Goal: Task Accomplishment & Management: Use online tool/utility

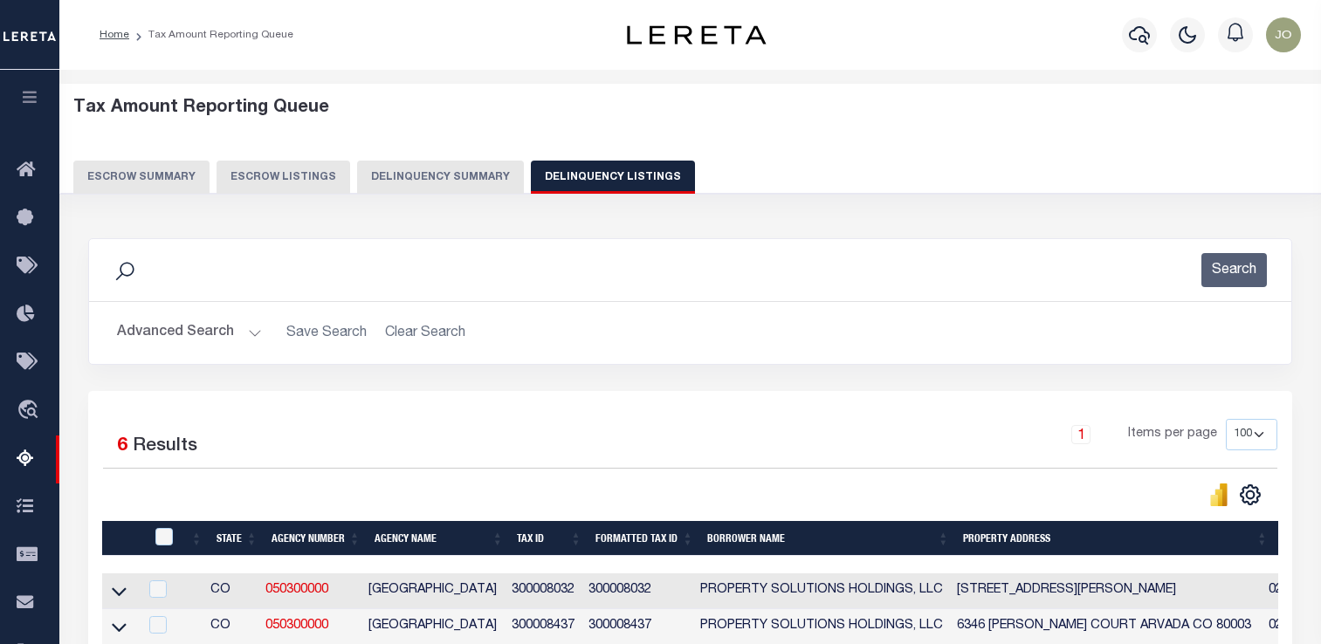
select select "100"
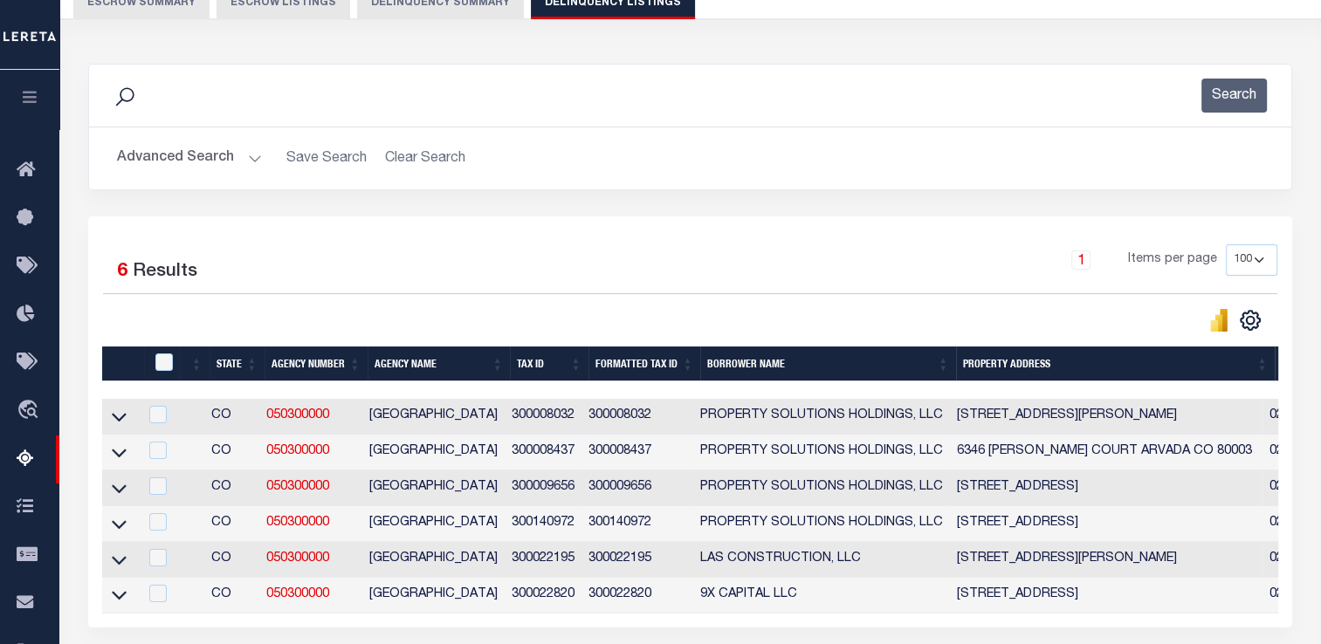
scroll to position [87, 0]
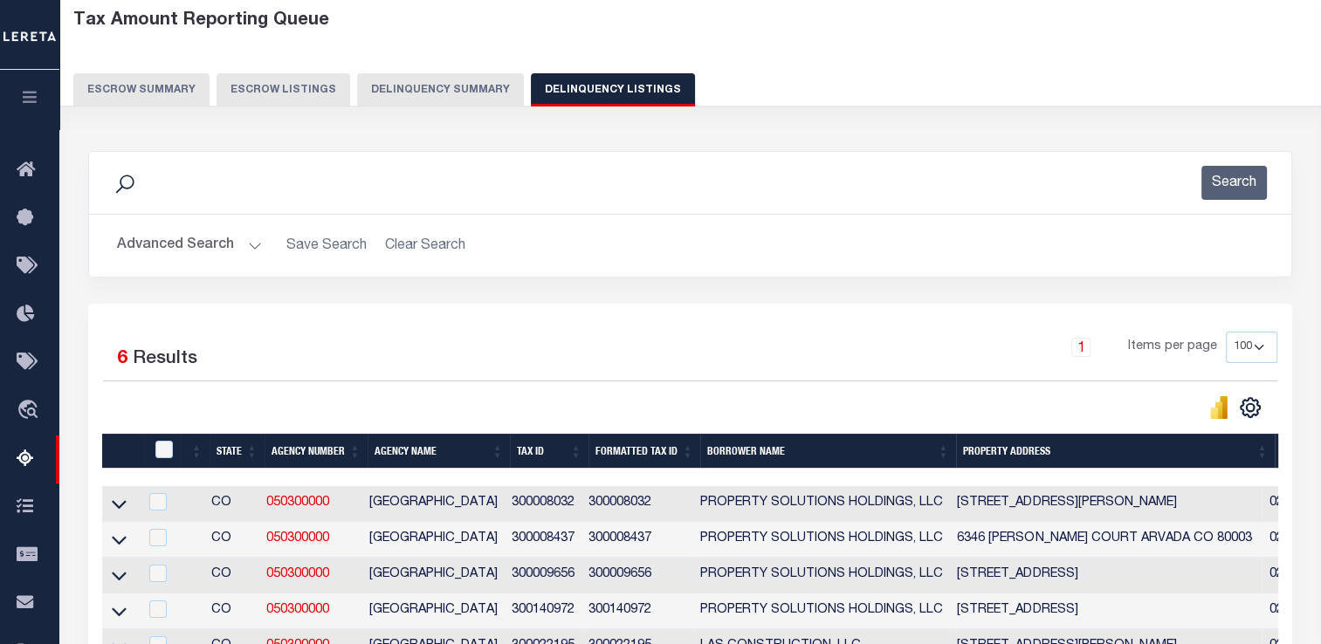
click at [431, 95] on button "Delinquency Summary" at bounding box center [440, 89] width 167 height 33
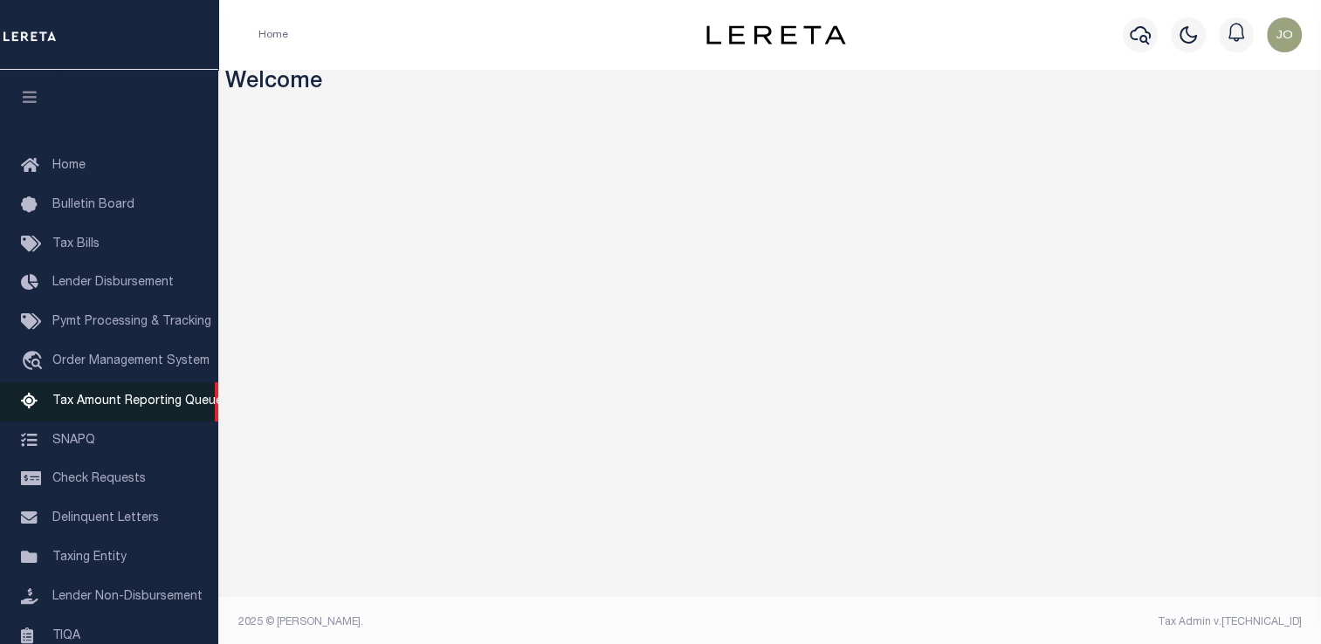
click at [89, 406] on span "Tax Amount Reporting Queue" at bounding box center [137, 402] width 170 height 12
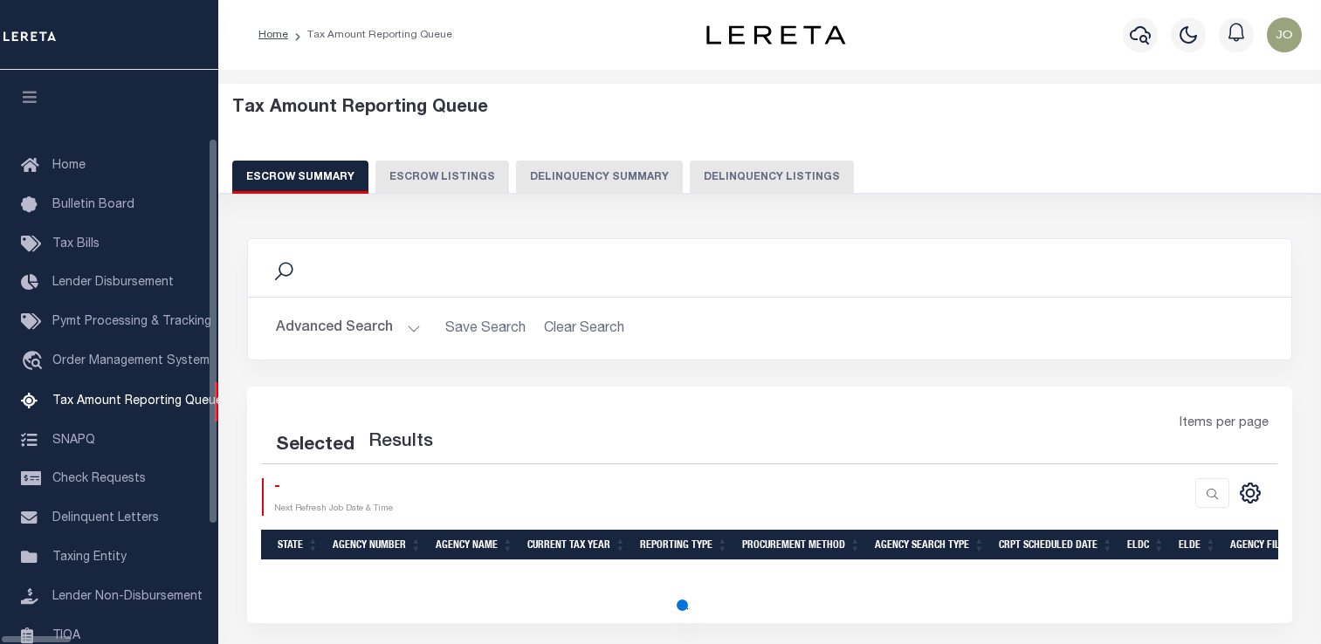
select select "100"
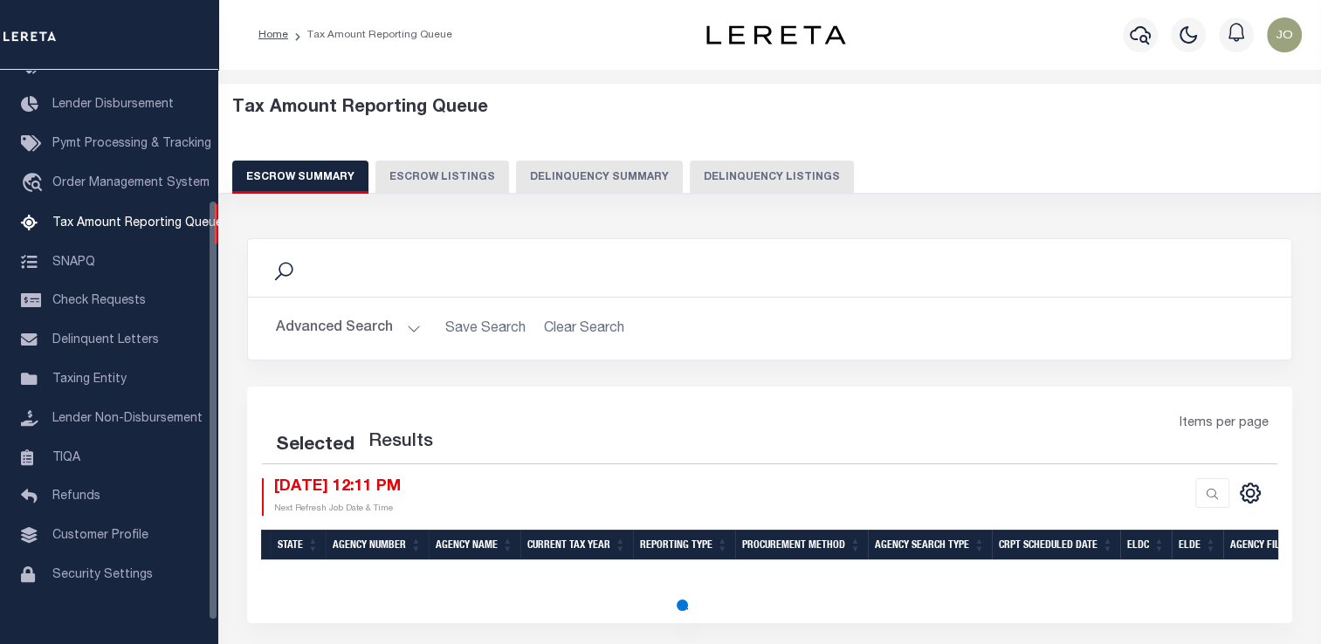
select select "100"
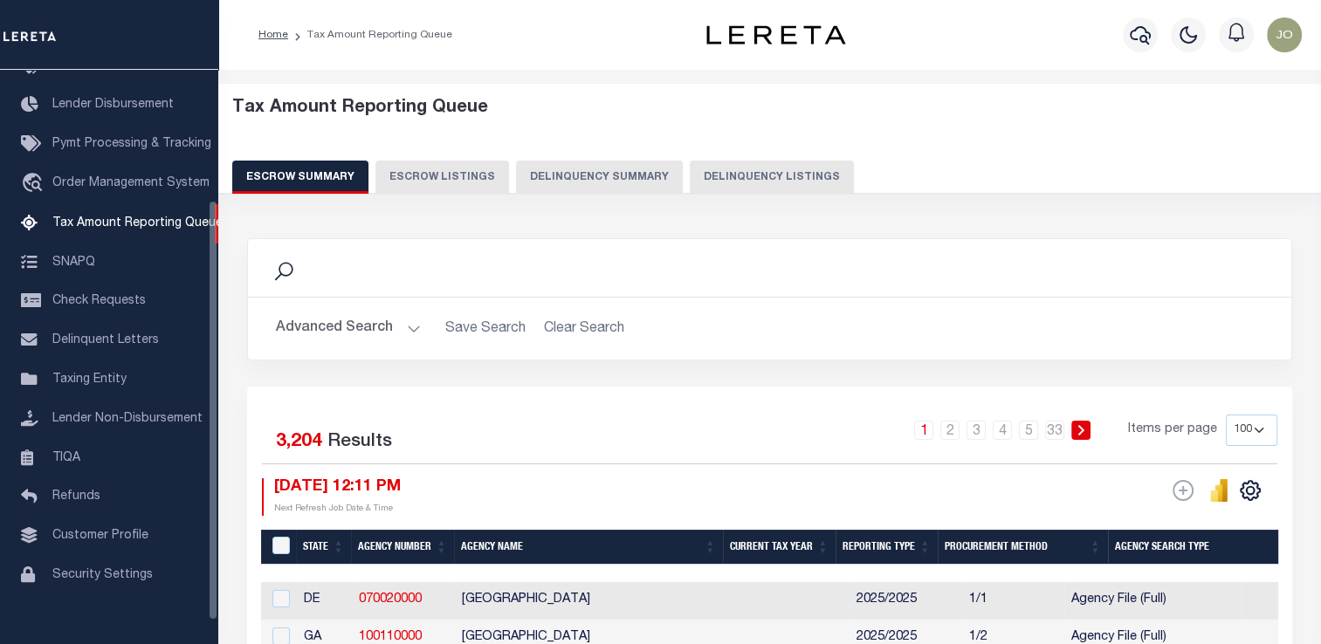
click at [544, 190] on button "Delinquency Summary" at bounding box center [599, 177] width 167 height 33
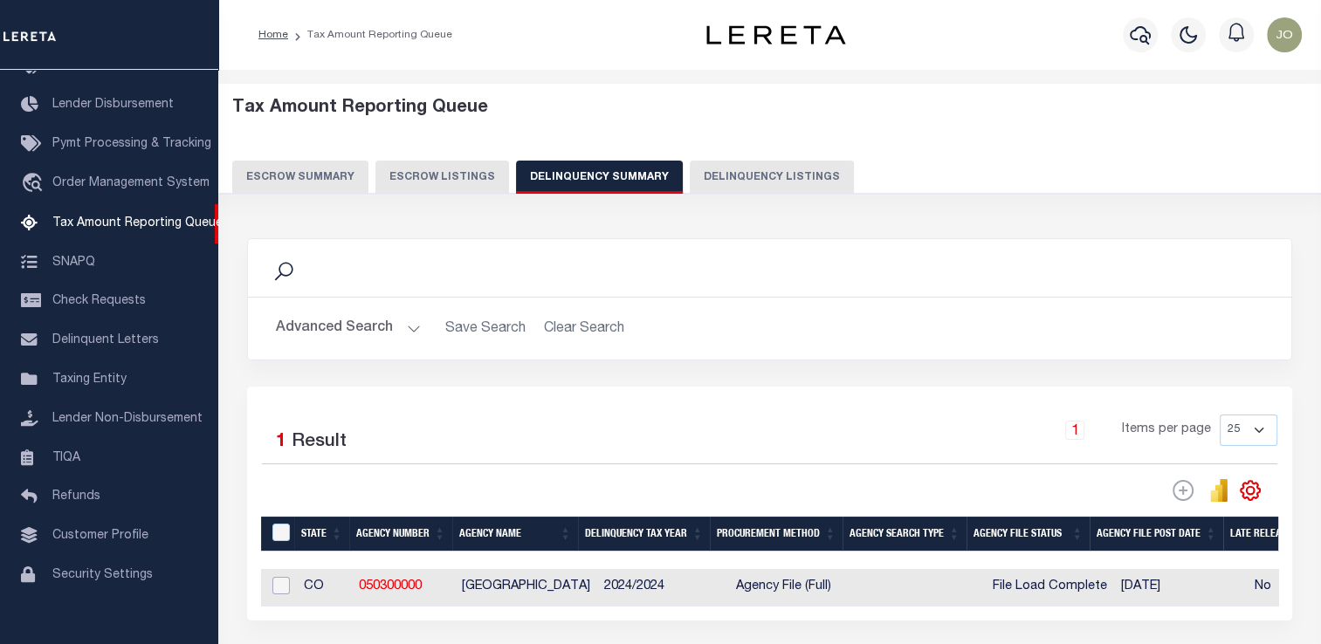
click at [285, 588] on input "checkbox" at bounding box center [280, 585] width 17 height 17
checkbox input "true"
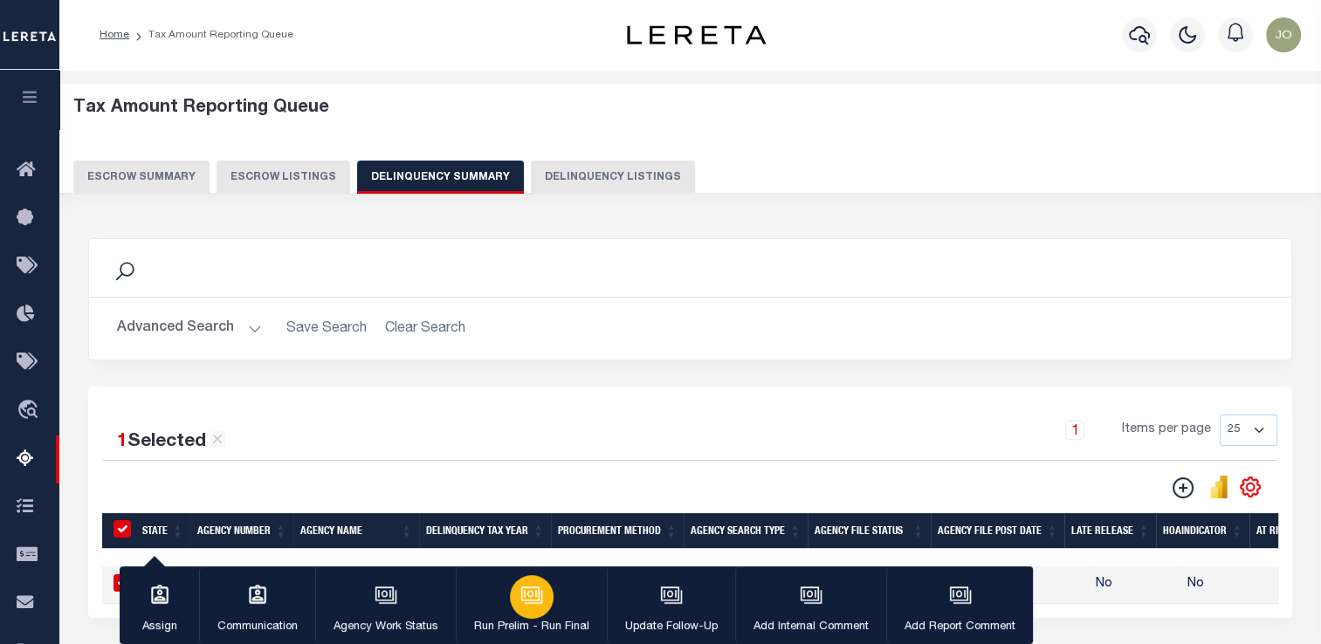
click at [533, 606] on icon "button" at bounding box center [531, 595] width 23 height 23
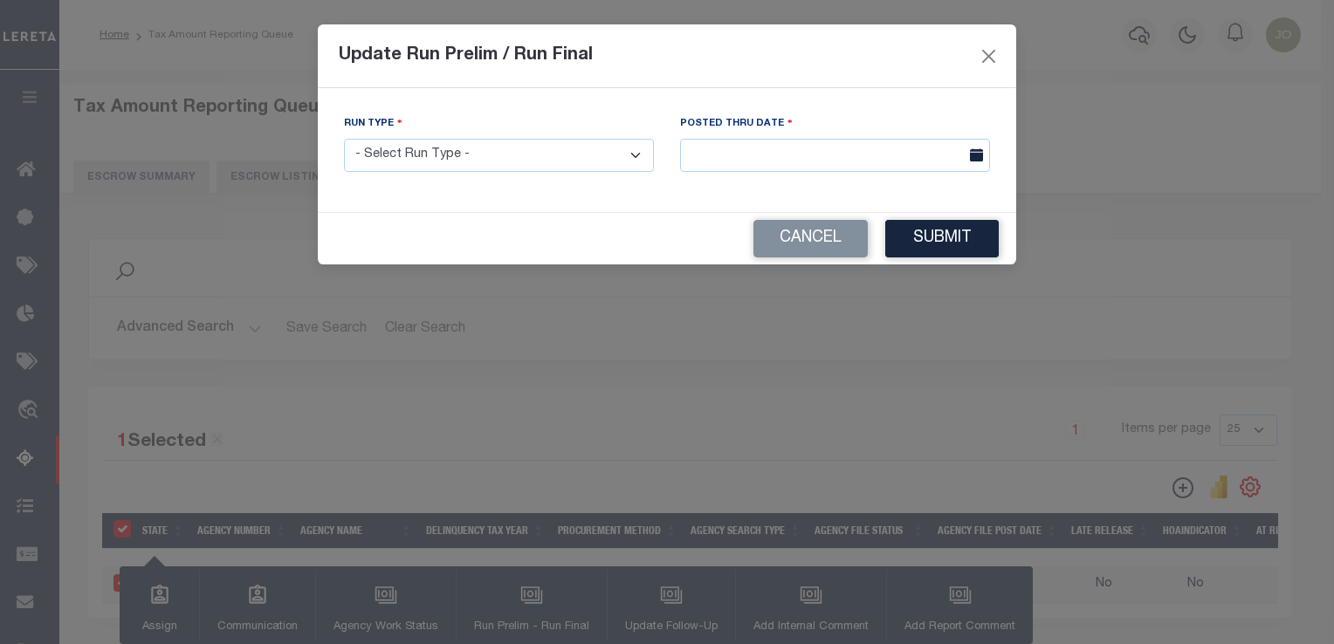
click at [518, 150] on select "- Select Run Type - Prelim Run Final Run" at bounding box center [499, 156] width 310 height 34
select select "P"
click at [344, 140] on select "- Select Run Type - Prelim Run Final Run" at bounding box center [499, 156] width 310 height 34
click at [730, 162] on input "text" at bounding box center [835, 156] width 310 height 34
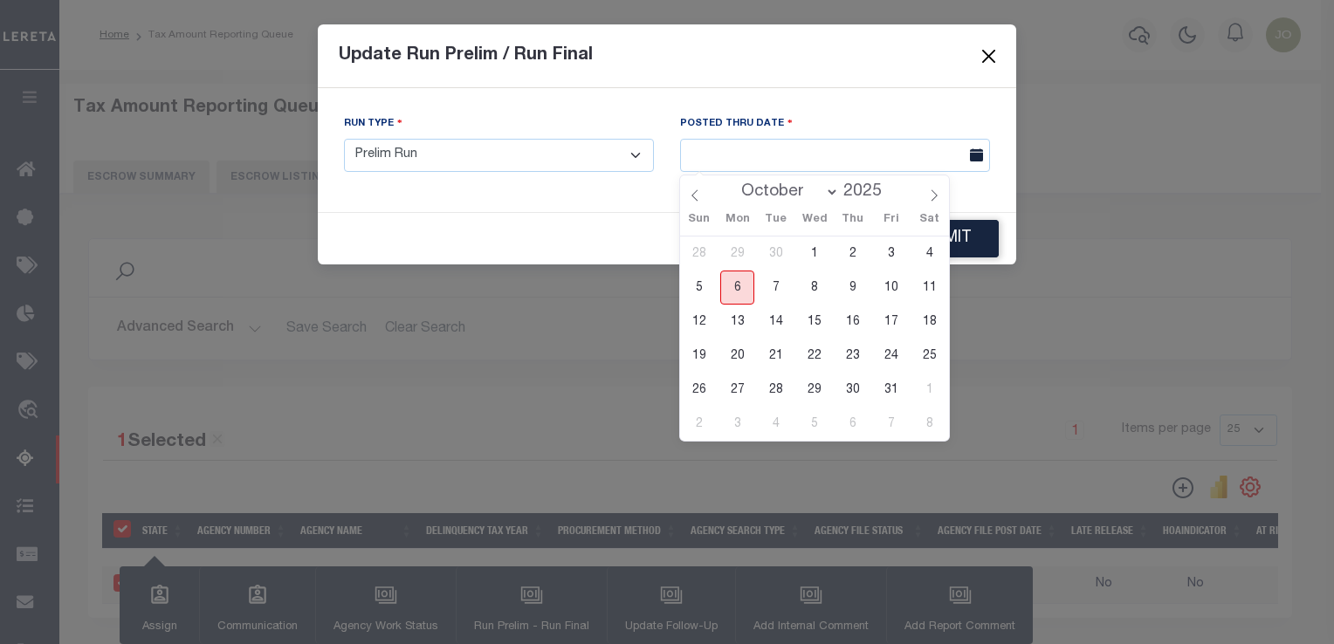
click at [748, 282] on span "6" at bounding box center [737, 288] width 34 height 34
type input "10/06/2025"
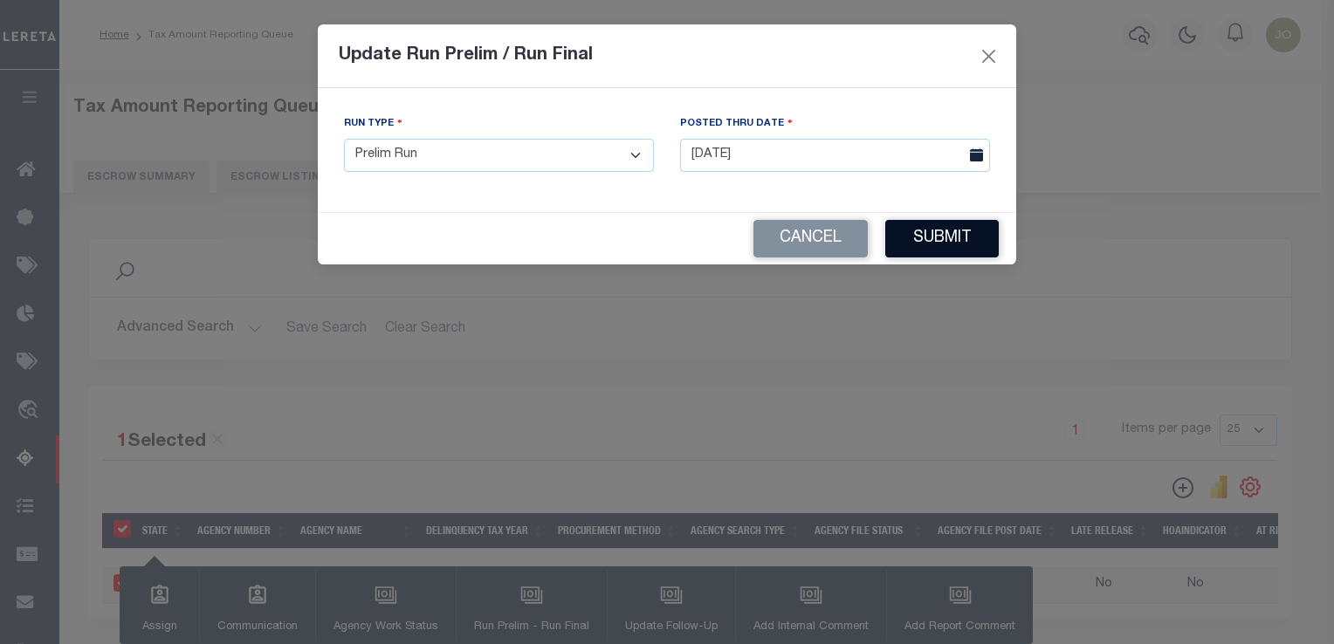
click at [948, 253] on button "Submit" at bounding box center [942, 239] width 114 height 38
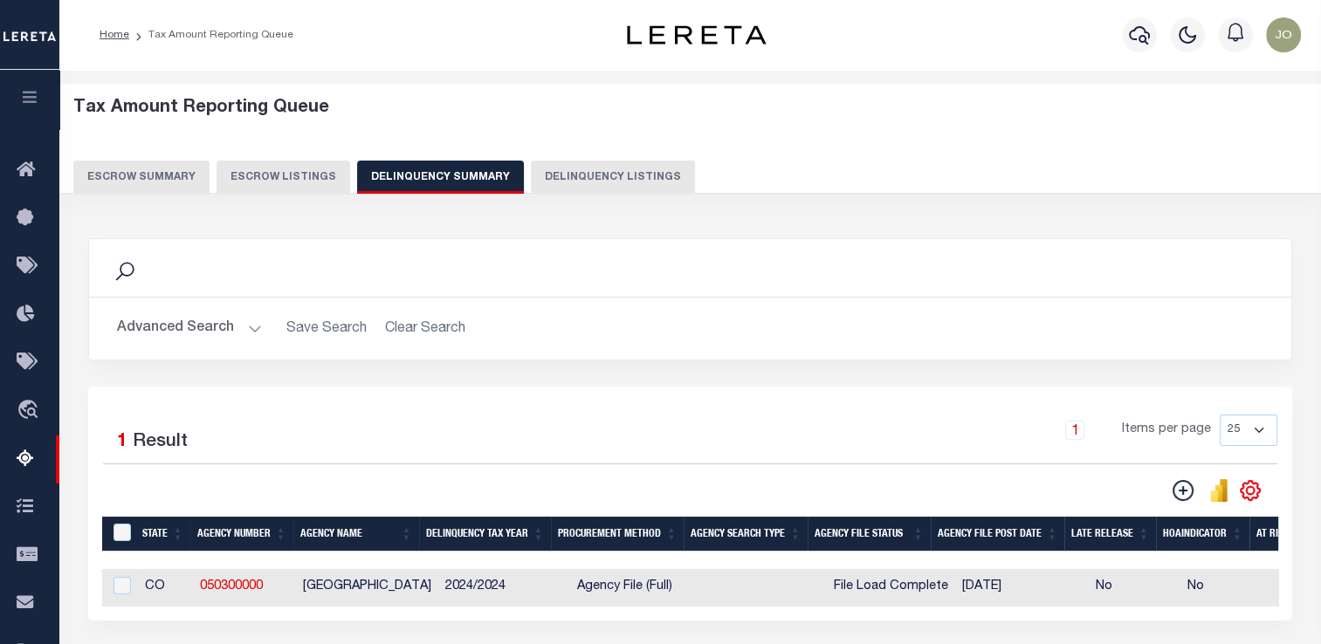
scroll to position [87, 0]
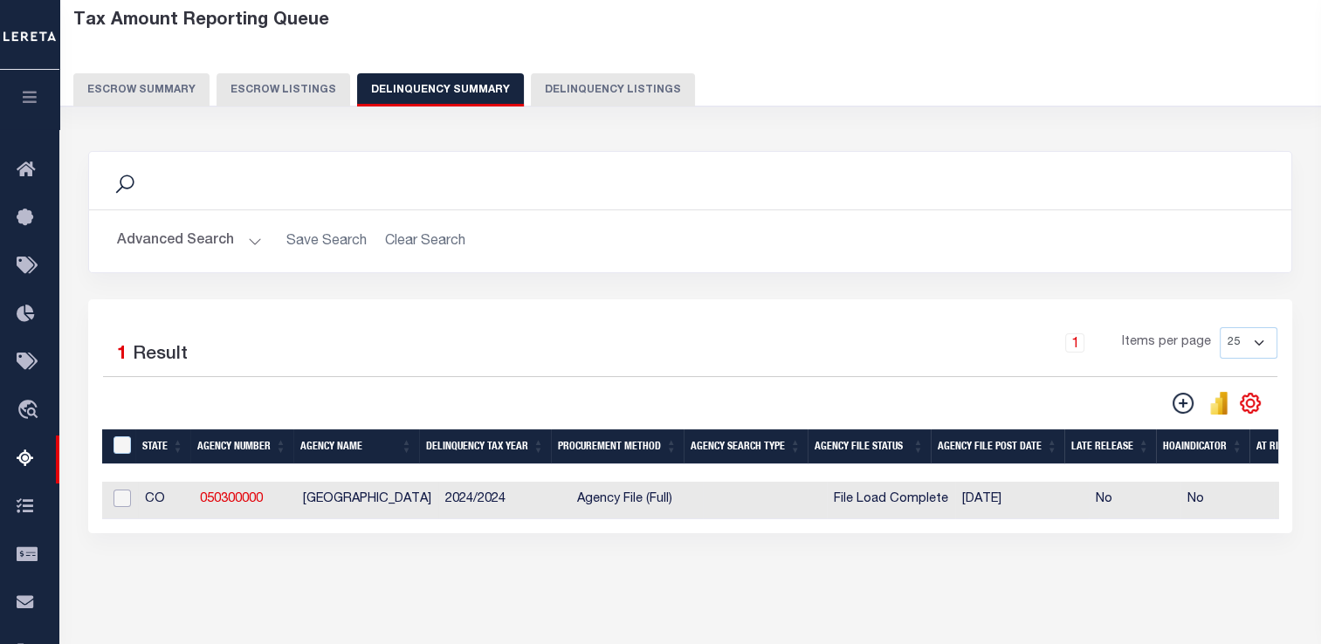
click at [127, 500] on input "checkbox" at bounding box center [122, 498] width 17 height 17
checkbox input "true"
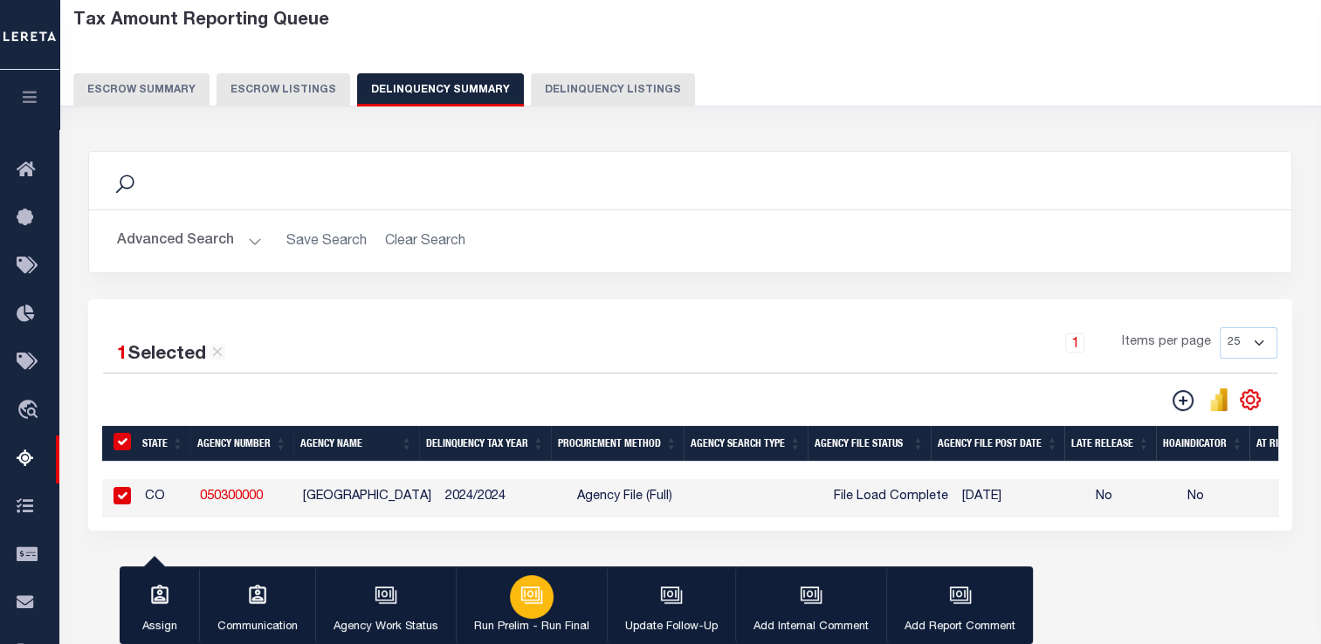
click at [534, 594] on icon "button" at bounding box center [531, 595] width 23 height 23
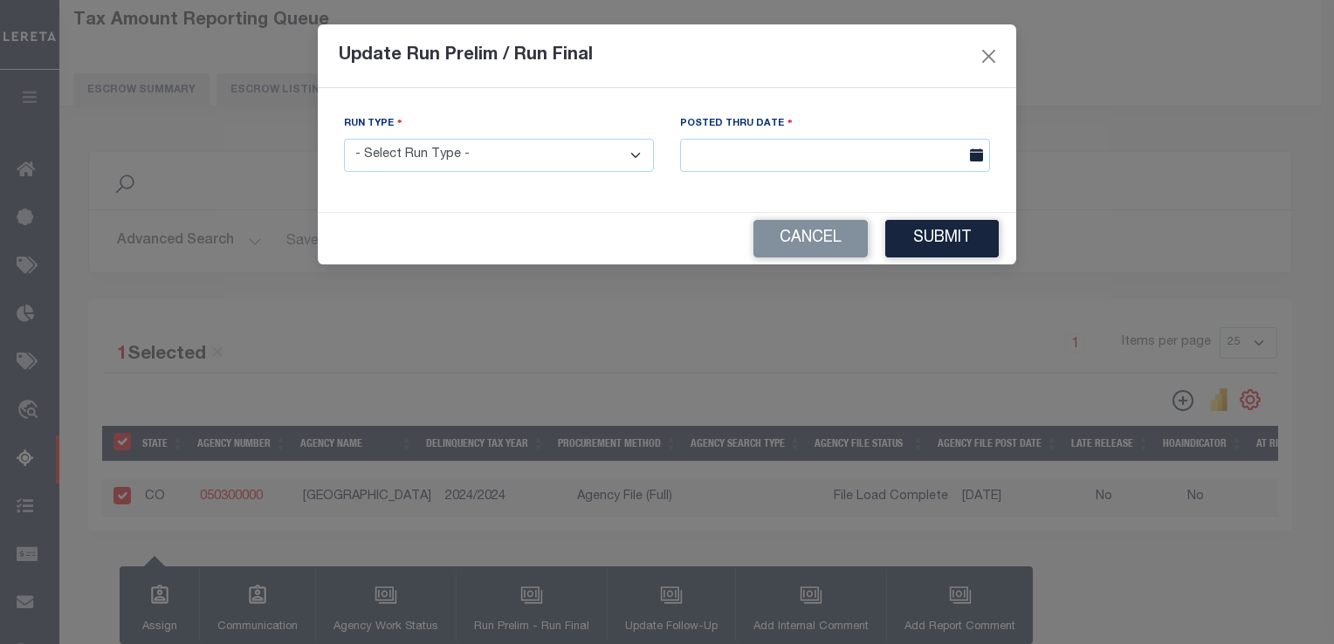
click at [569, 162] on select "- Select Run Type - Prelim Run Final Run" at bounding box center [499, 156] width 310 height 34
select select "P"
click at [344, 140] on select "- Select Run Type - Prelim Run Final Run" at bounding box center [499, 156] width 310 height 34
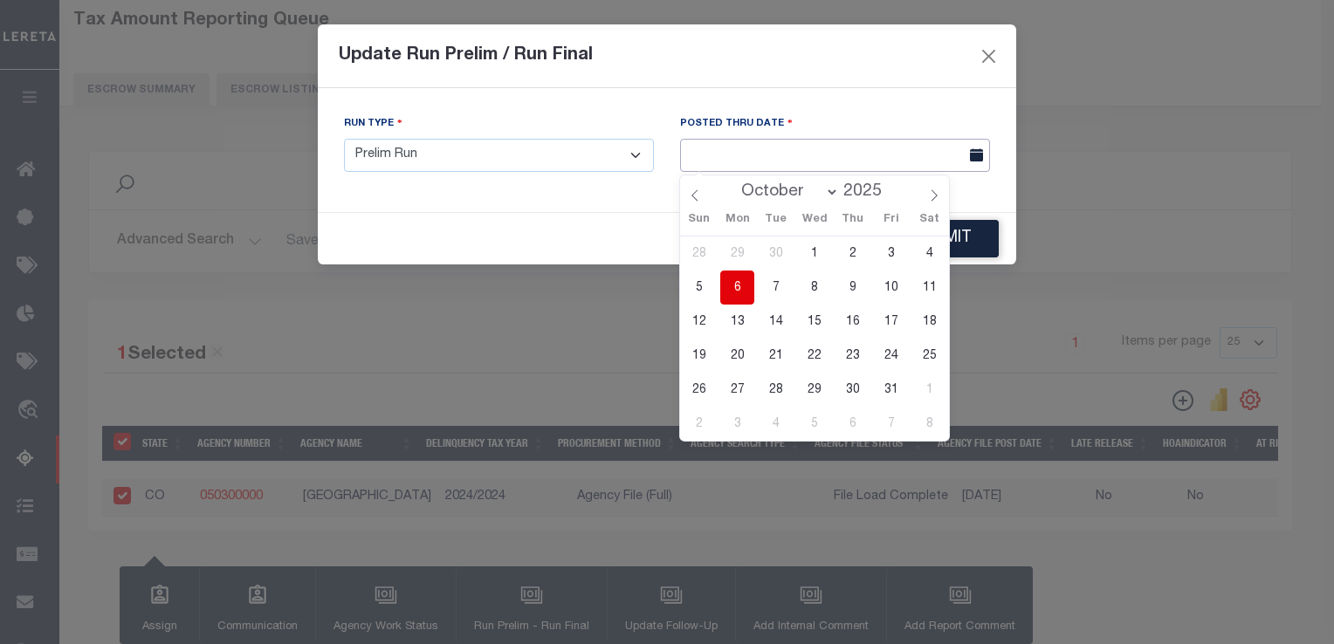
click at [741, 163] on input "text" at bounding box center [835, 156] width 310 height 34
click at [743, 285] on span "6" at bounding box center [737, 288] width 34 height 34
type input "10/06/2025"
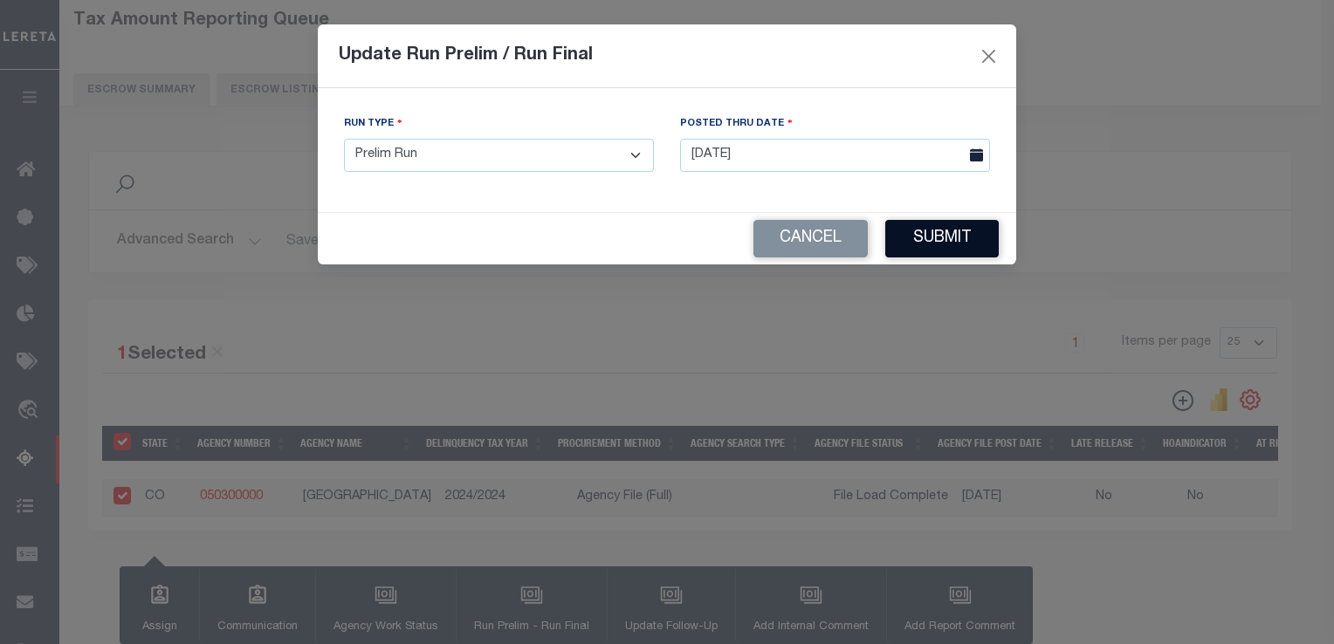
click at [941, 248] on button "Submit" at bounding box center [942, 239] width 114 height 38
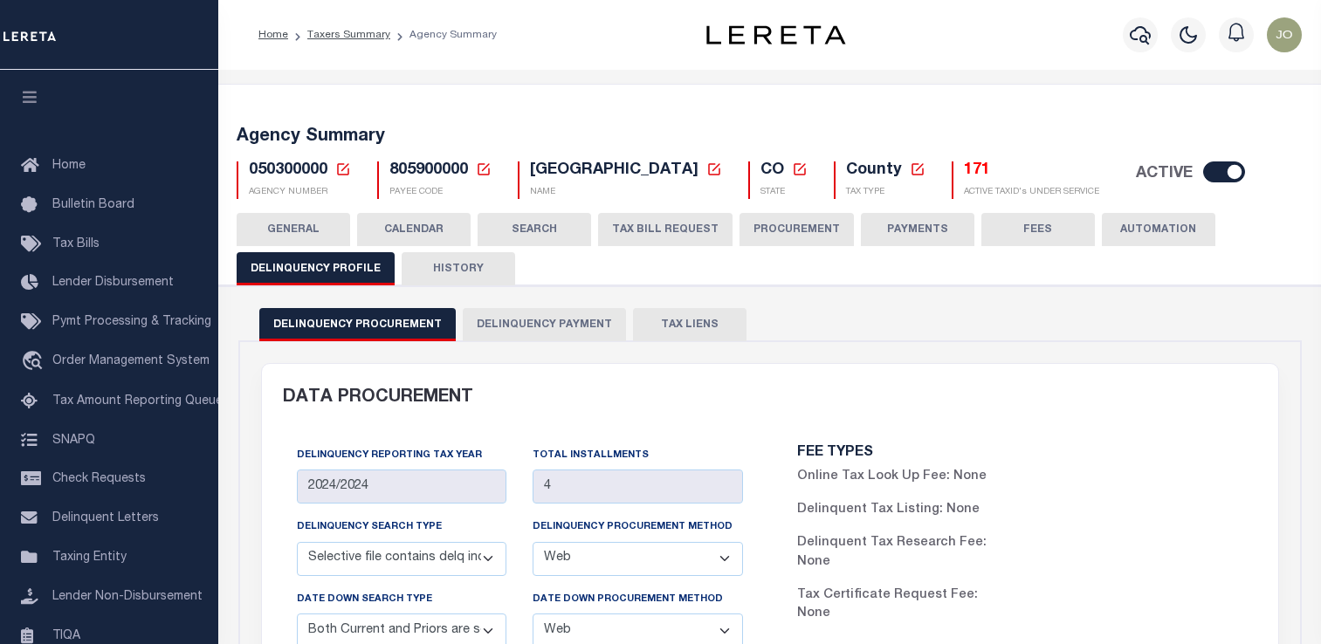
select select "SCPY"
select select "WEB"
select select "CPYM"
select select "WEB"
select select "API"
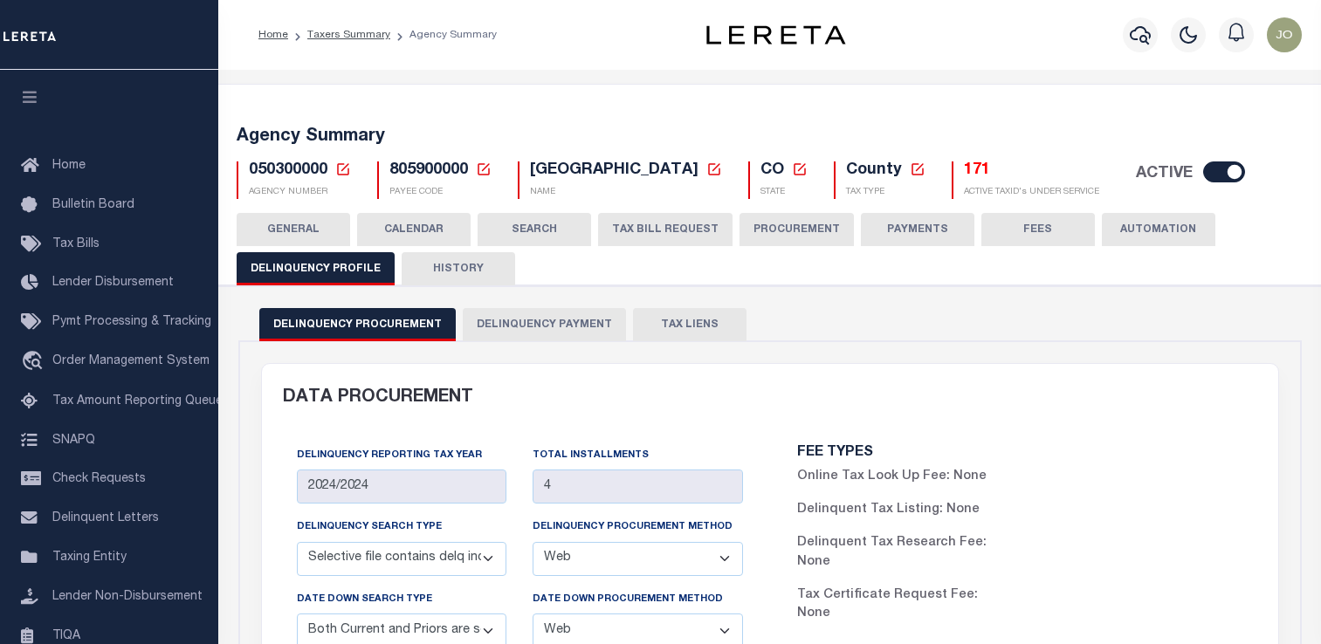
scroll to position [786, 0]
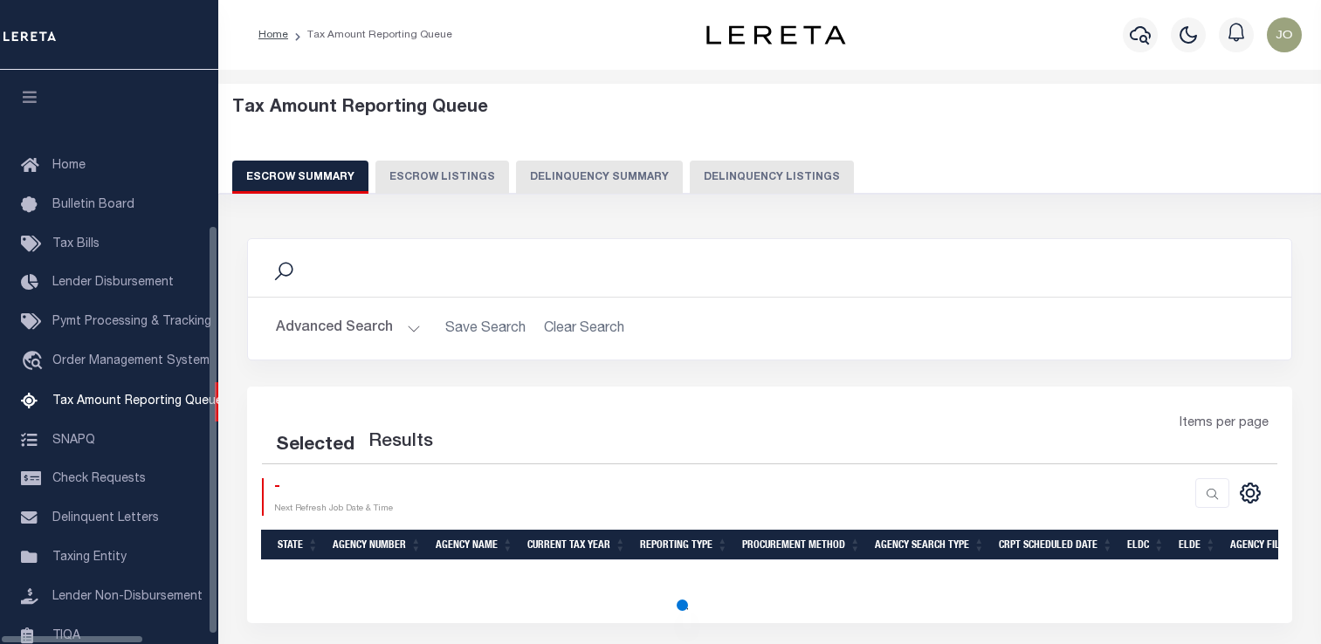
select select
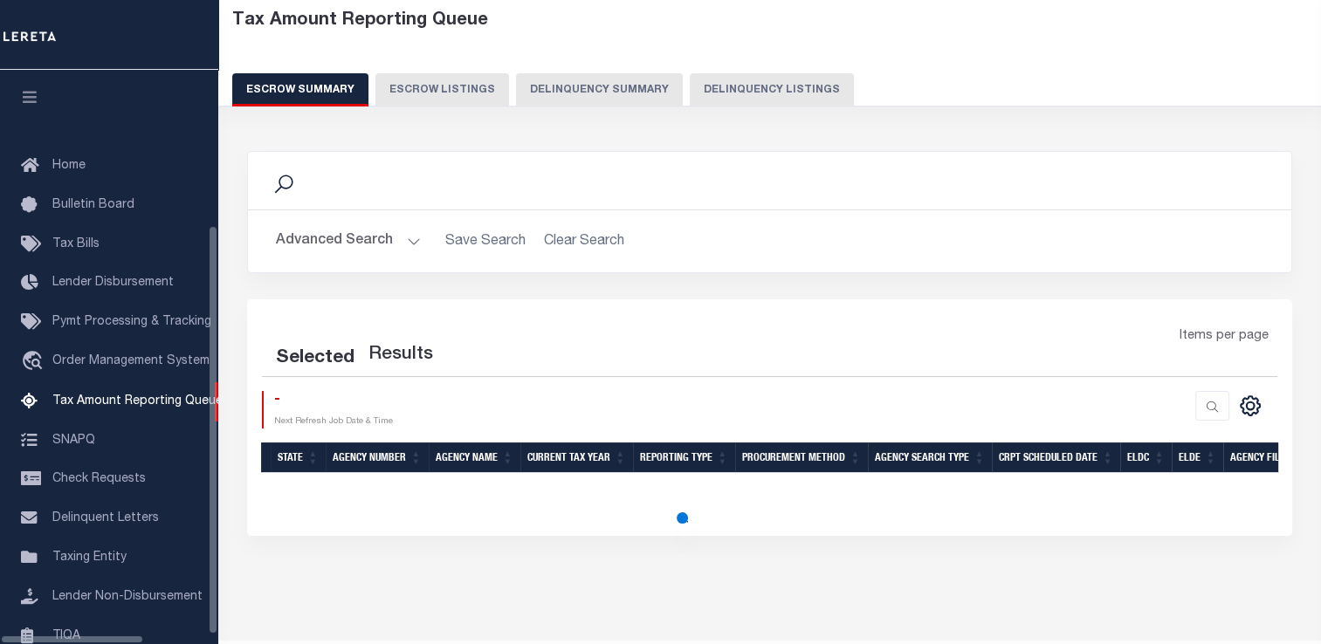
scroll to position [196, 0]
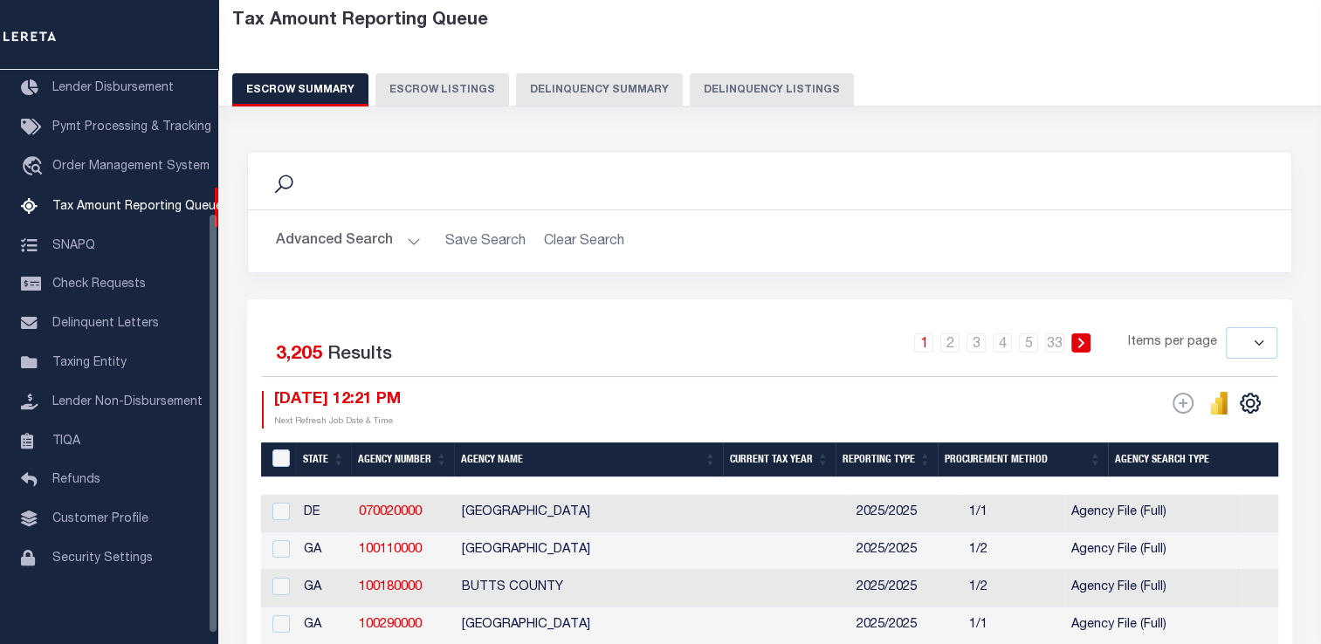
click at [562, 89] on button "Delinquency Summary" at bounding box center [599, 89] width 167 height 33
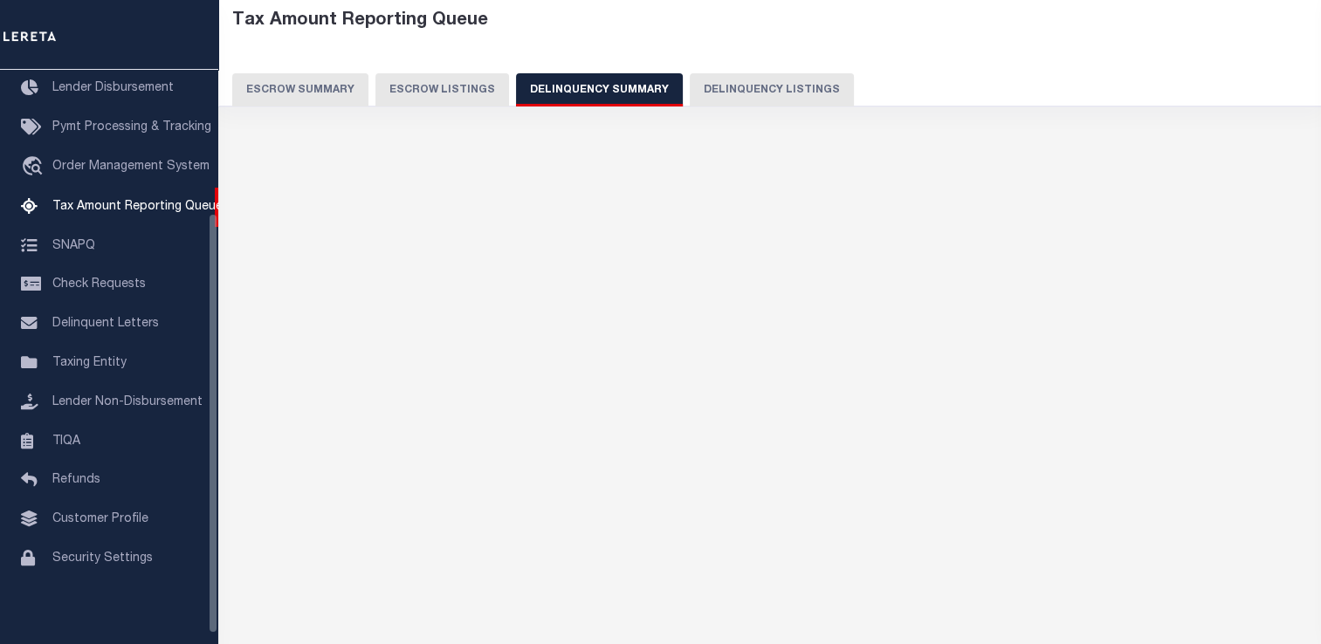
scroll to position [87, 0]
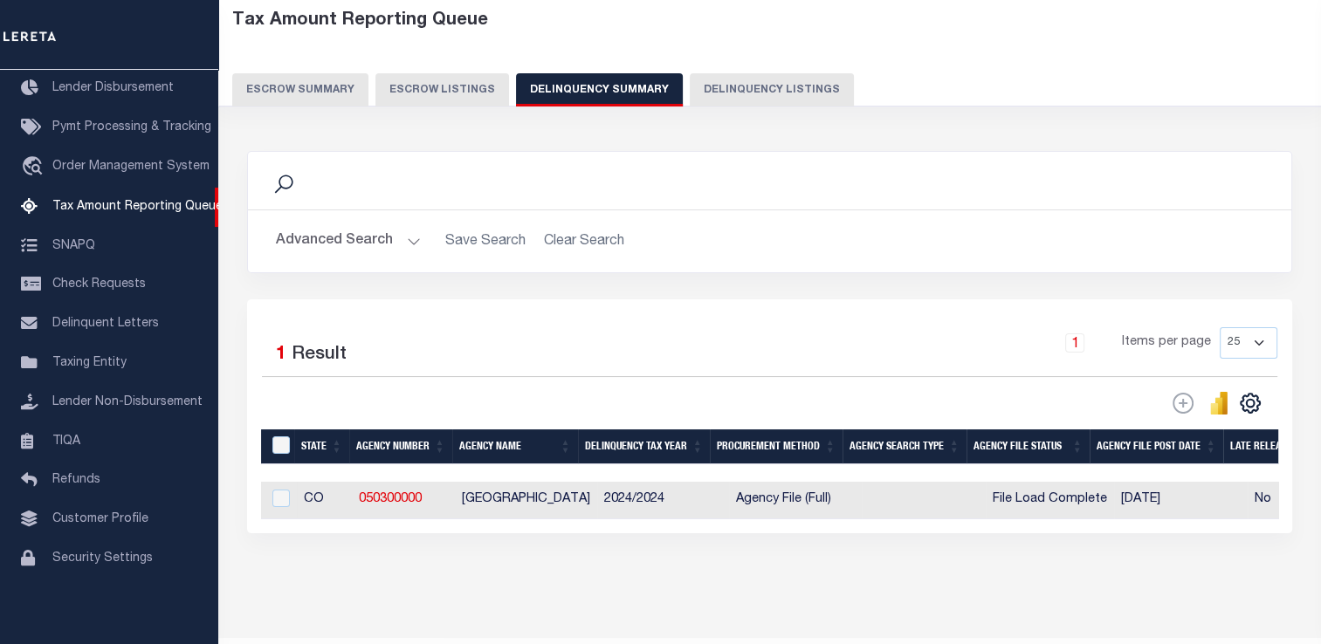
click at [298, 225] on button "Advanced Search" at bounding box center [348, 241] width 145 height 34
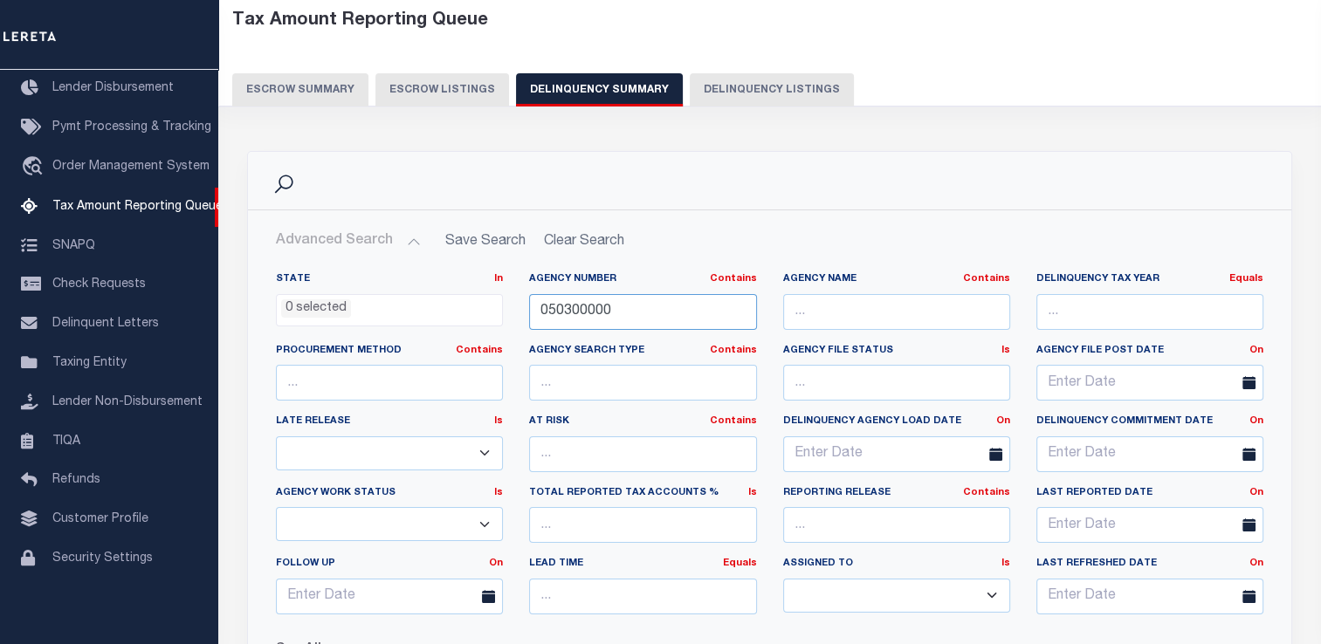
click at [564, 313] on input "050300000" at bounding box center [642, 312] width 227 height 36
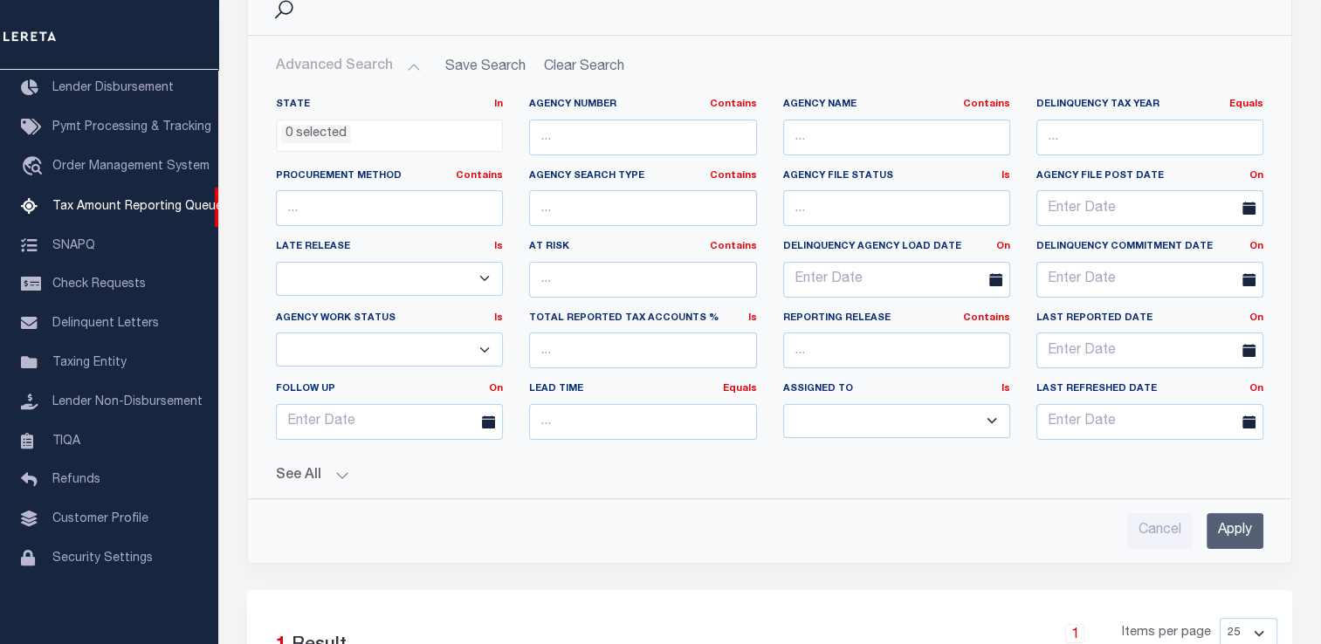
click at [1226, 533] on input "Apply" at bounding box center [1235, 531] width 57 height 36
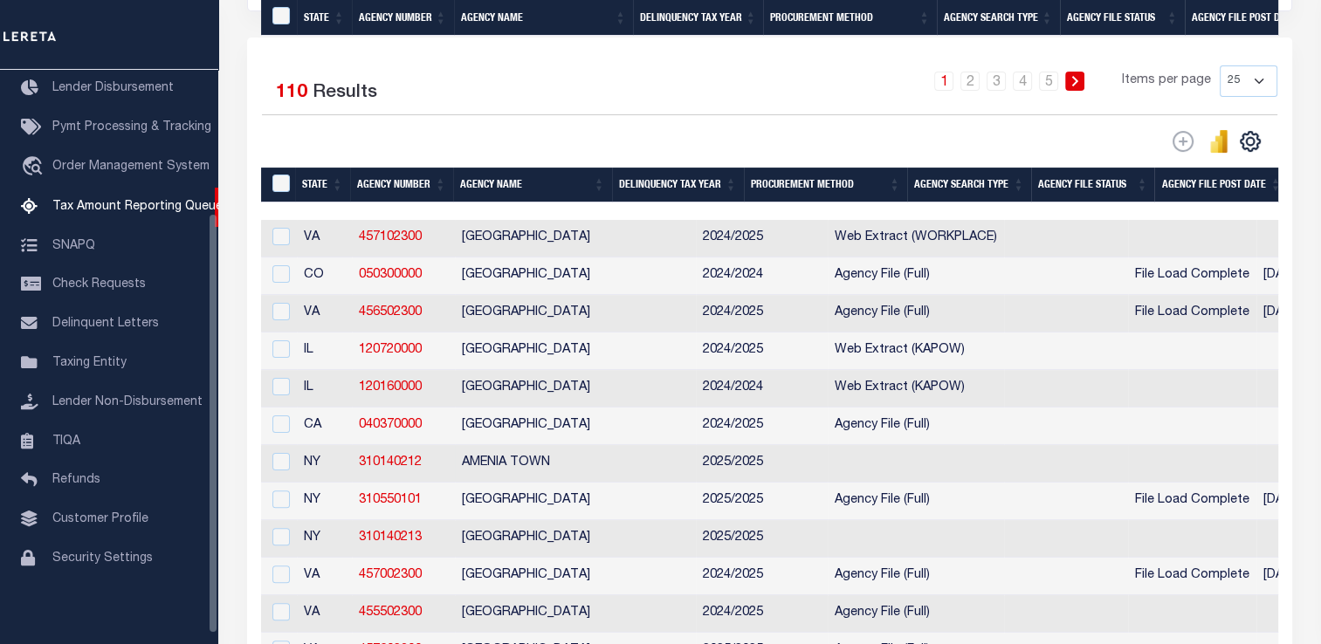
scroll to position [611, 0]
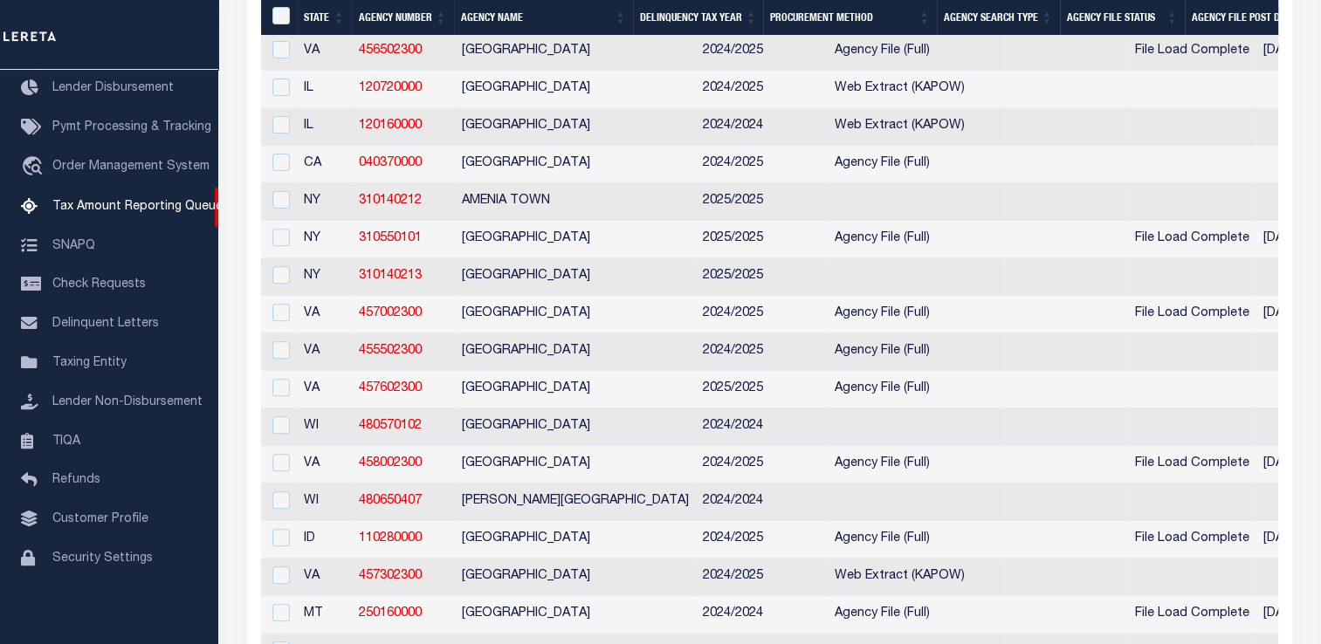
click at [291, 477] on td at bounding box center [279, 465] width 36 height 38
checkbox input "true"
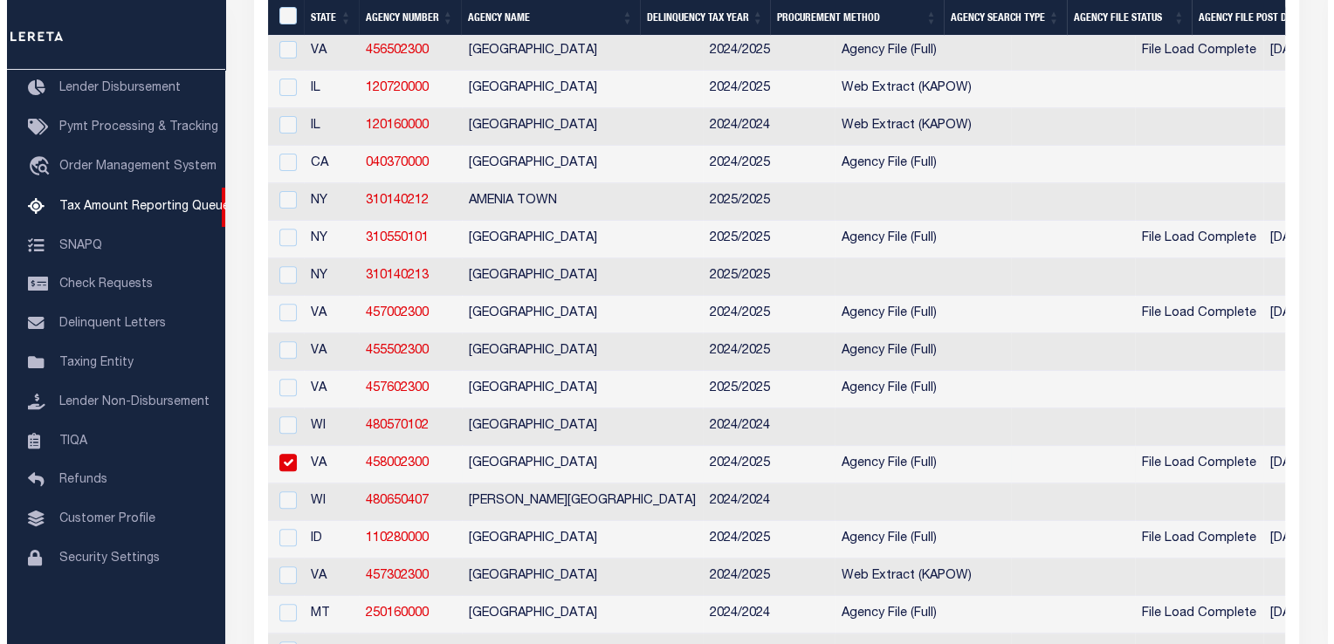
scroll to position [608, 0]
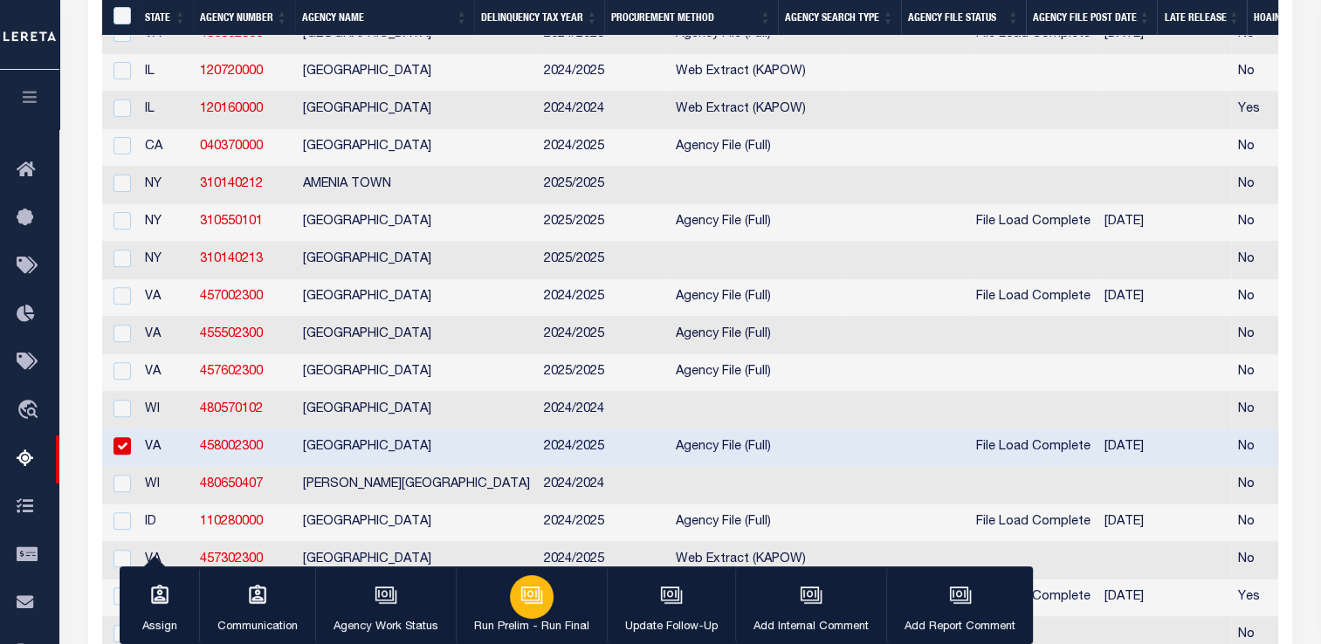
click at [533, 601] on icon "button" at bounding box center [531, 595] width 23 height 23
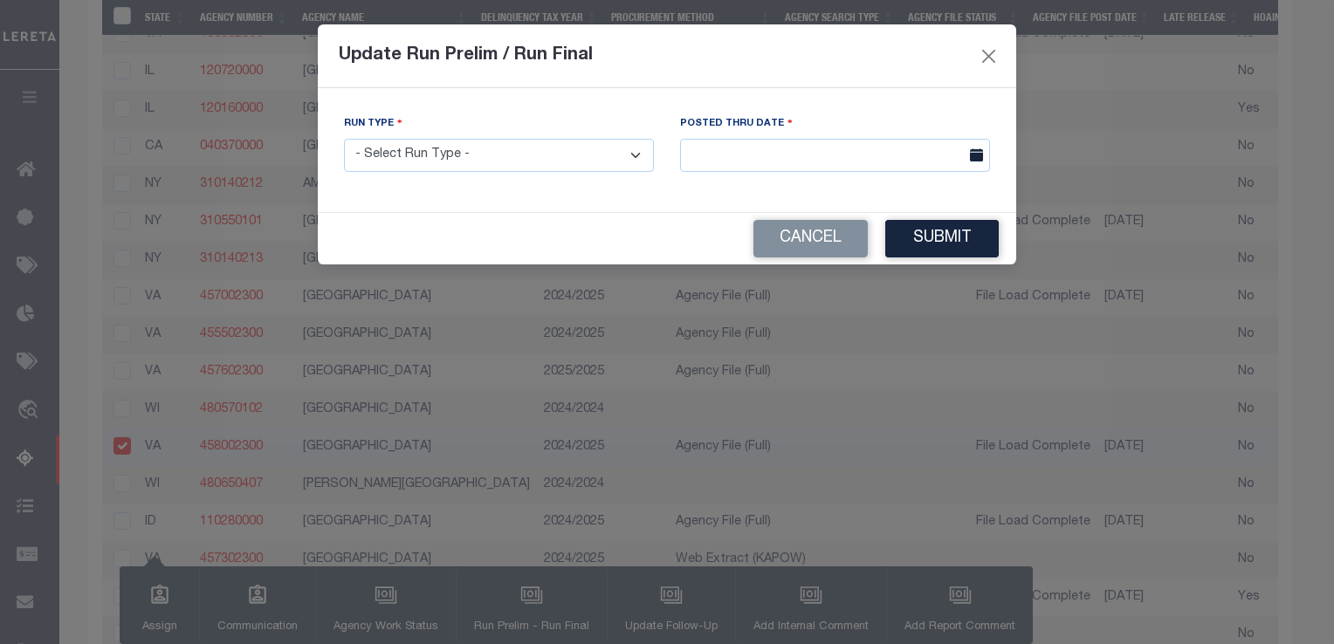
click at [534, 155] on select "- Select Run Type - Prelim Run Final Run" at bounding box center [499, 156] width 310 height 34
select select "P"
click at [344, 140] on select "- Select Run Type - Prelim Run Final Run" at bounding box center [499, 156] width 310 height 34
click at [699, 155] on input "text" at bounding box center [835, 156] width 310 height 34
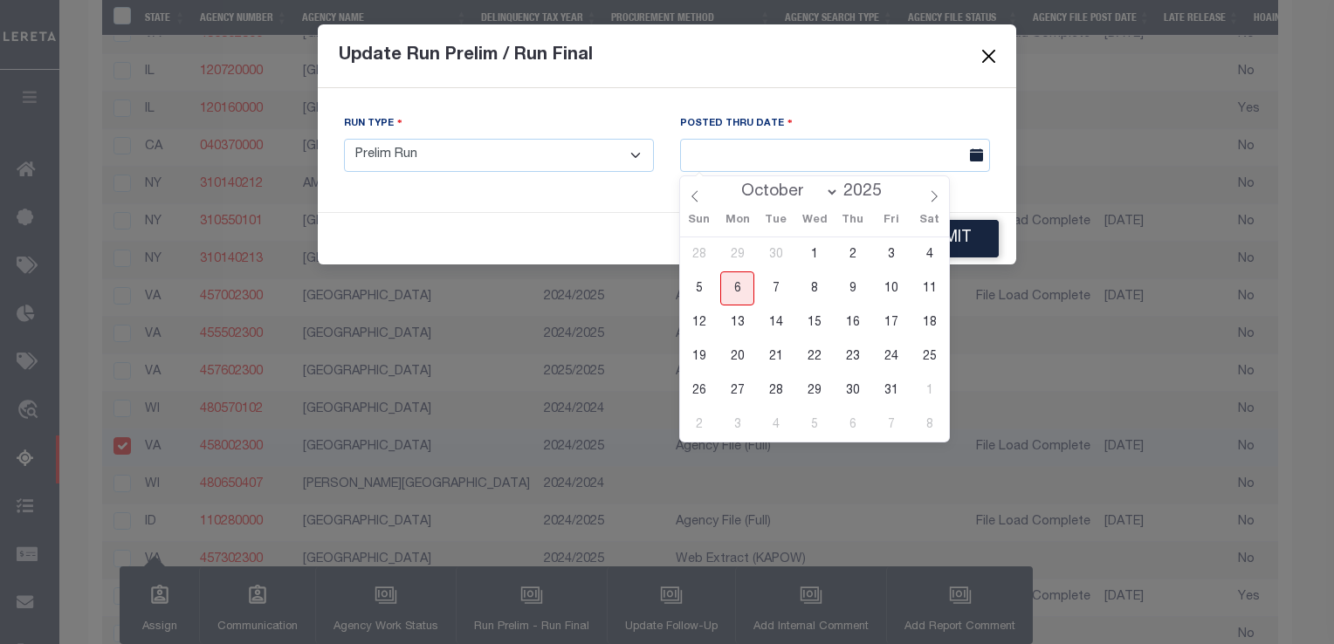
click at [727, 285] on span "6" at bounding box center [737, 289] width 34 height 34
type input "10/06/2025"
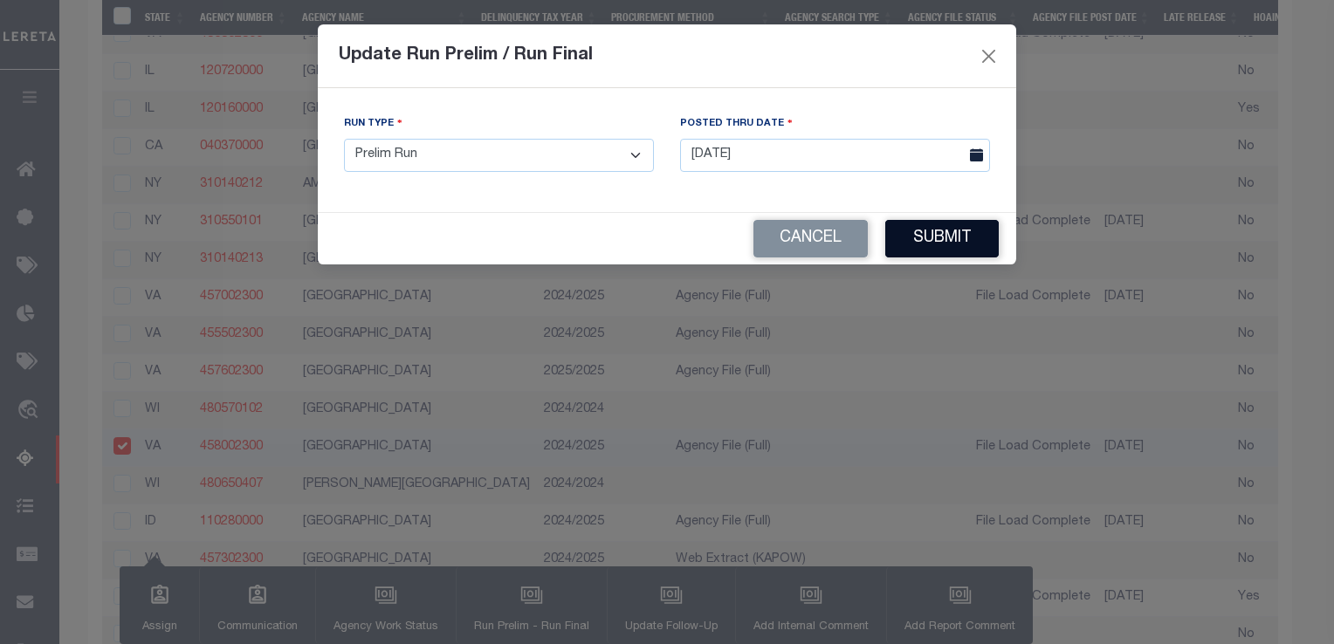
click at [937, 229] on button "Submit" at bounding box center [942, 239] width 114 height 38
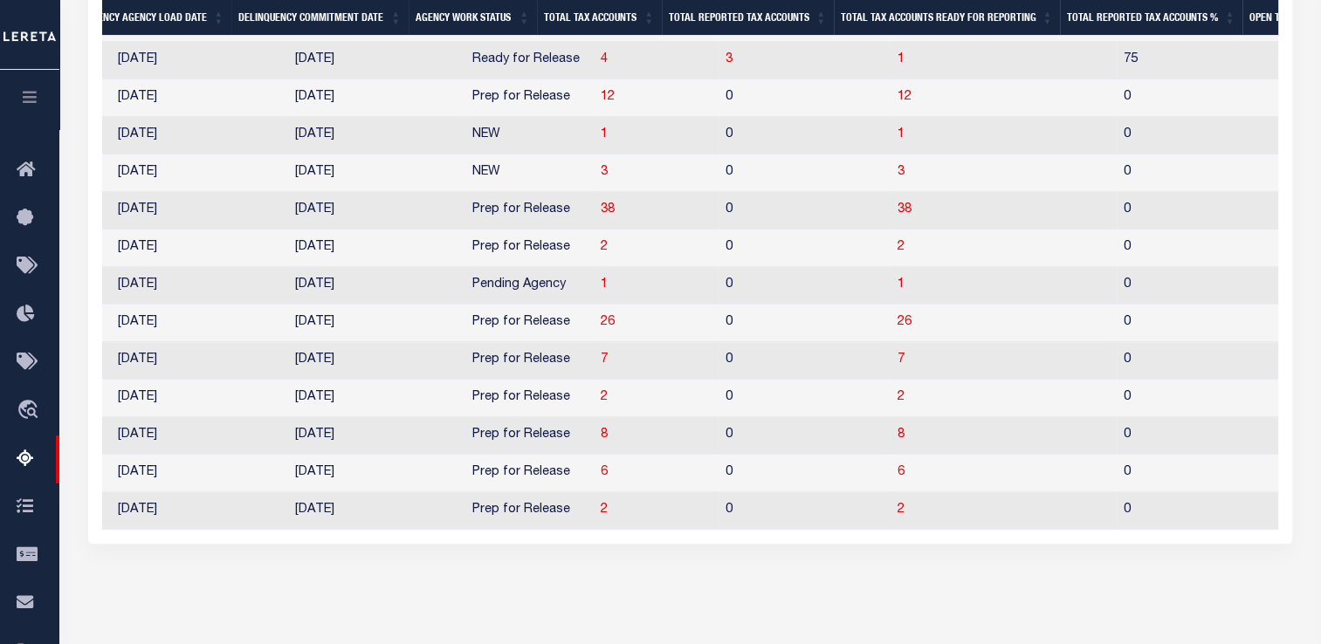
scroll to position [0, 1373]
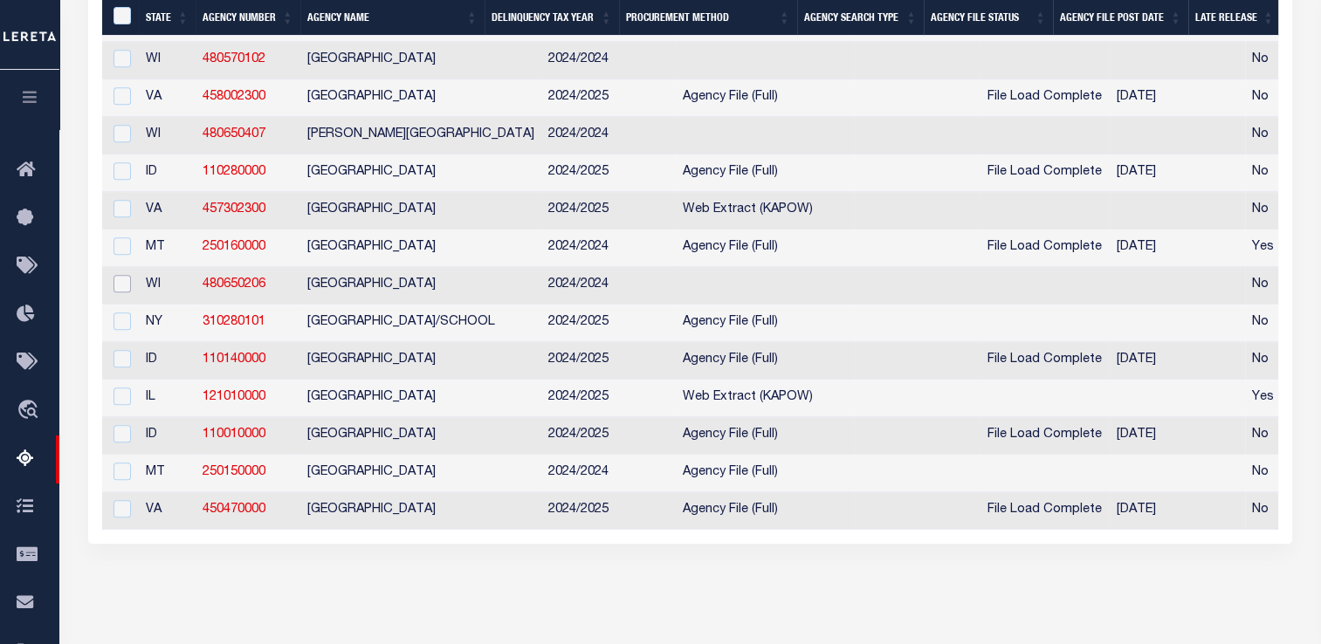
click at [124, 293] on input "checkbox" at bounding box center [122, 283] width 17 height 17
checkbox input "true"
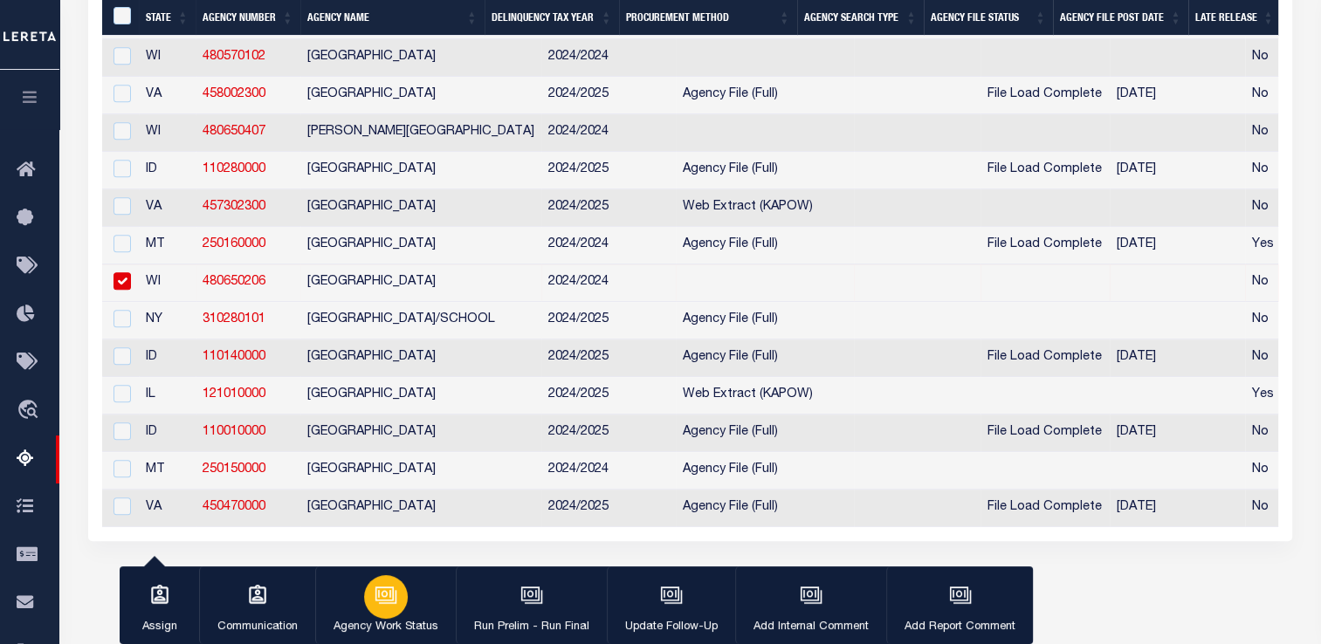
click at [397, 598] on div "button" at bounding box center [386, 597] width 44 height 44
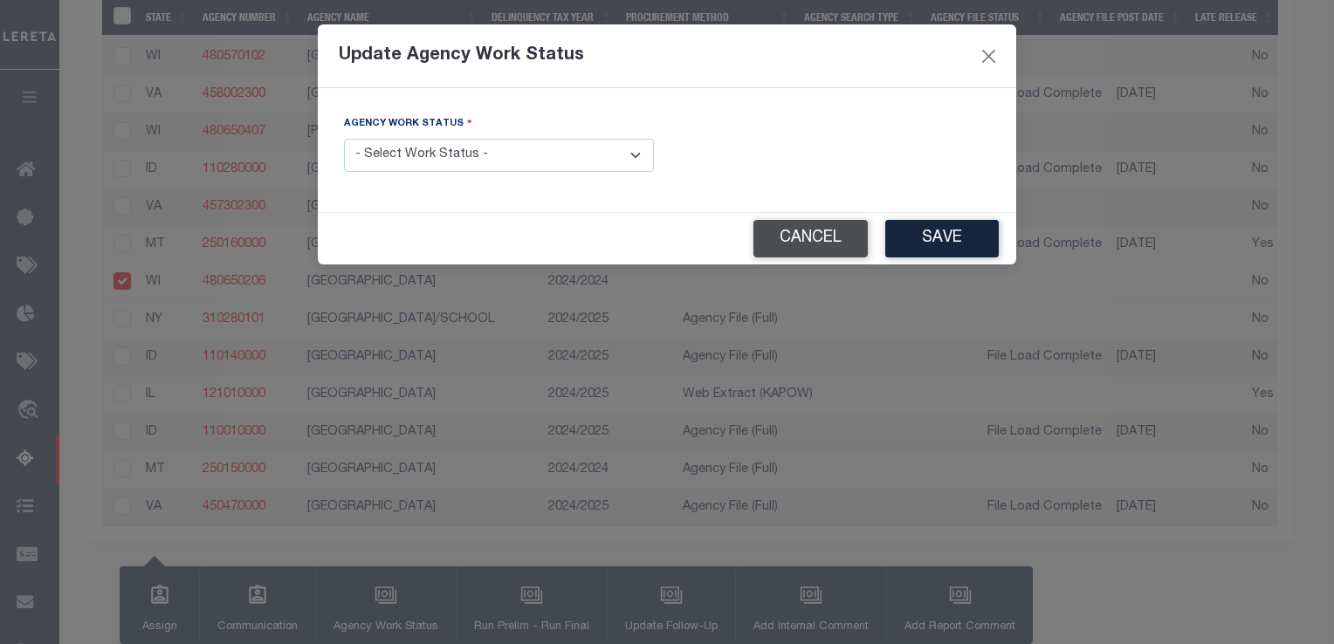
click at [823, 232] on button "Cancel" at bounding box center [811, 239] width 114 height 38
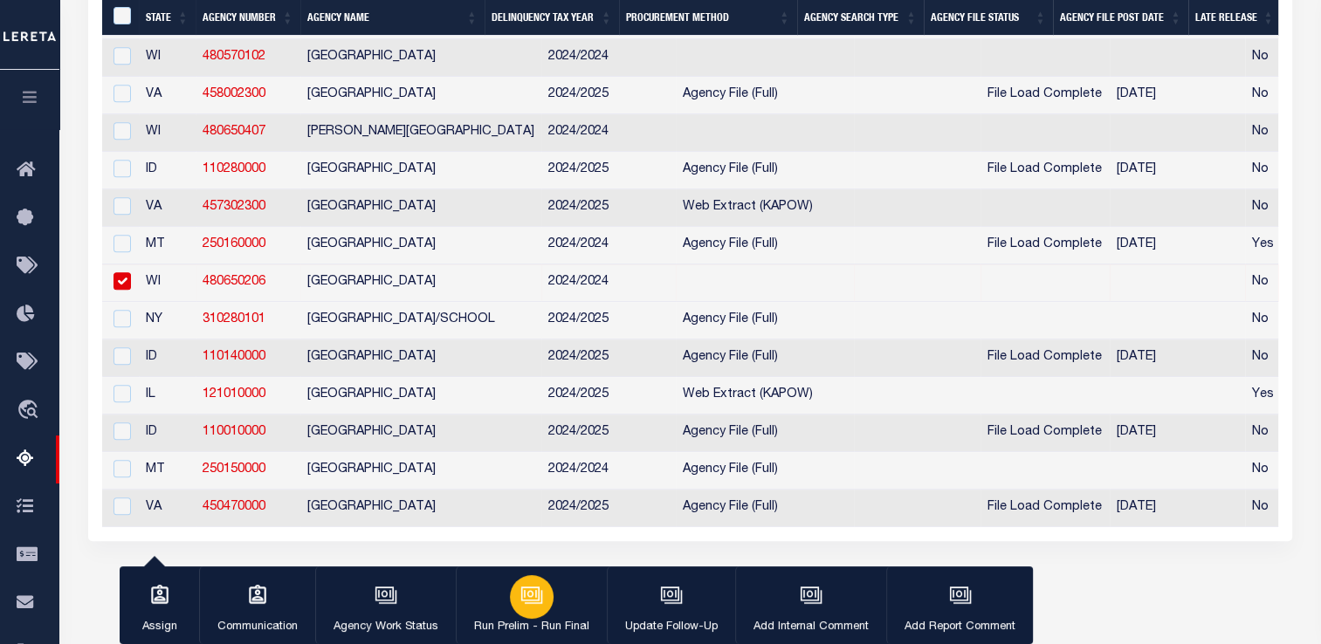
click at [534, 594] on icon "button" at bounding box center [531, 595] width 23 height 23
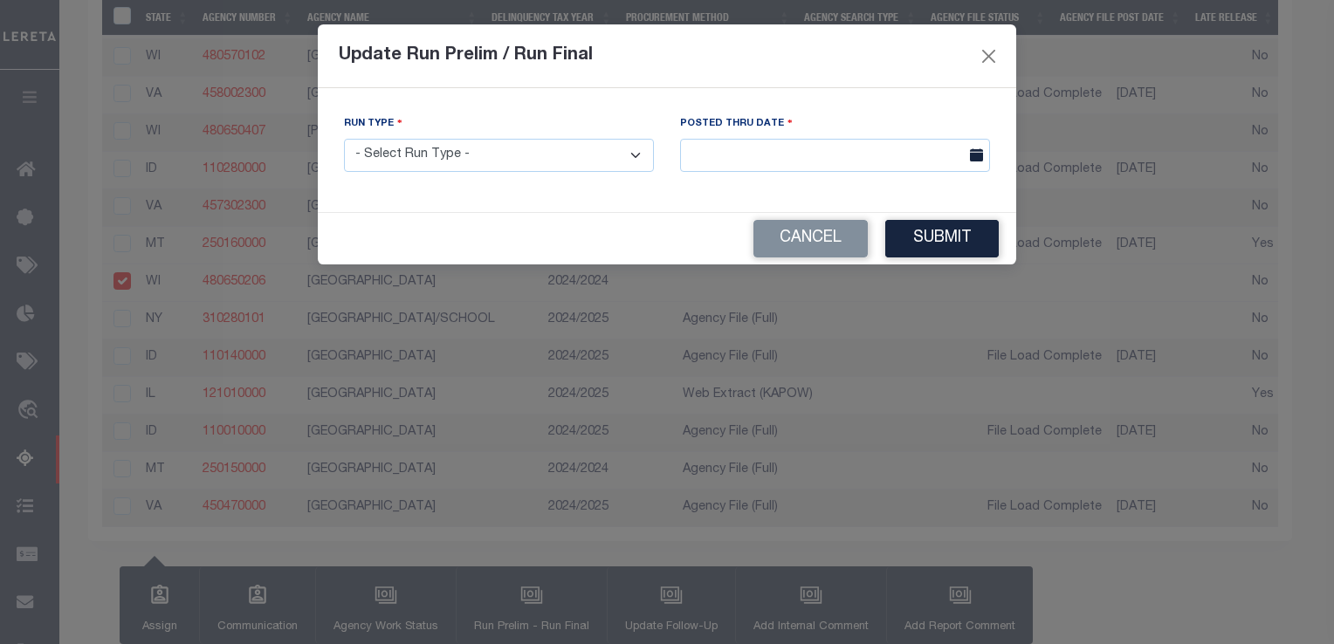
click at [520, 159] on select "- Select Run Type - Prelim Run Final Run" at bounding box center [499, 156] width 310 height 34
select select "P"
click at [344, 140] on select "- Select Run Type - Prelim Run Final Run" at bounding box center [499, 156] width 310 height 34
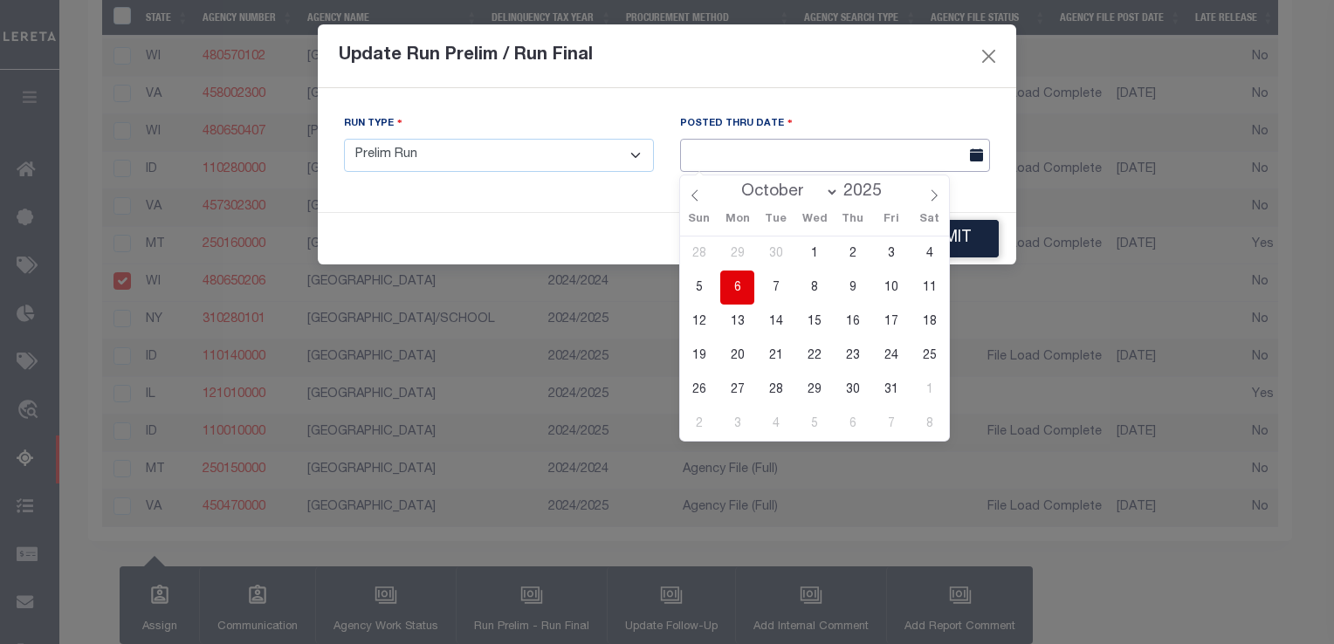
click at [701, 156] on input "text" at bounding box center [835, 156] width 310 height 34
click at [747, 286] on span "6" at bounding box center [737, 288] width 34 height 34
type input "[DATE]"
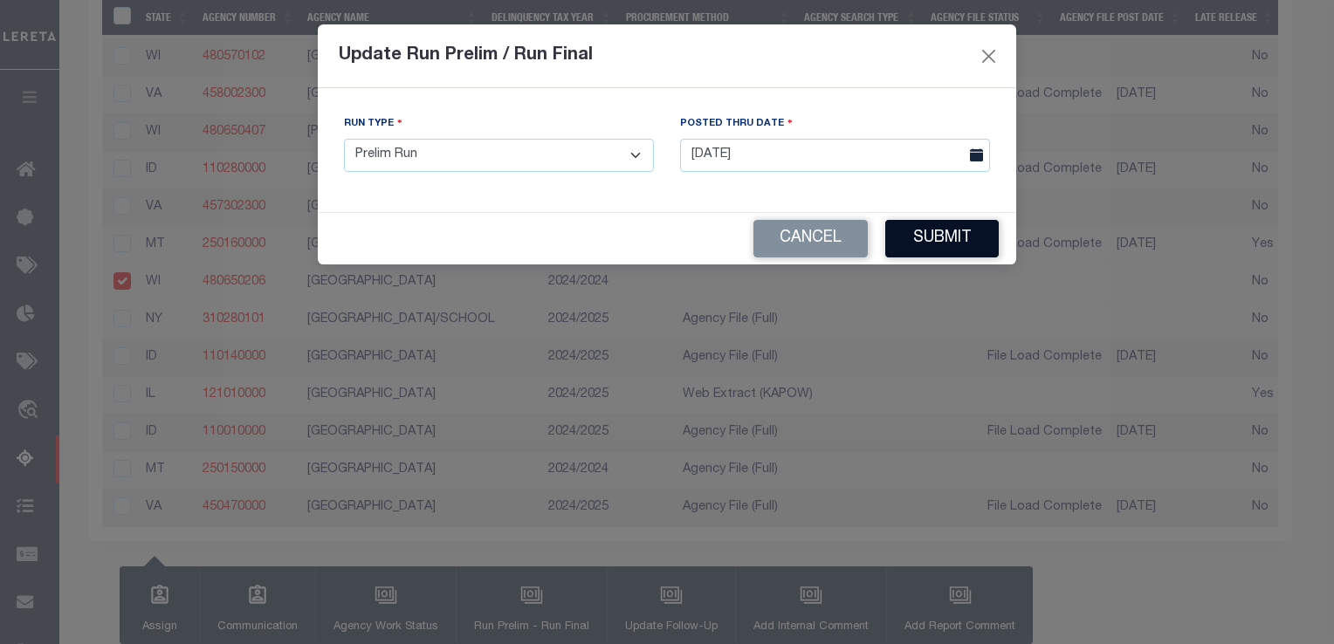
click at [952, 246] on button "Submit" at bounding box center [942, 239] width 114 height 38
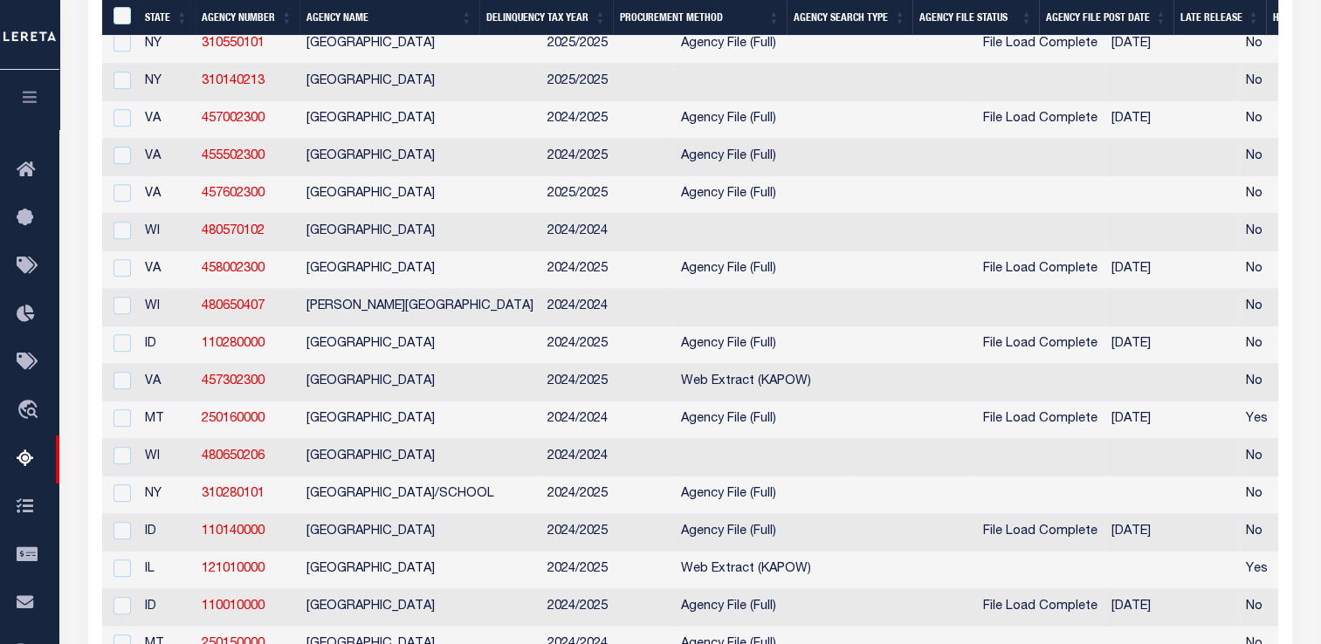
scroll to position [614, 0]
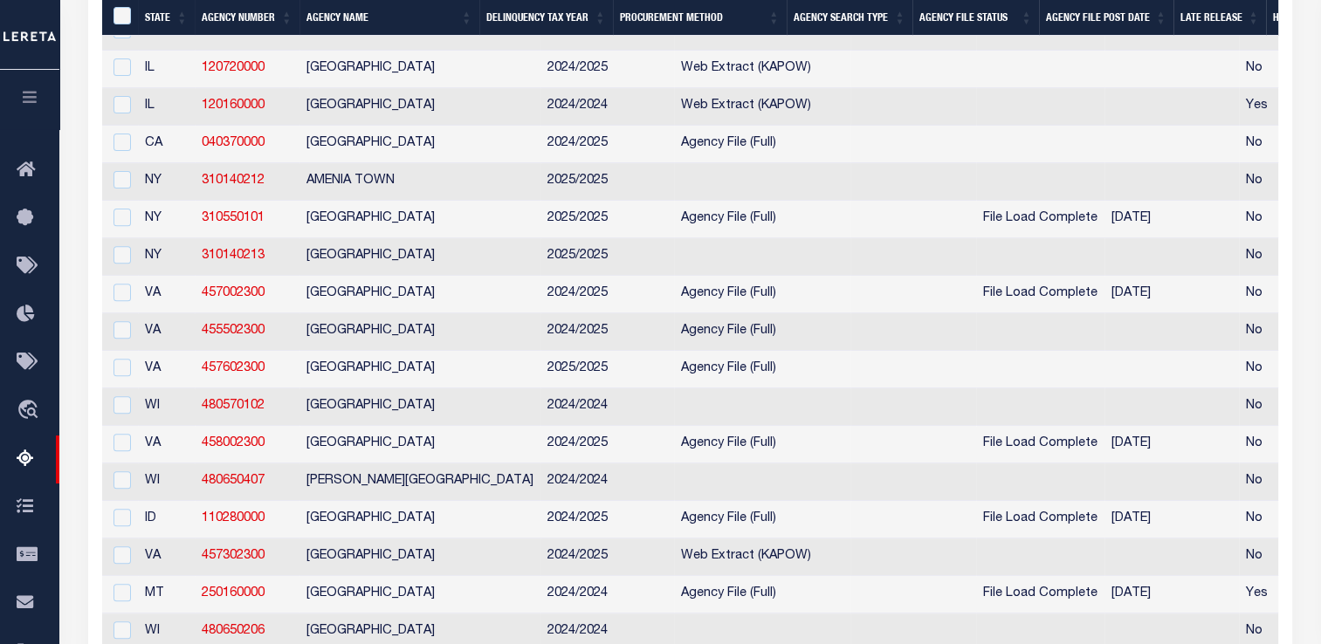
click at [21, 100] on icon "button" at bounding box center [30, 97] width 20 height 16
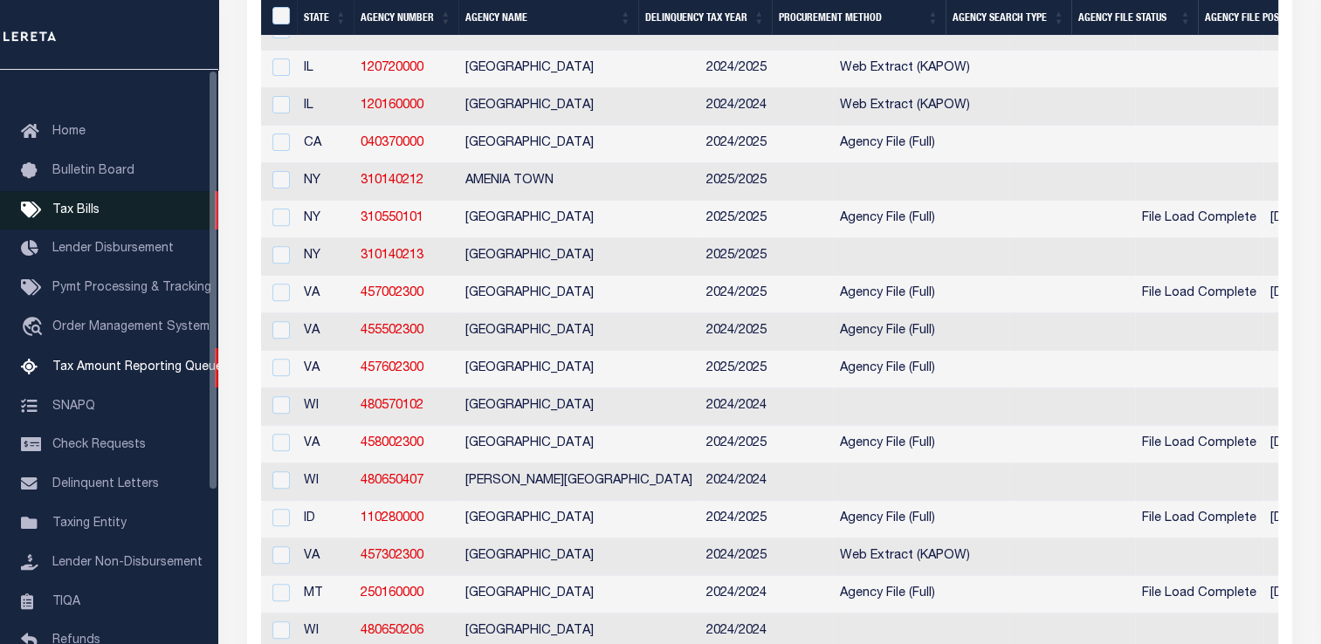
scroll to position [0, 0]
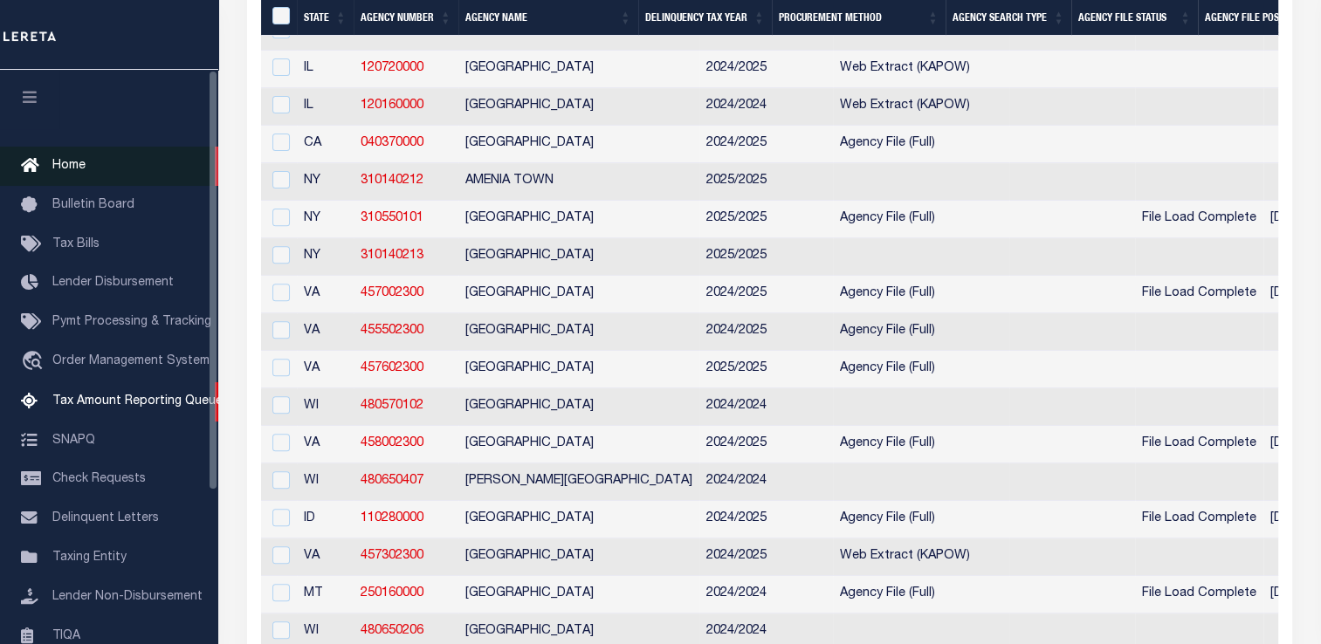
click at [70, 167] on span "Home" at bounding box center [68, 166] width 33 height 12
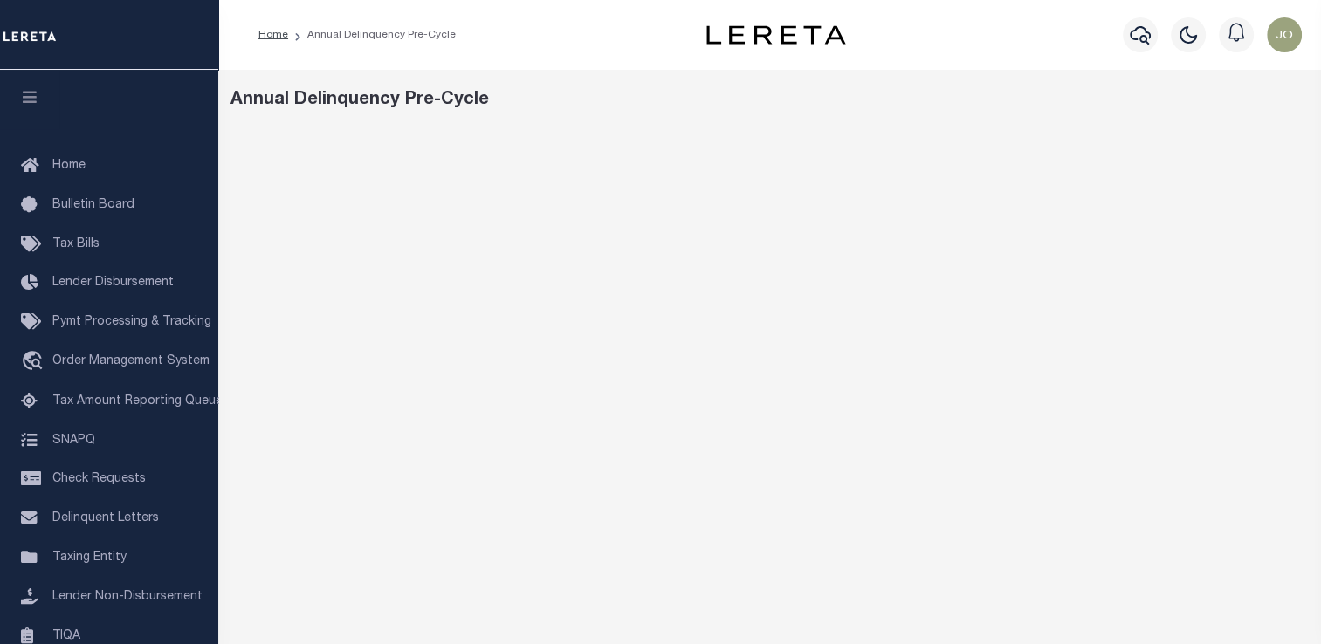
click at [636, 64] on div "Home Annual Delinquency Pre-Cycle" at bounding box center [769, 35] width 1103 height 70
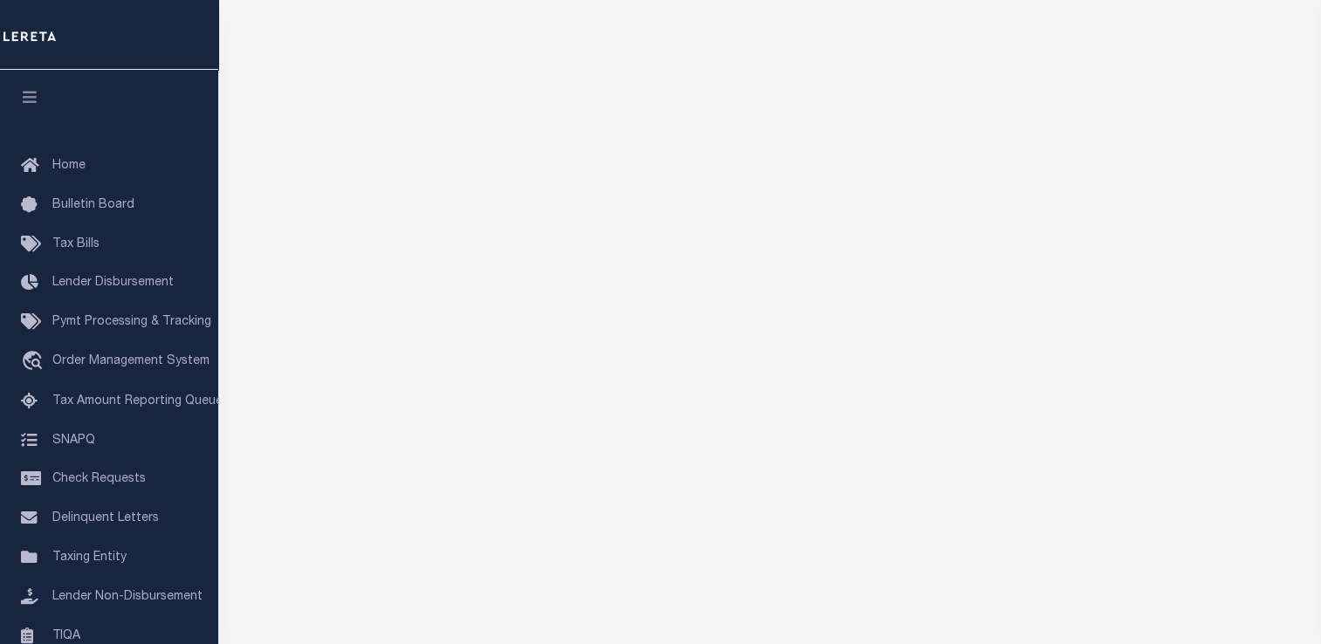
scroll to position [126, 0]
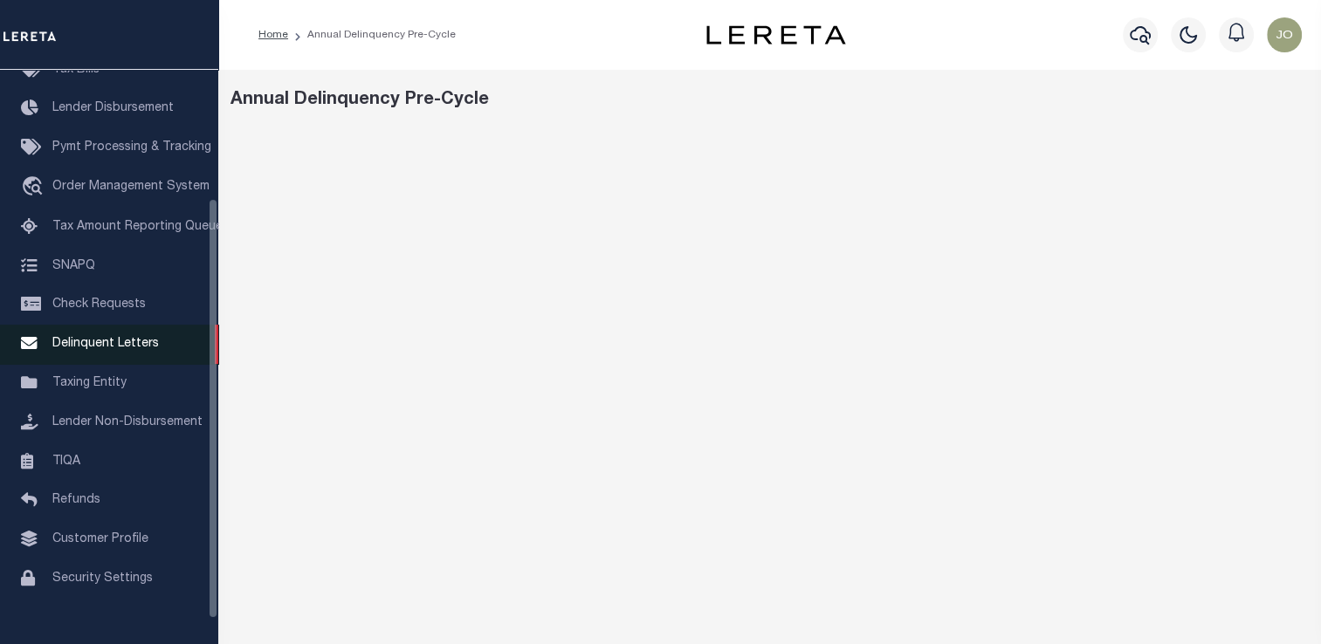
scroll to position [209, 0]
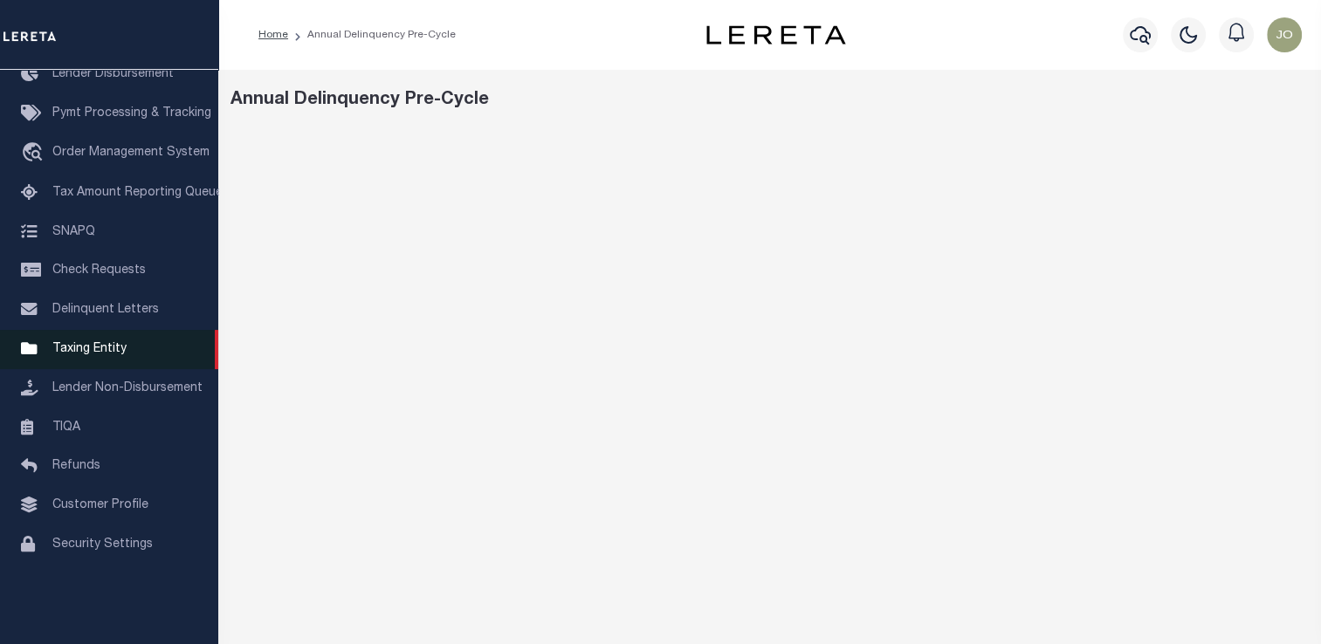
click at [107, 355] on span "Taxing Entity" at bounding box center [89, 349] width 74 height 12
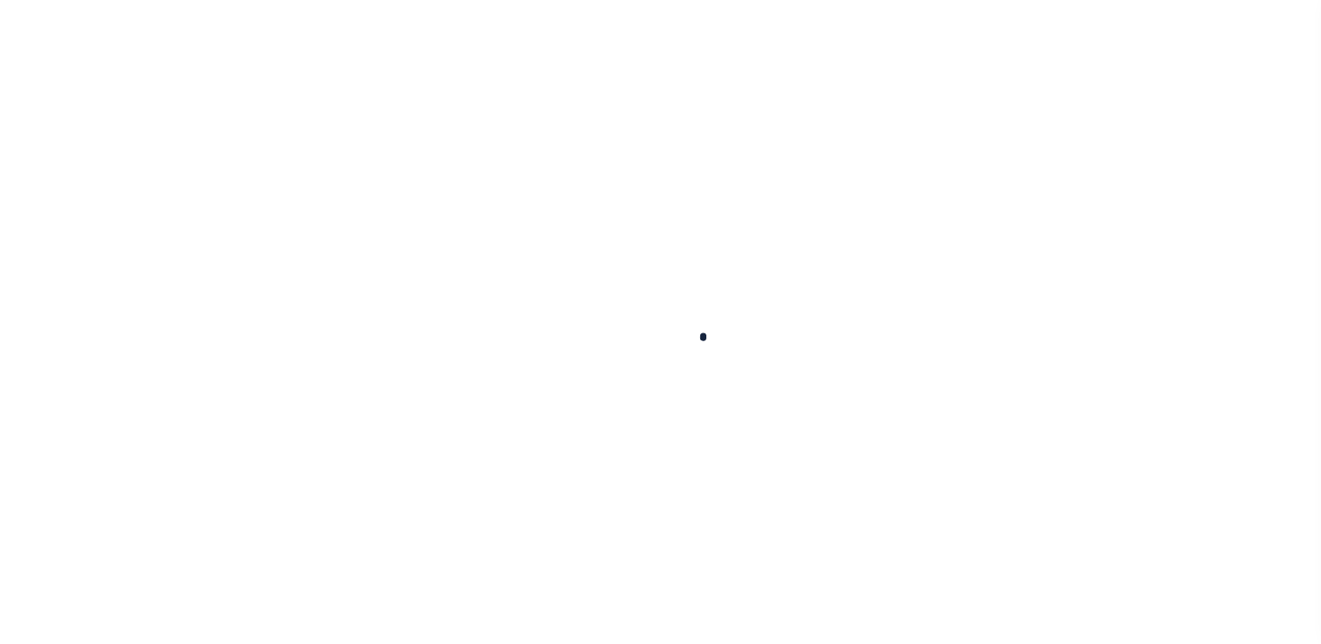
select select
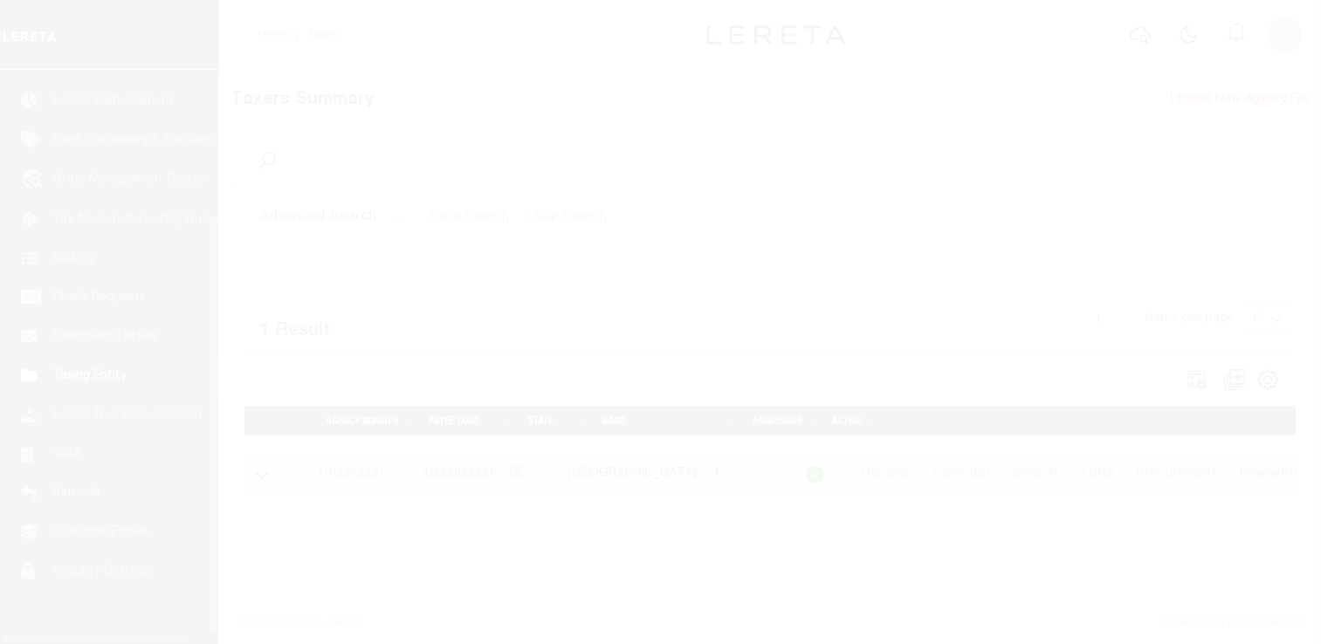
scroll to position [209, 0]
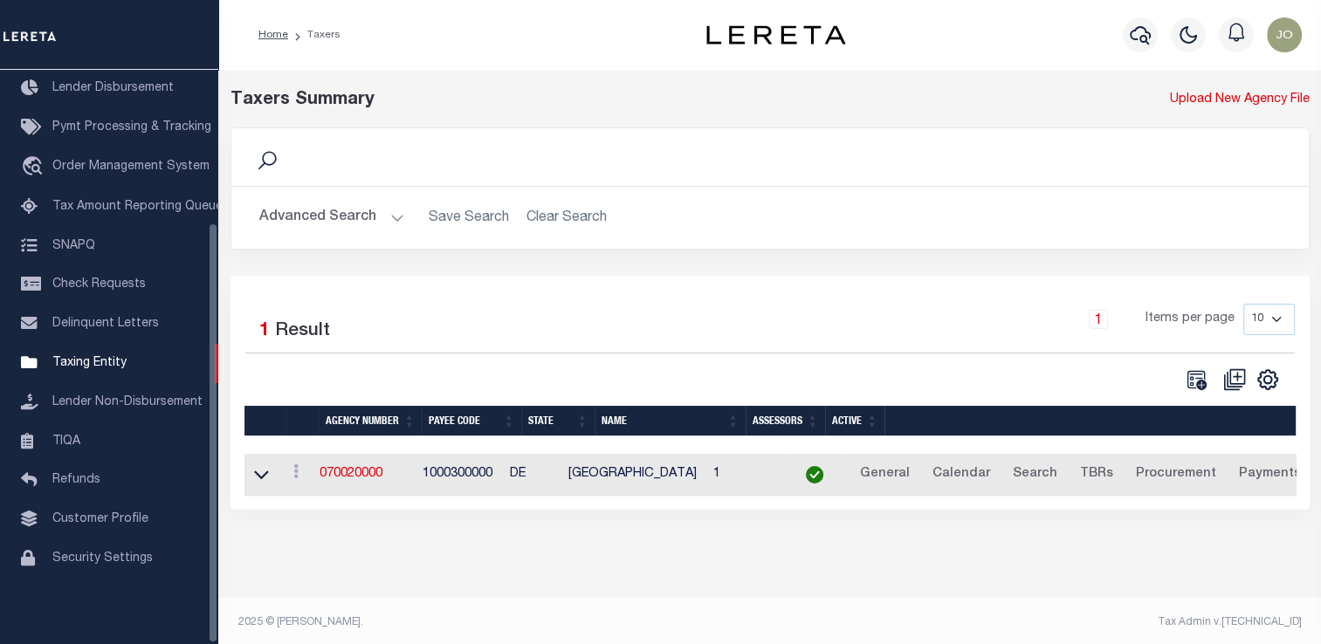
click at [354, 211] on button "Advanced Search" at bounding box center [331, 218] width 145 height 34
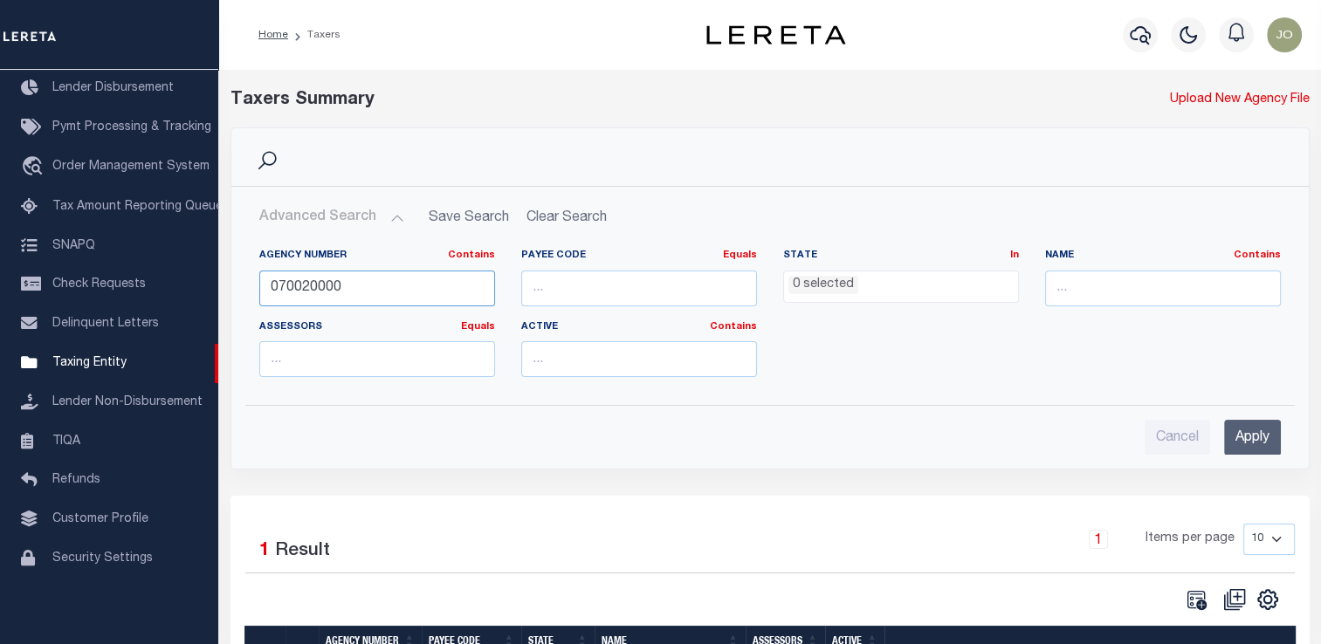
click at [326, 291] on input "070020000" at bounding box center [377, 289] width 236 height 36
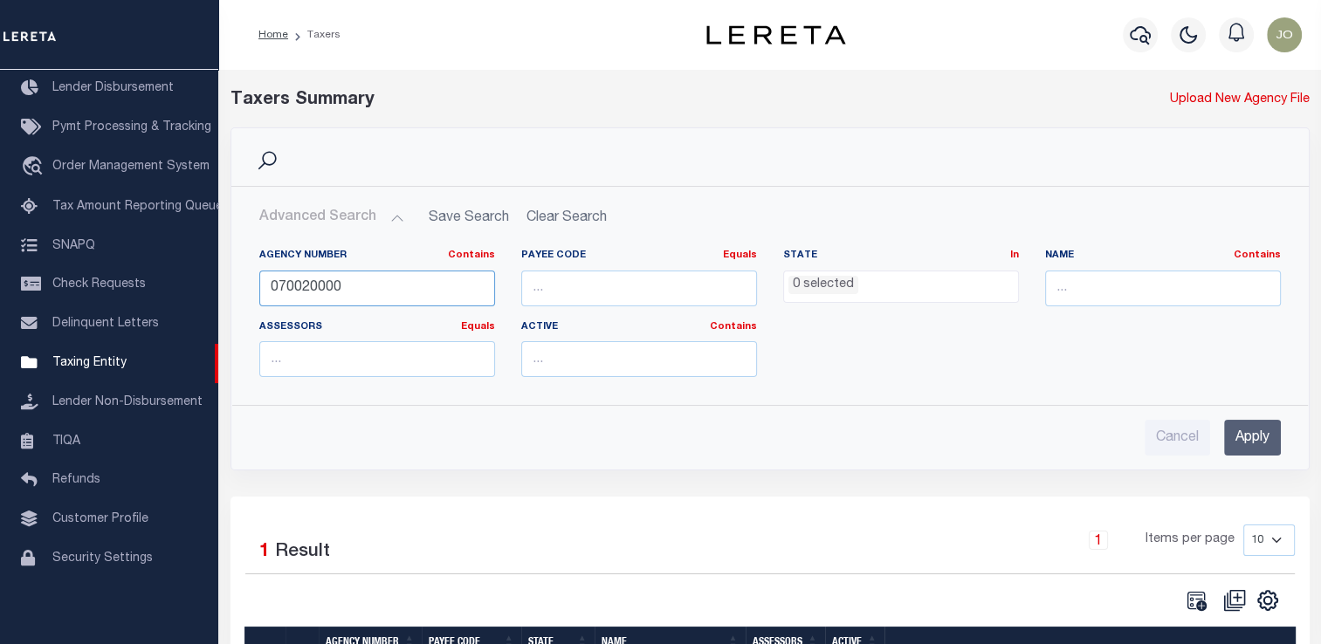
paste input "100600108"
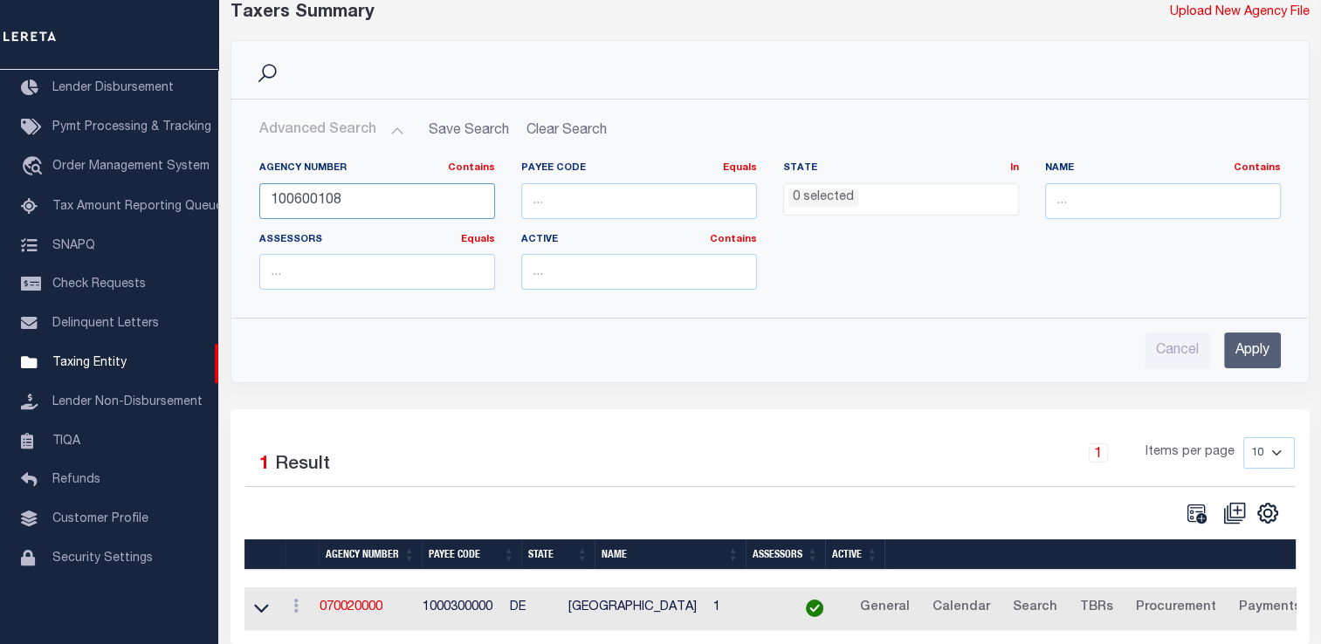
scroll to position [149, 0]
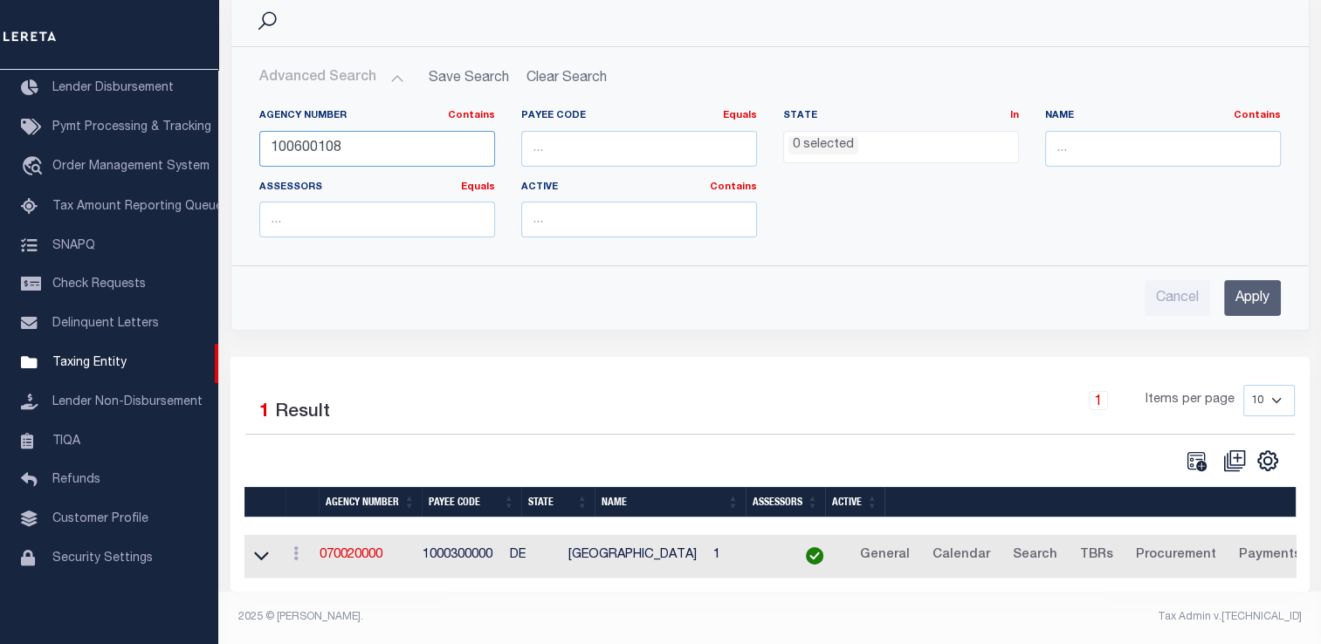
type input "100600108"
click at [1255, 284] on input "Apply" at bounding box center [1252, 298] width 57 height 36
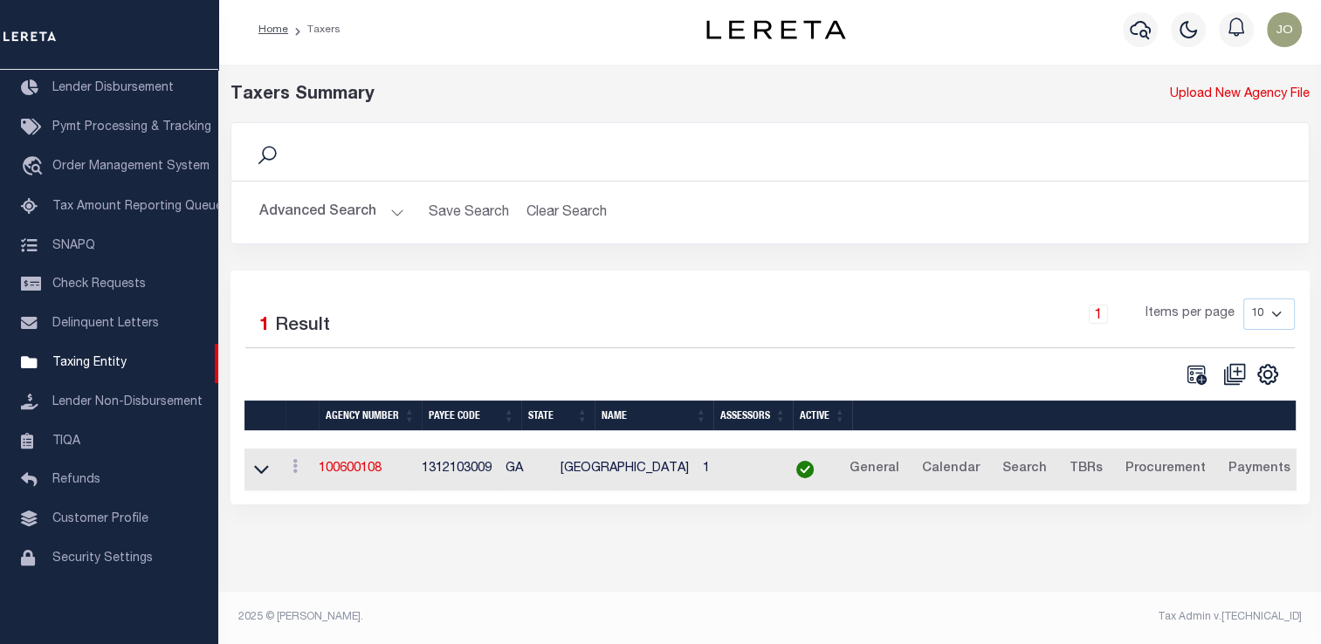
scroll to position [5, 0]
click at [361, 470] on link "100600108" at bounding box center [350, 469] width 63 height 12
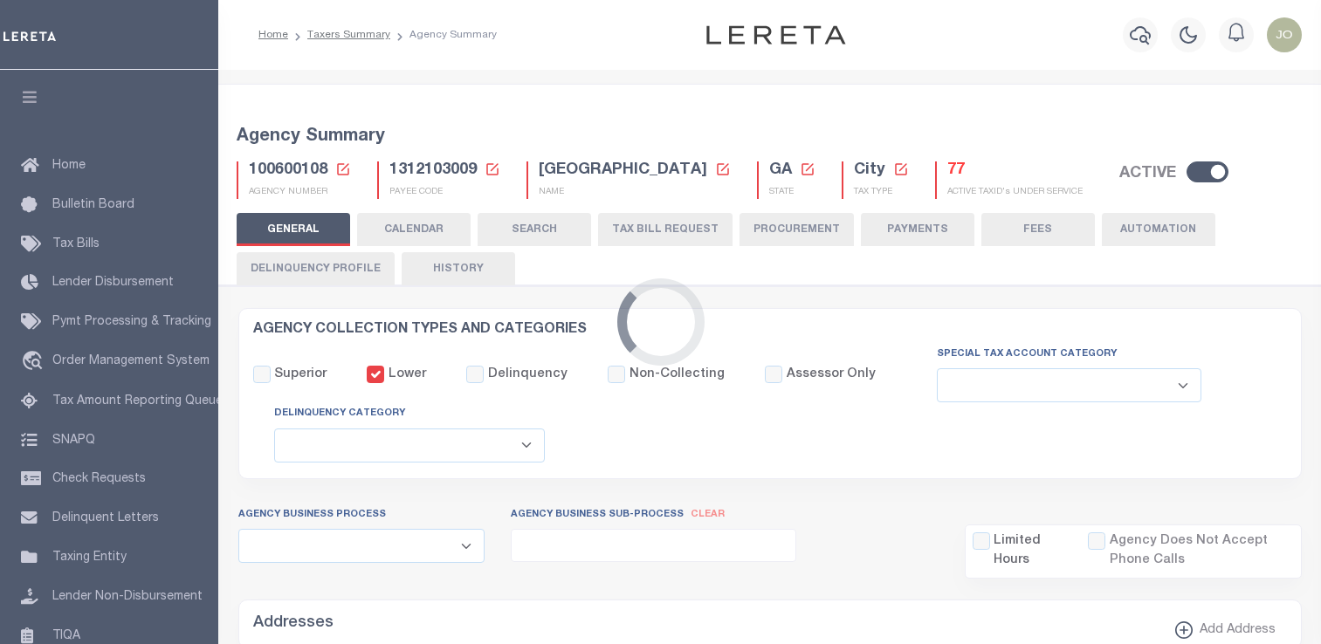
select select
type input "2025/2025"
type input "2"
select select "SCPY"
select select "CPYM"
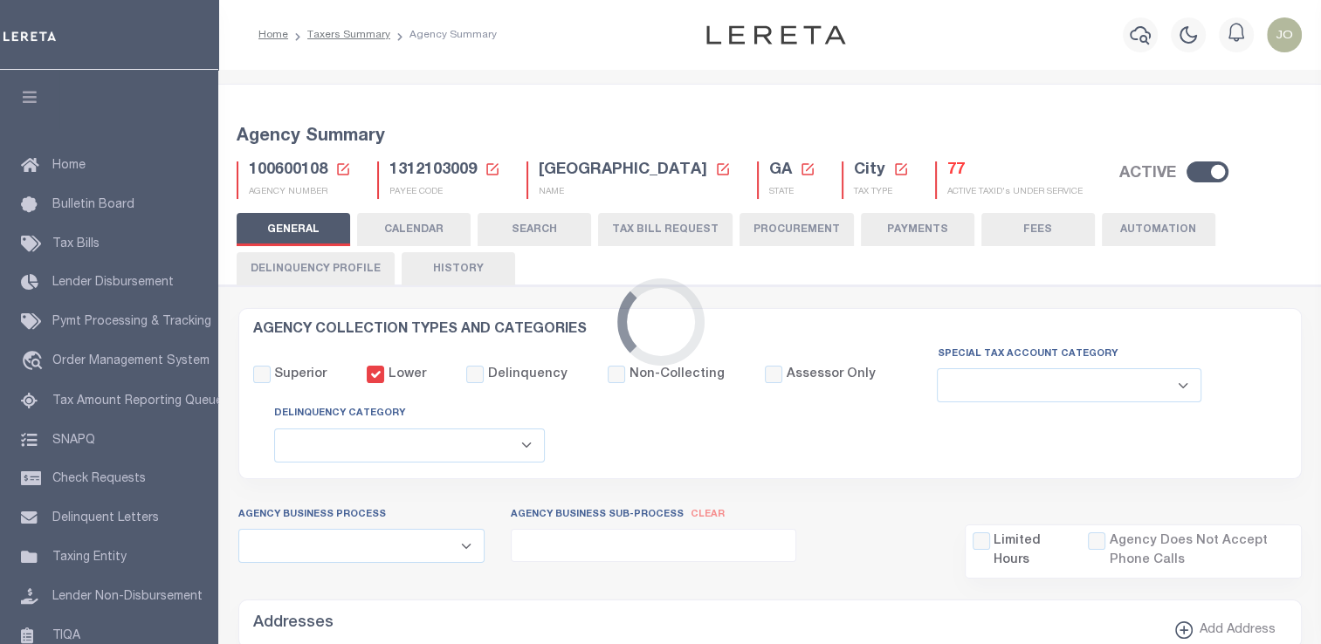
select select "WEB"
select select "CPI"
select select
click at [311, 278] on button "Delinquency Profile" at bounding box center [316, 268] width 158 height 33
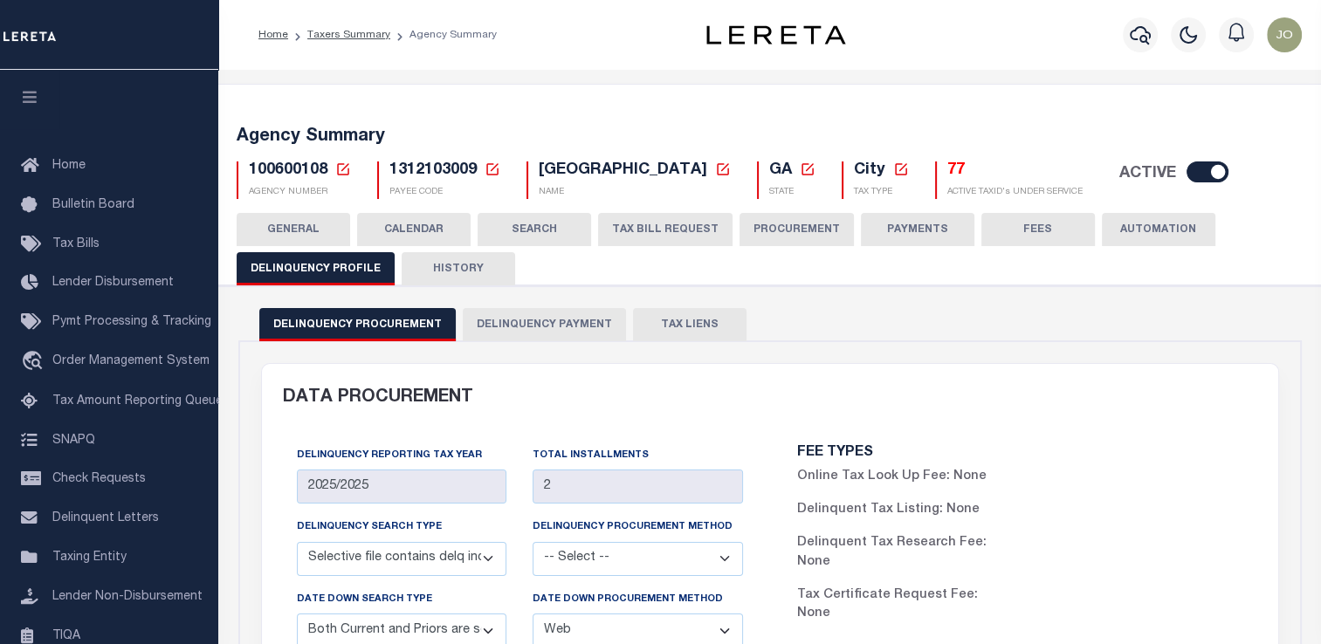
click at [341, 162] on icon at bounding box center [343, 170] width 16 height 16
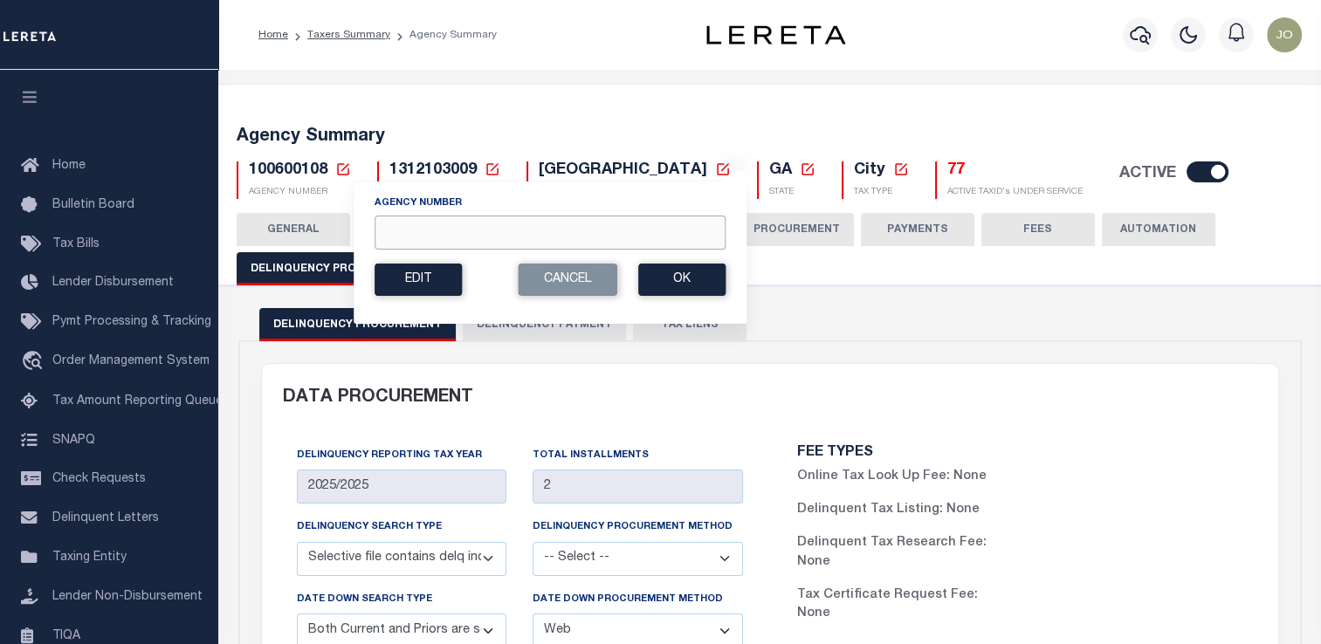
click at [463, 238] on input "Agency Number" at bounding box center [550, 233] width 351 height 34
paste input "050300000"
type input "050300000"
click at [679, 282] on button "Ok" at bounding box center [681, 280] width 87 height 32
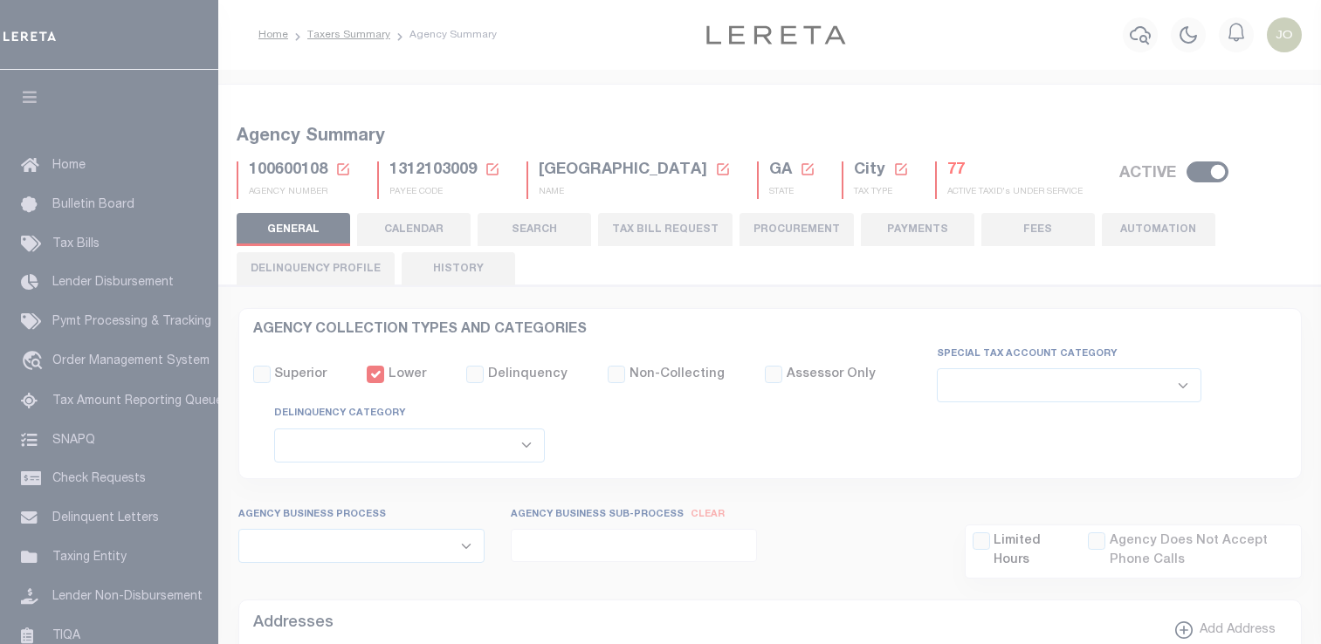
select select
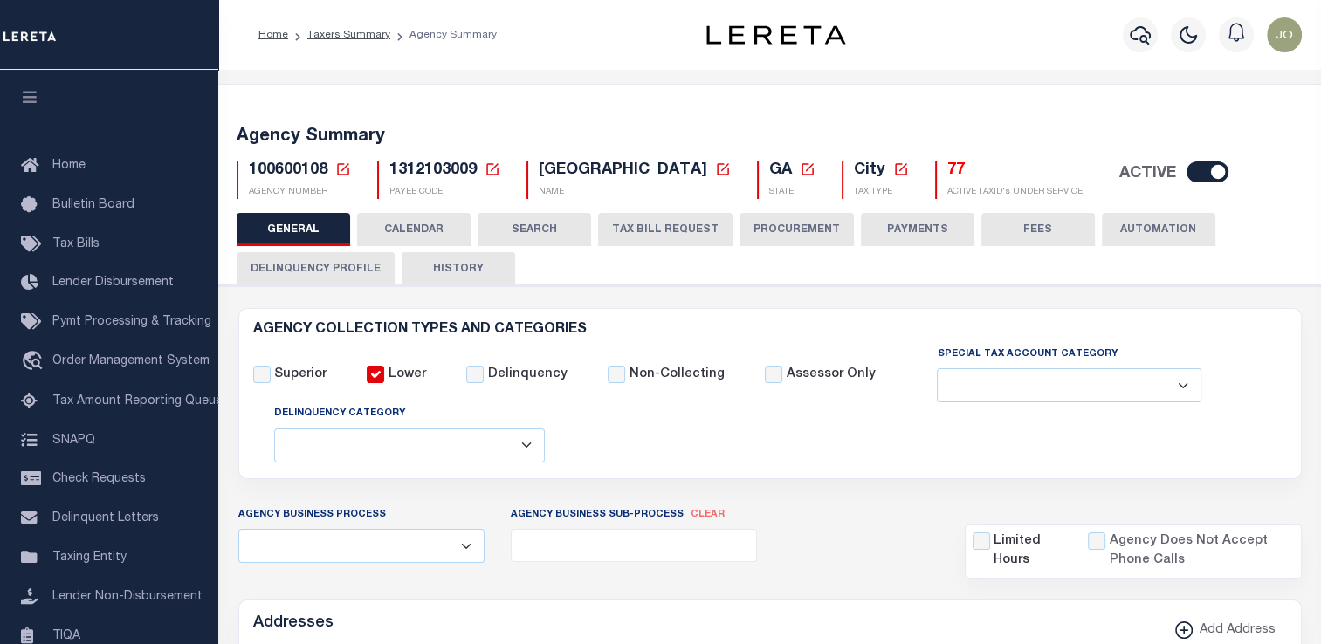
click at [349, 166] on icon at bounding box center [343, 170] width 16 height 16
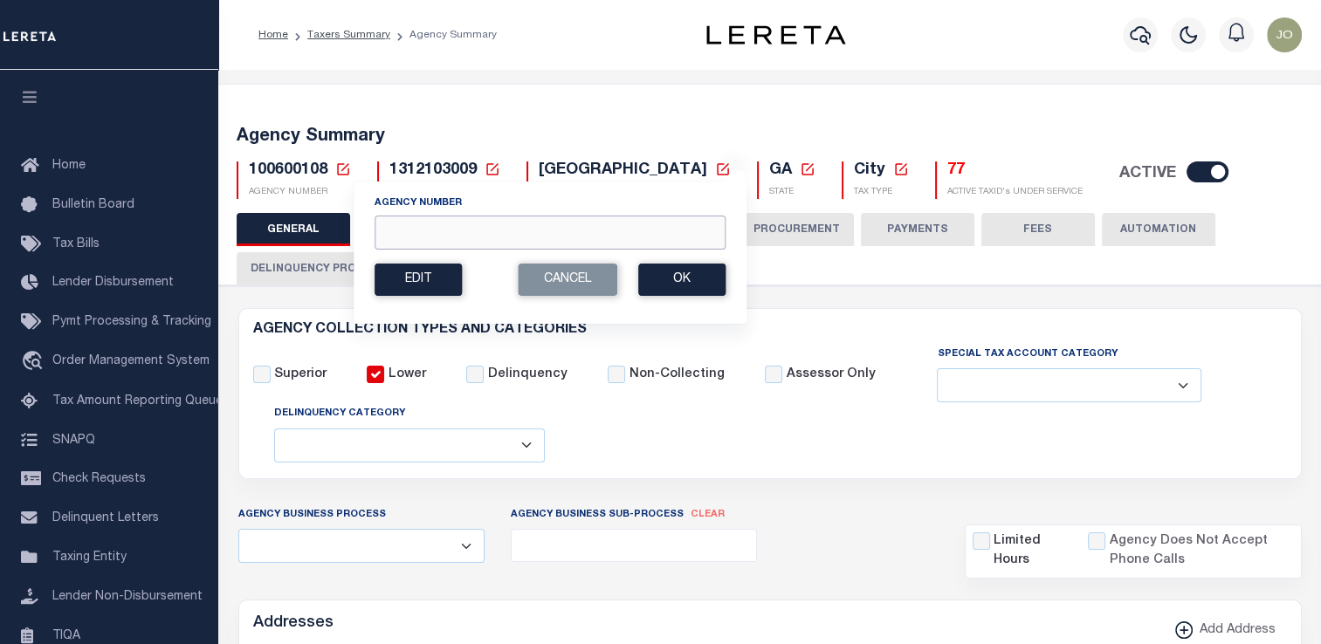
click at [461, 230] on input "Agency Number" at bounding box center [550, 233] width 351 height 34
paste input "130450000"
type input "130450000"
click at [684, 285] on button "Ok" at bounding box center [681, 280] width 87 height 32
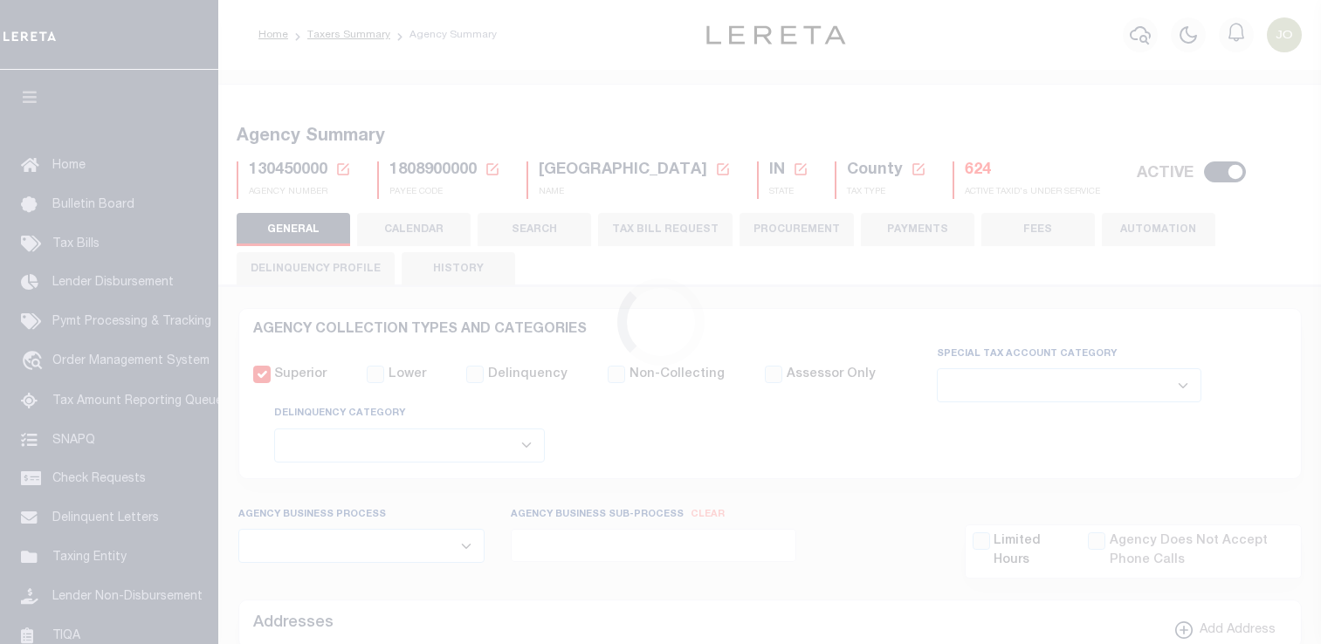
select select
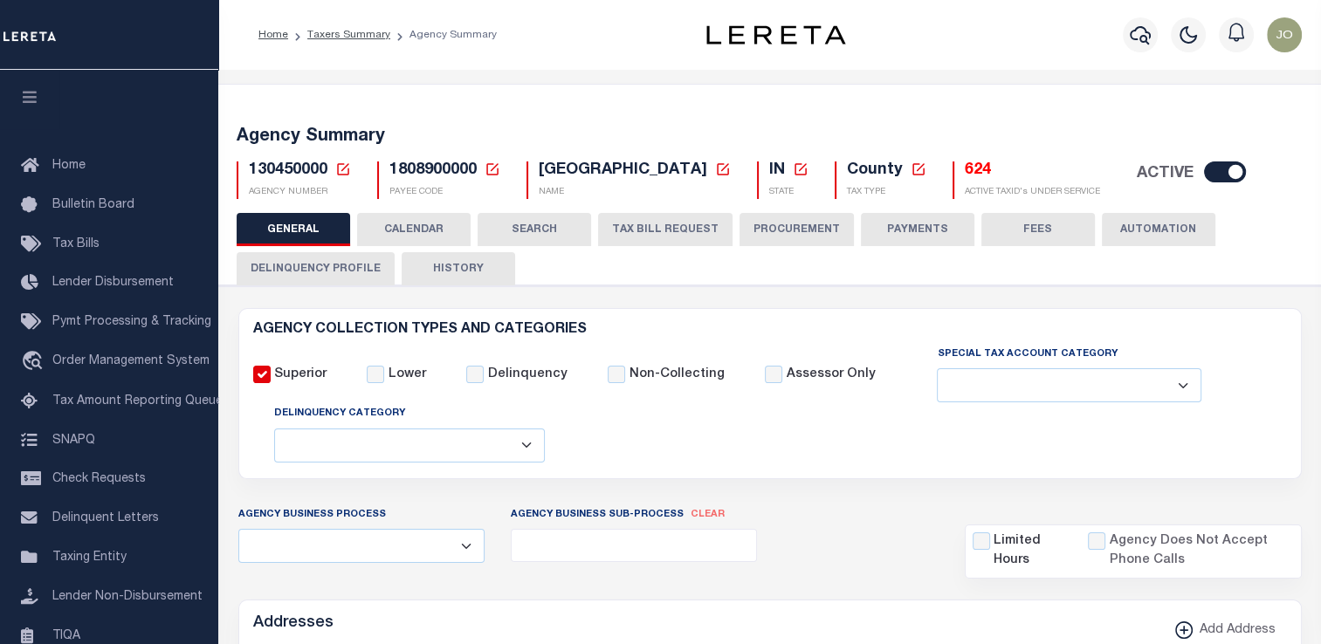
click at [335, 168] on icon at bounding box center [343, 170] width 16 height 16
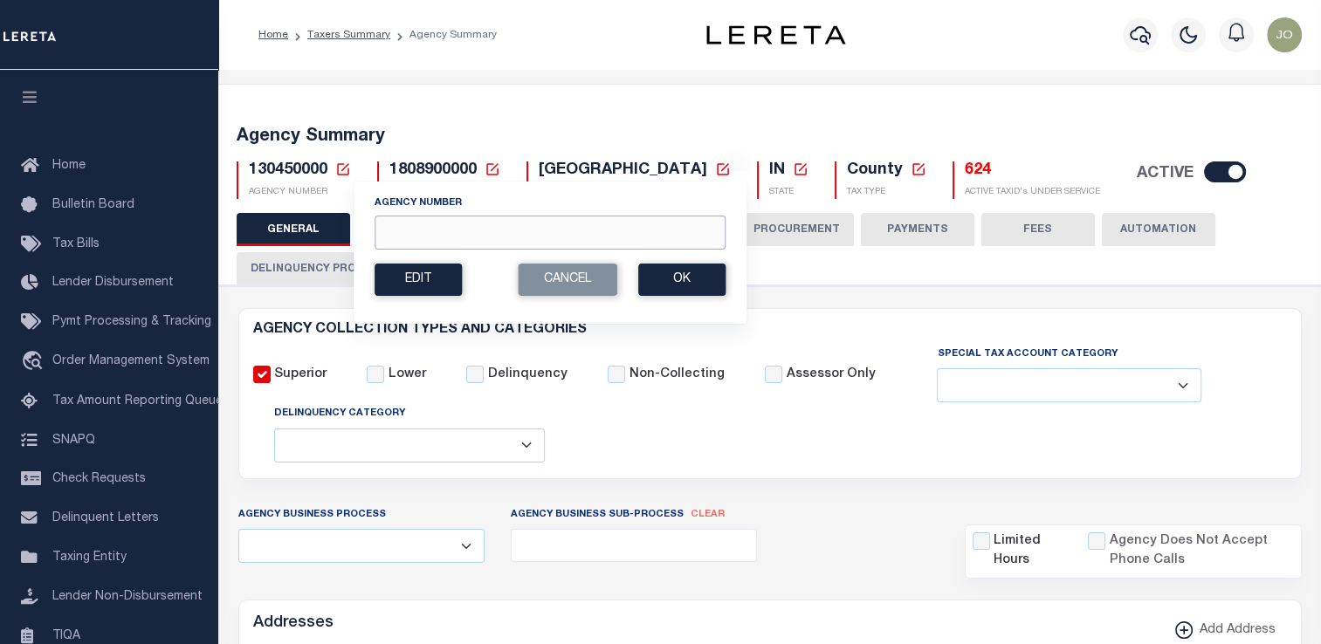
click at [440, 234] on input "Agency Number" at bounding box center [550, 233] width 351 height 34
paste input "130710000"
type input "130710000"
click at [692, 286] on button "Ok" at bounding box center [681, 280] width 87 height 32
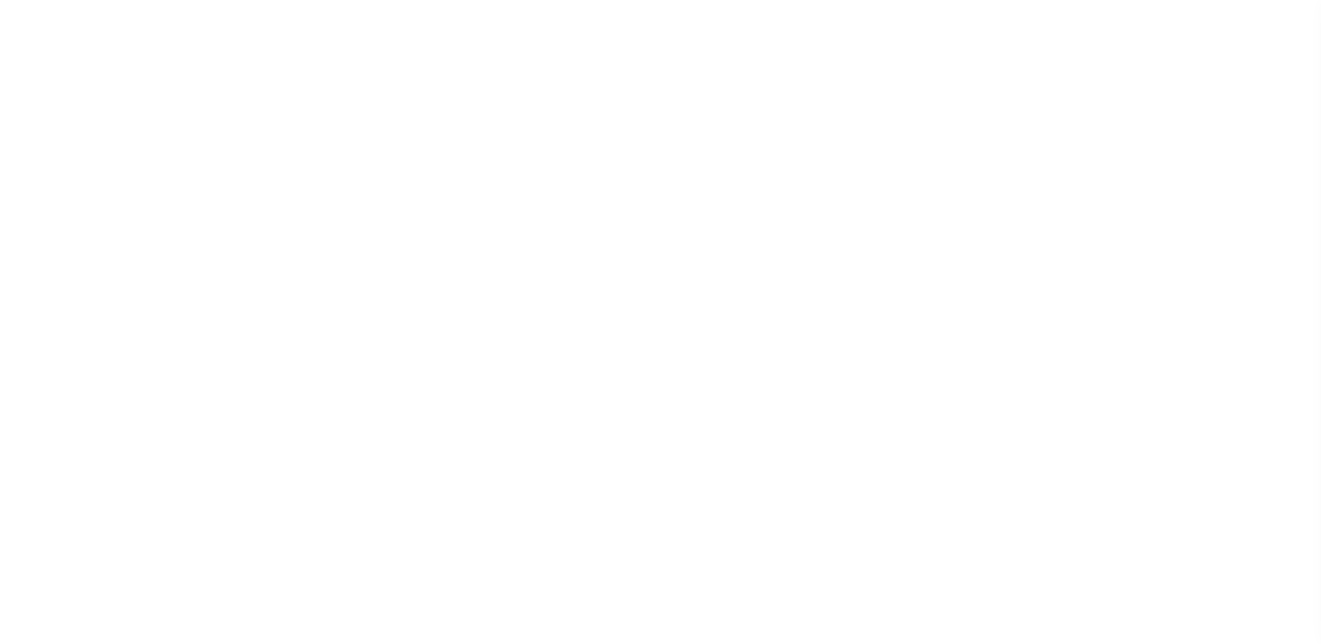
select select
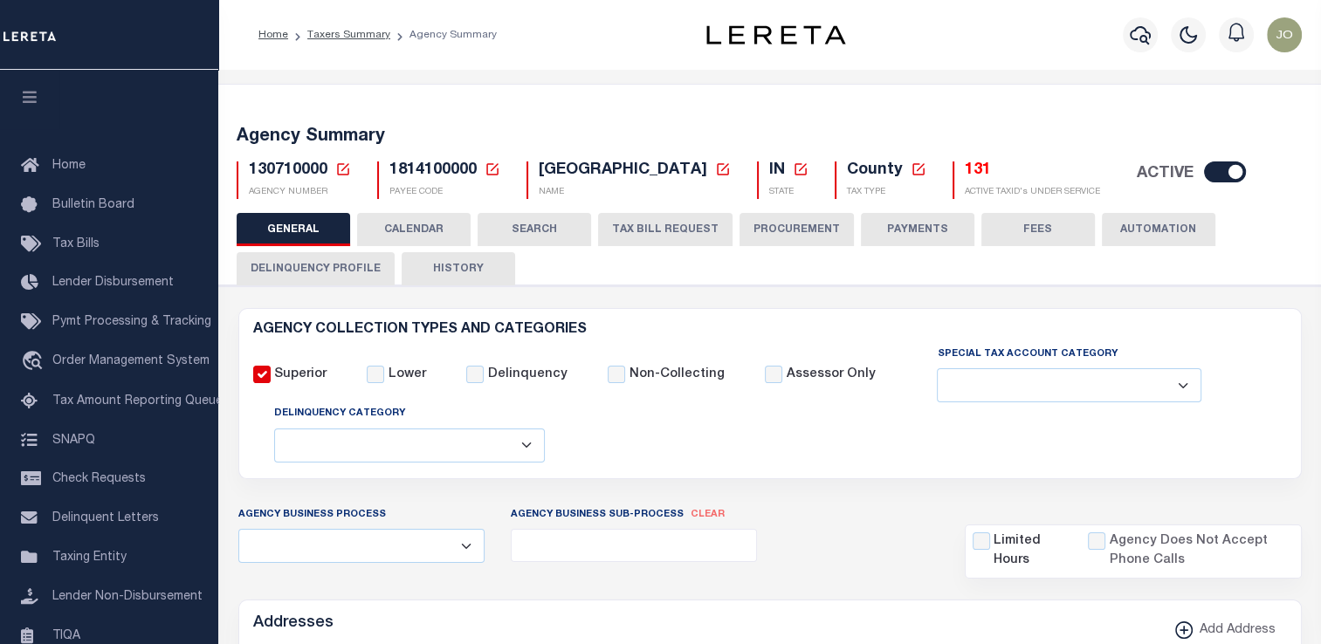
click at [320, 278] on button "Delinquency Profile" at bounding box center [316, 268] width 158 height 33
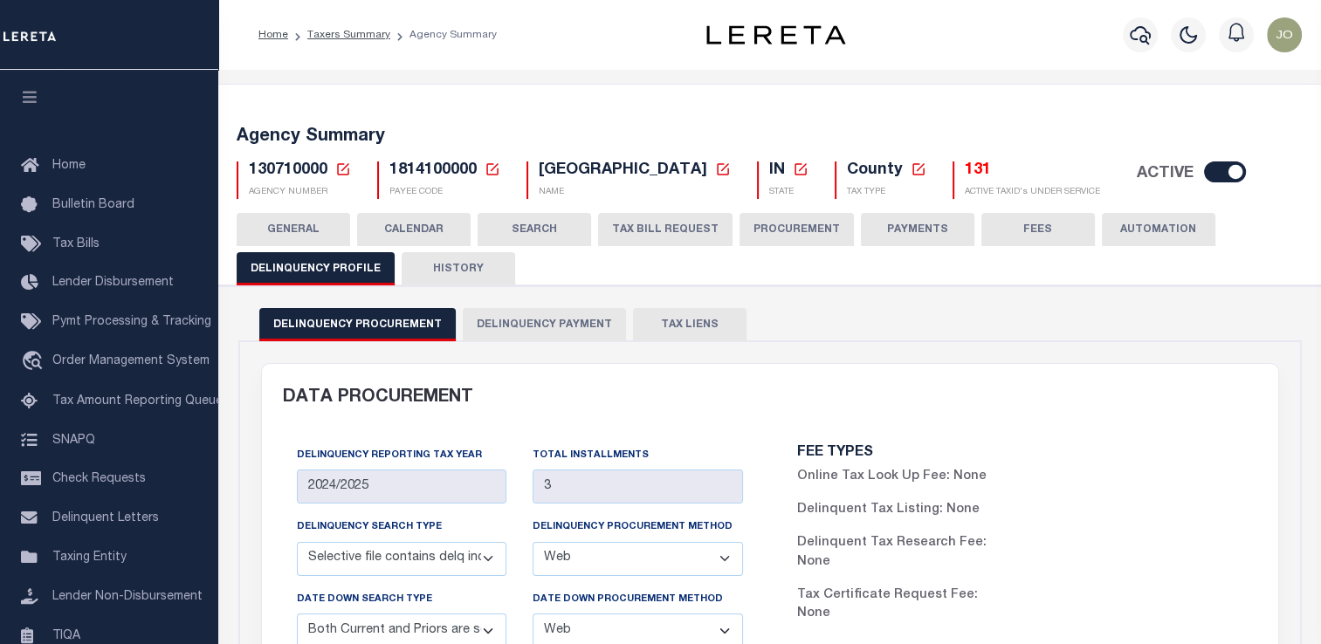
scroll to position [699, 0]
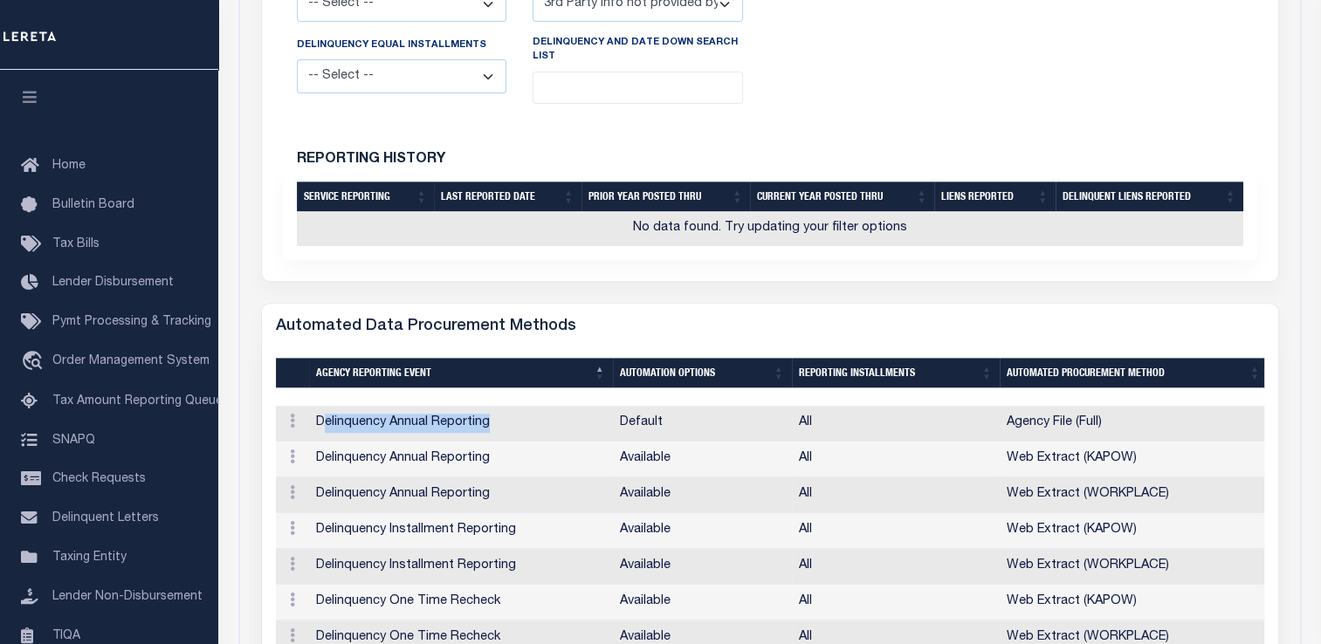
drag, startPoint x: 319, startPoint y: 424, endPoint x: 499, endPoint y: 424, distance: 179.9
click at [499, 424] on td "Delinquency Annual Reporting" at bounding box center [461, 424] width 304 height 36
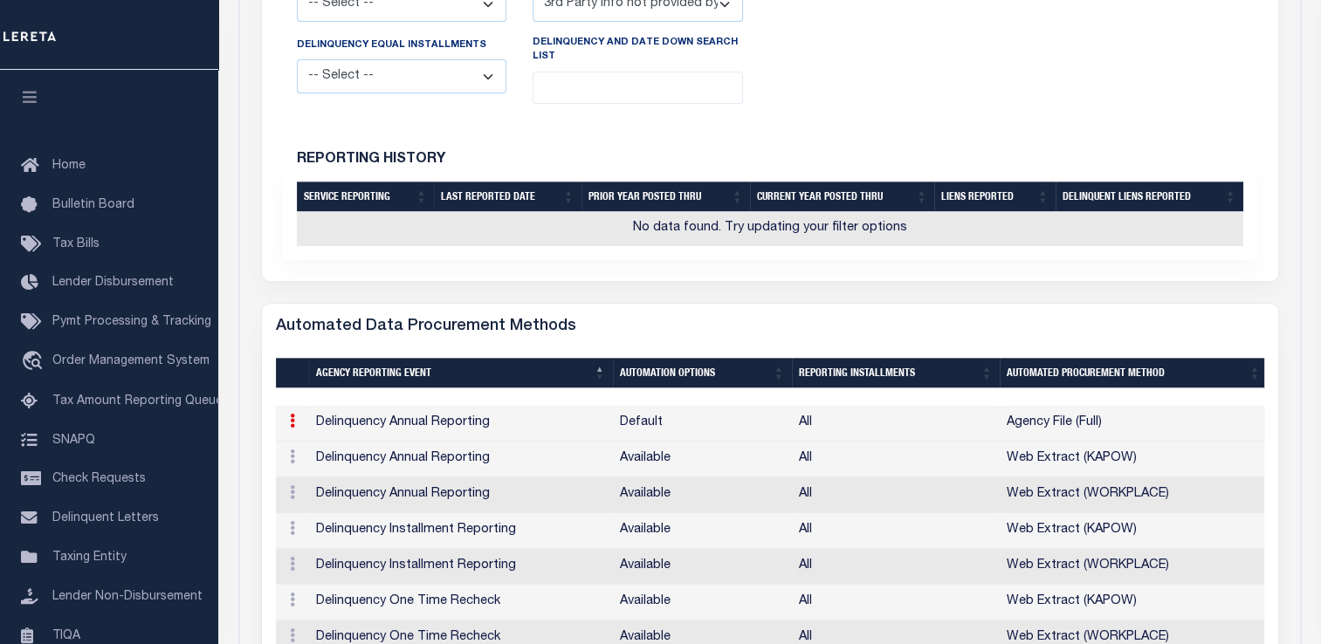
drag, startPoint x: 499, startPoint y: 424, endPoint x: 630, endPoint y: 419, distance: 131.1
click at [630, 419] on td "Default" at bounding box center [702, 424] width 179 height 36
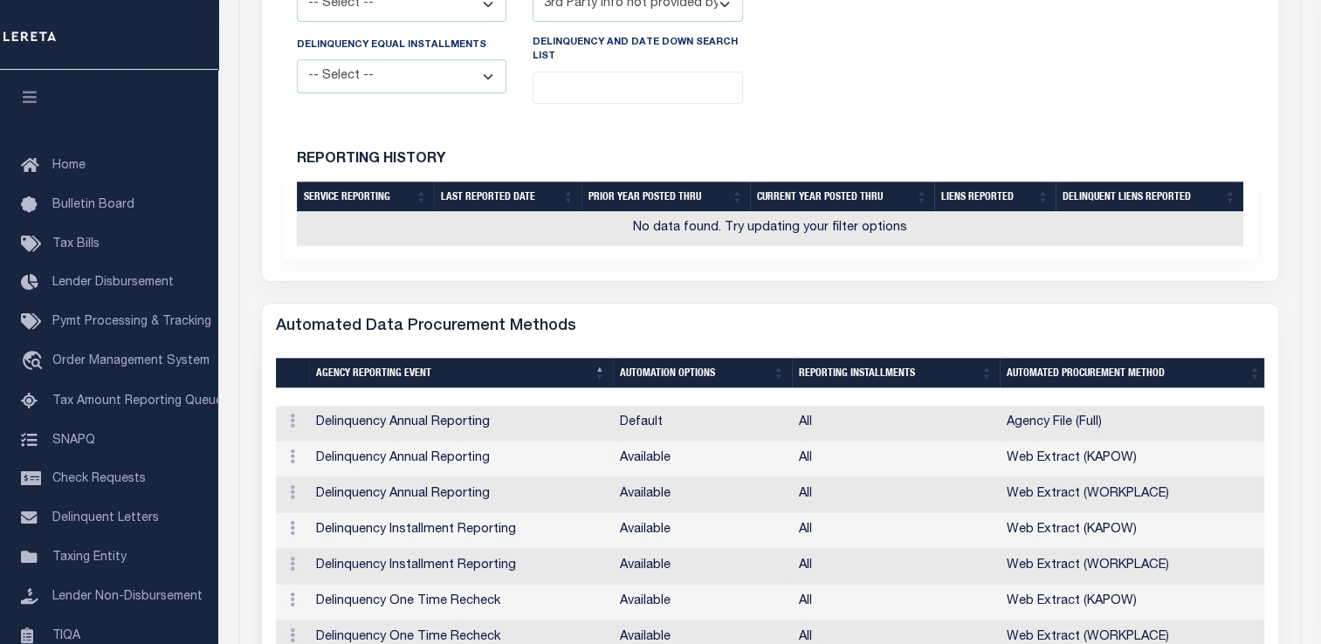
click at [630, 419] on td "Default" at bounding box center [702, 424] width 179 height 36
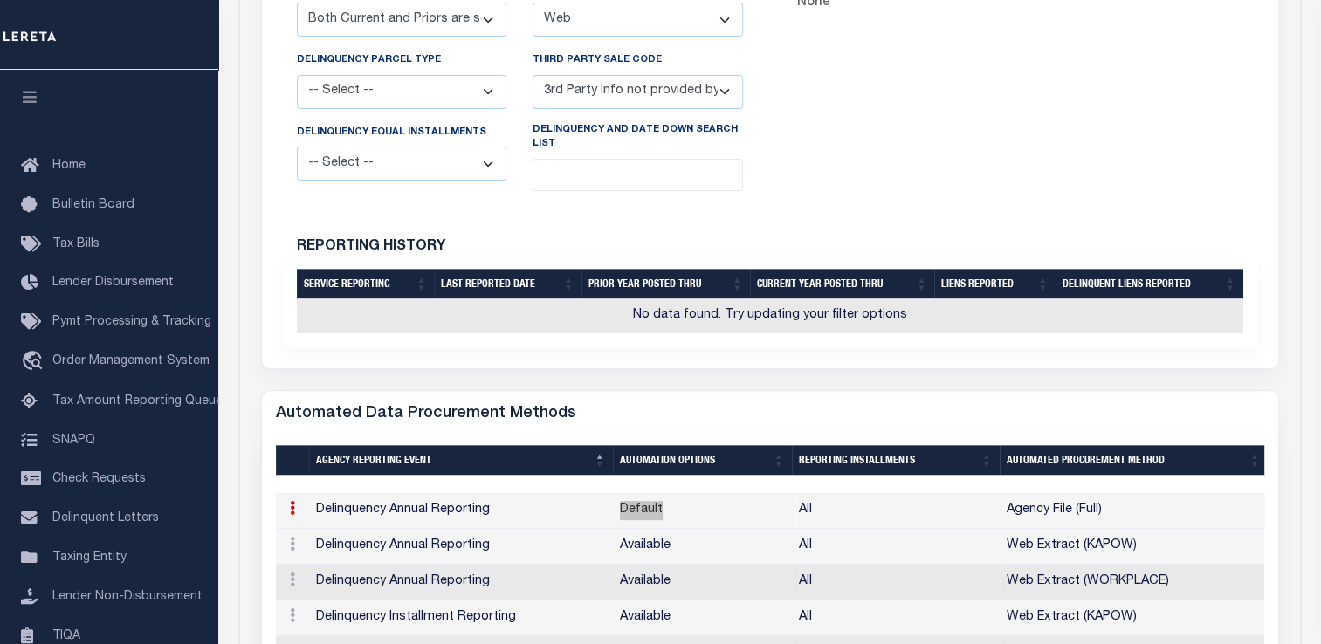
scroll to position [786, 0]
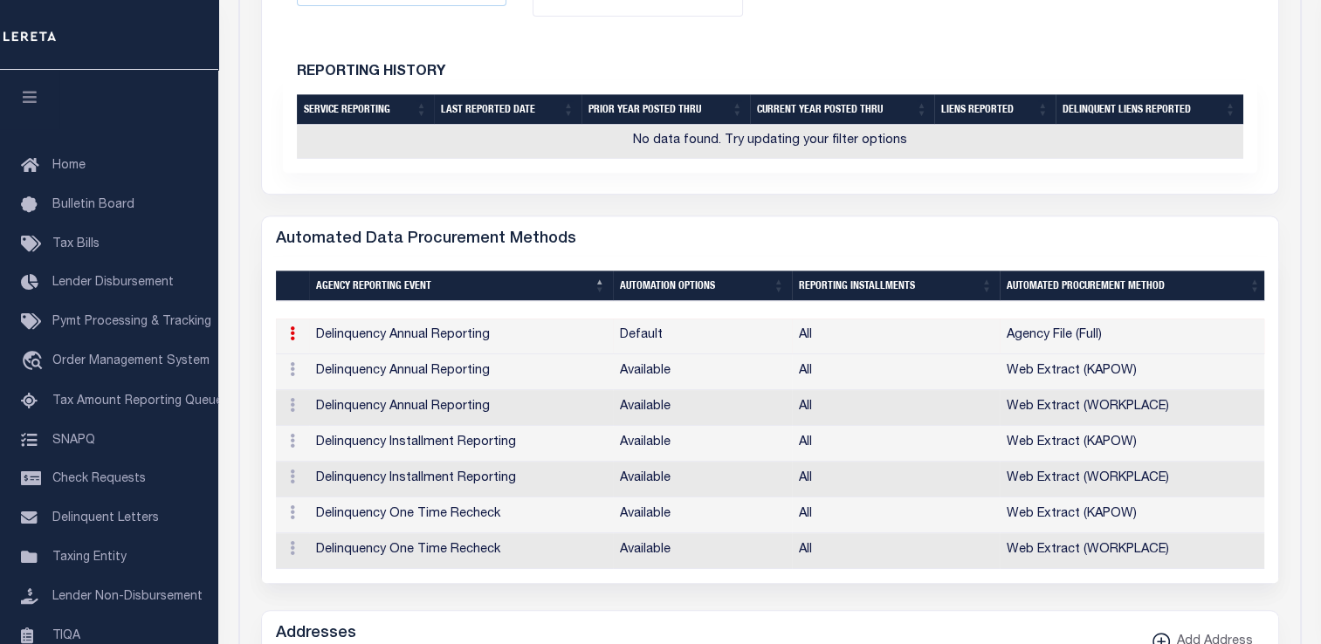
click at [318, 334] on td "Delinquency Annual Reporting" at bounding box center [461, 337] width 304 height 36
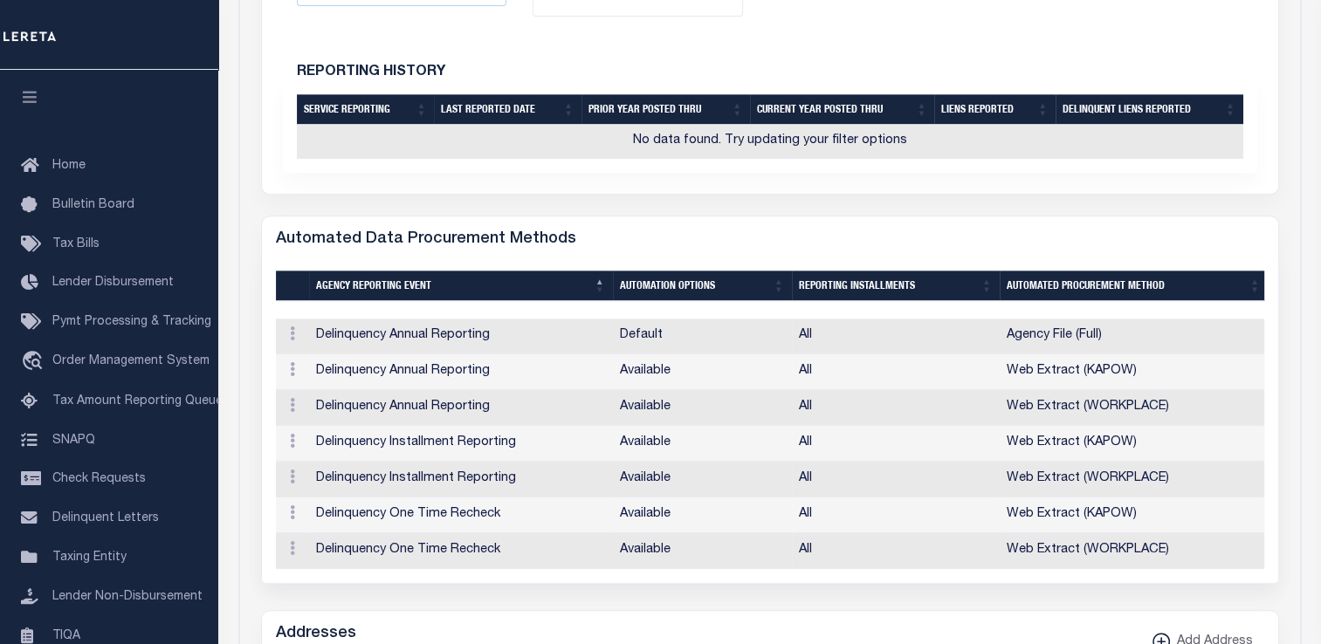
scroll to position [873, 0]
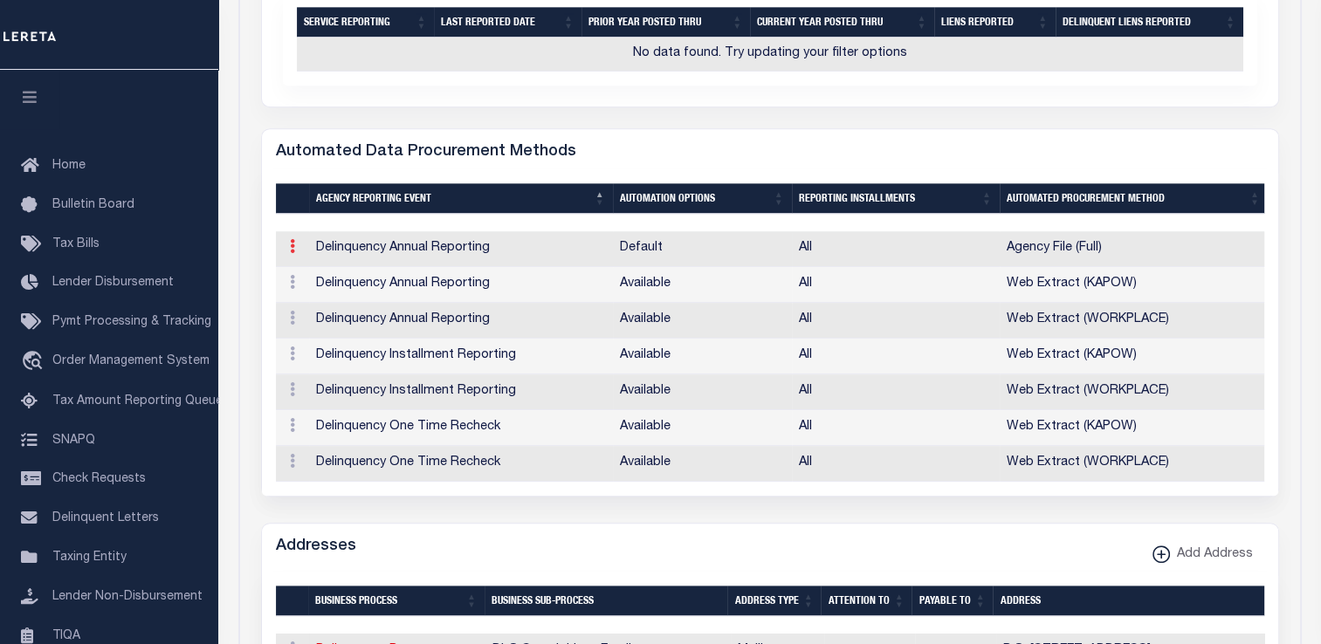
click at [296, 242] on link at bounding box center [292, 249] width 19 height 14
click at [504, 128] on div "Automated Data Procurement Methods 1 Selected 7 Results Items per page" at bounding box center [770, 312] width 1018 height 369
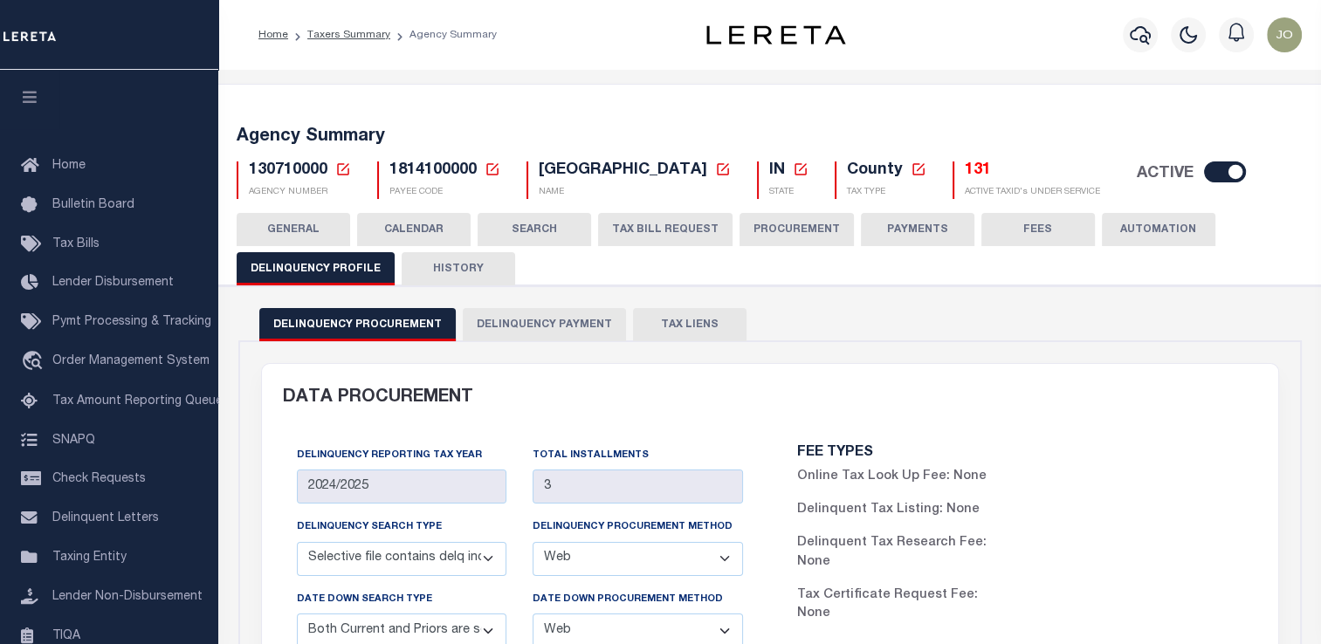
scroll to position [87, 0]
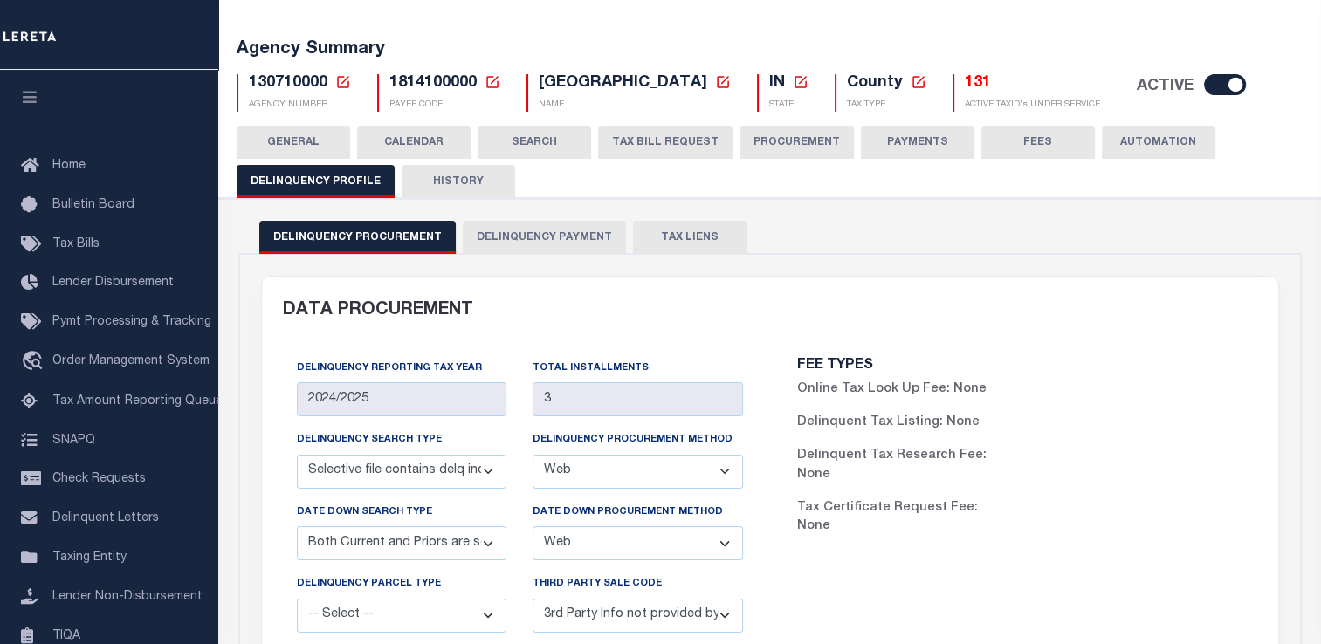
click at [263, 84] on span "130710000" at bounding box center [288, 83] width 79 height 16
copy h5 "130710000"
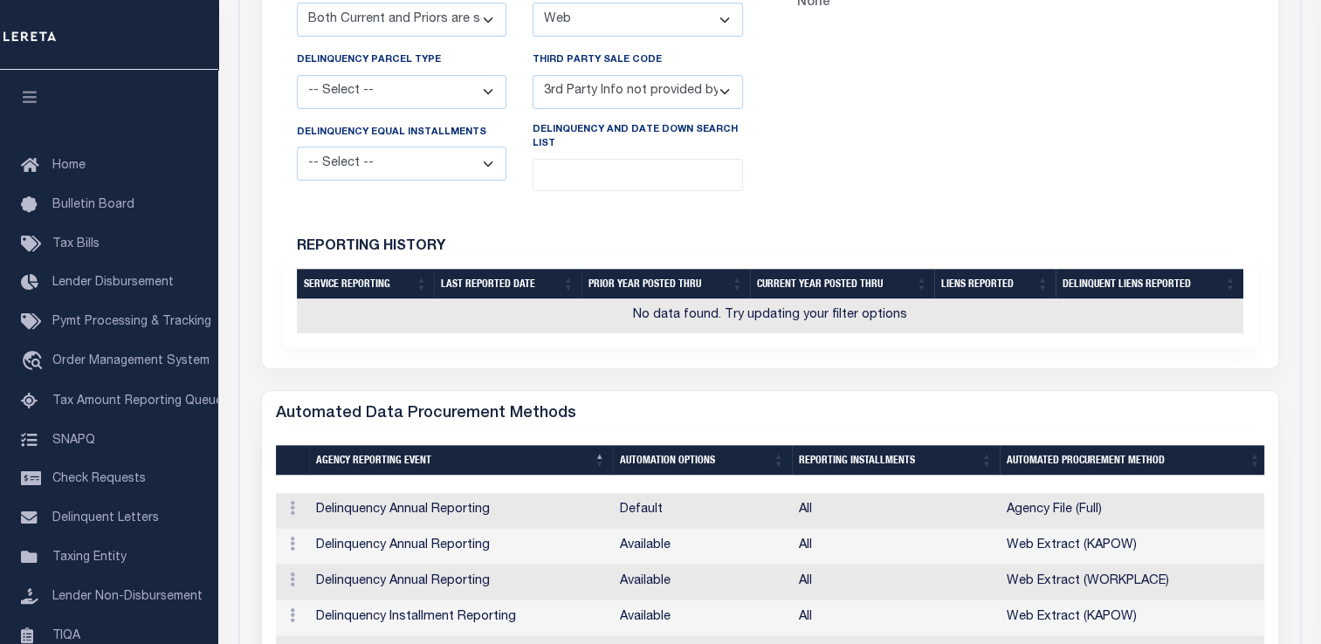
scroll to position [786, 0]
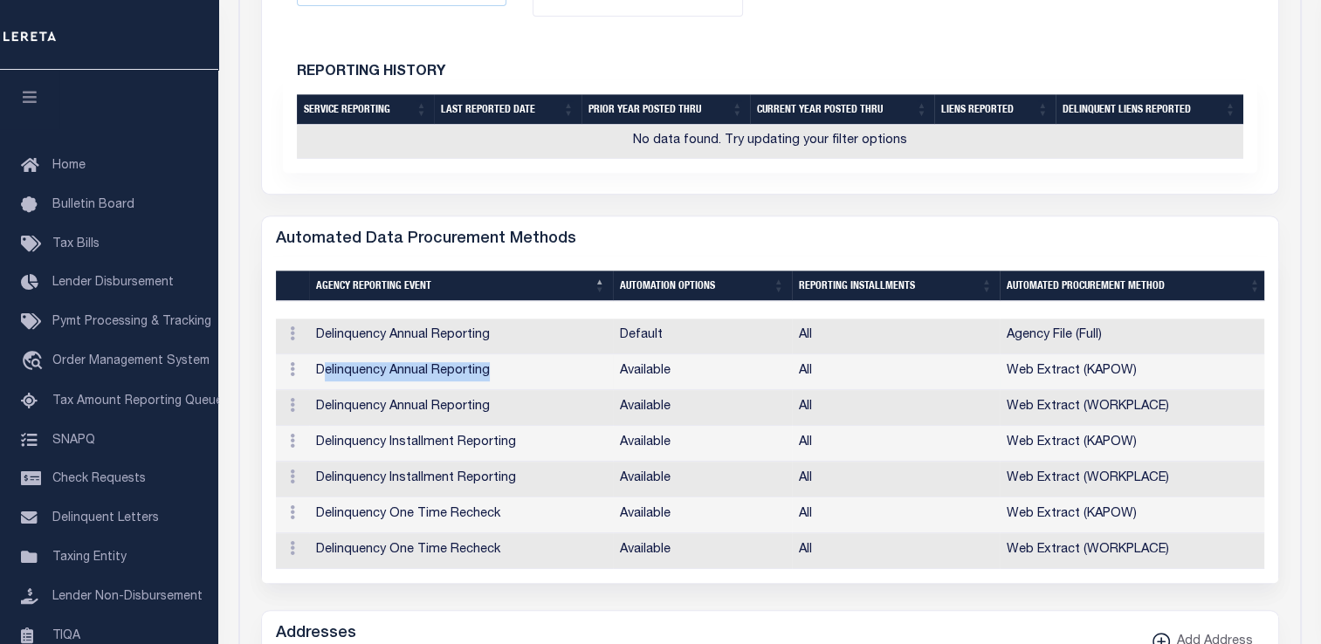
drag, startPoint x: 320, startPoint y: 371, endPoint x: 493, endPoint y: 371, distance: 173.8
click at [493, 371] on td "Delinquency Annual Reporting" at bounding box center [461, 373] width 304 height 36
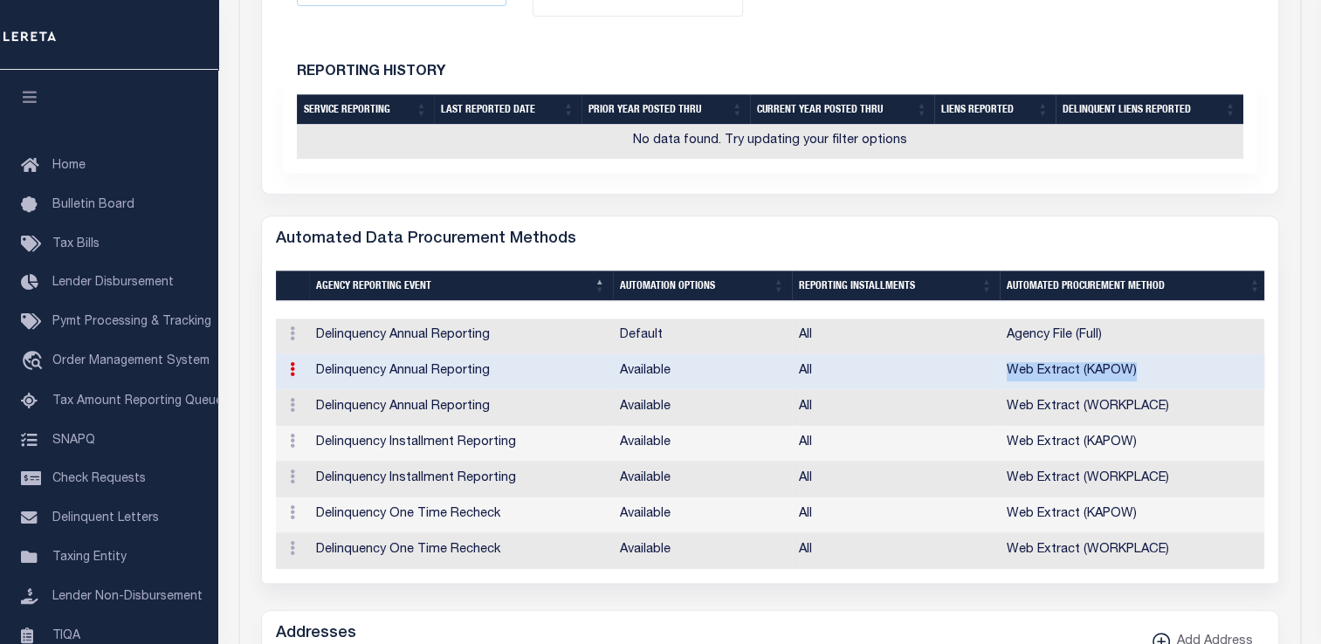
drag, startPoint x: 995, startPoint y: 362, endPoint x: 1149, endPoint y: 365, distance: 154.6
click at [1149, 365] on tr "ACTIONS View Delinquency Annual Reporting Available All Web Extract (KAPOW)" at bounding box center [772, 373] width 992 height 36
click at [626, 376] on td "Available" at bounding box center [702, 373] width 179 height 36
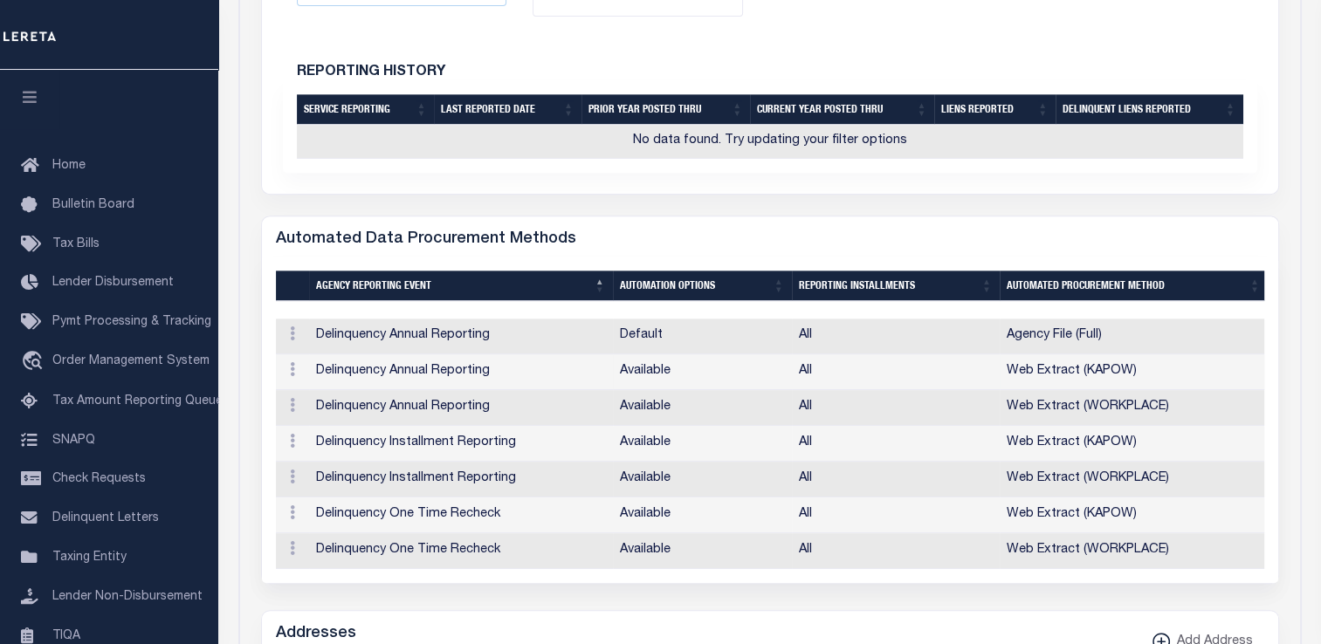
click at [626, 376] on td "Available" at bounding box center [702, 373] width 179 height 36
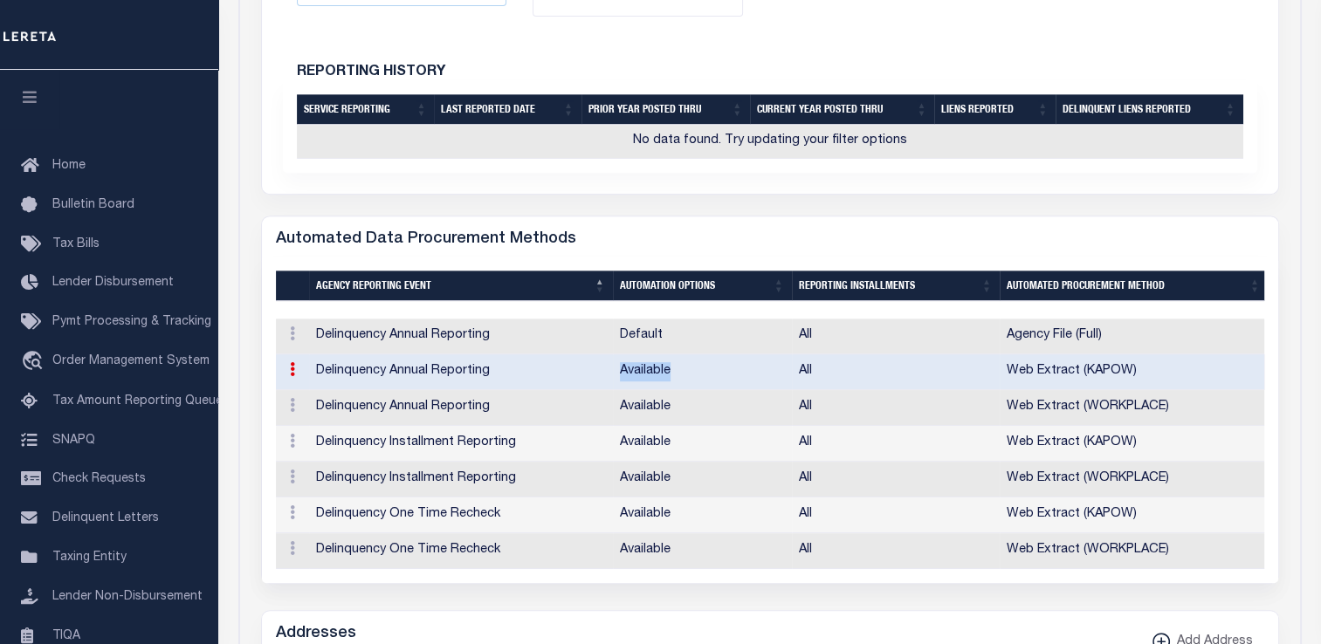
drag, startPoint x: 626, startPoint y: 376, endPoint x: 397, endPoint y: 369, distance: 228.9
click at [397, 369] on td "Delinquency Annual Reporting" at bounding box center [461, 373] width 304 height 36
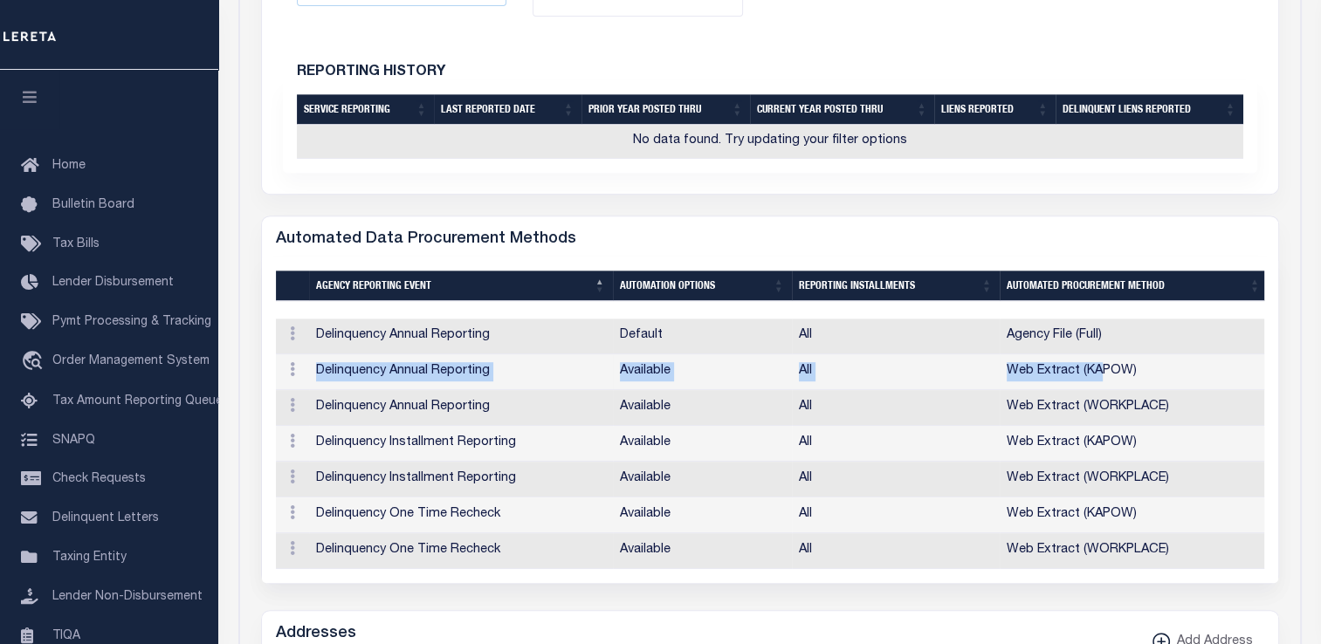
drag, startPoint x: 308, startPoint y: 370, endPoint x: 1098, endPoint y: 367, distance: 789.4
click at [1098, 367] on tr "ACTIONS View Delinquency Annual Reporting Available All Web Extract (KAPOW)" at bounding box center [772, 373] width 992 height 36
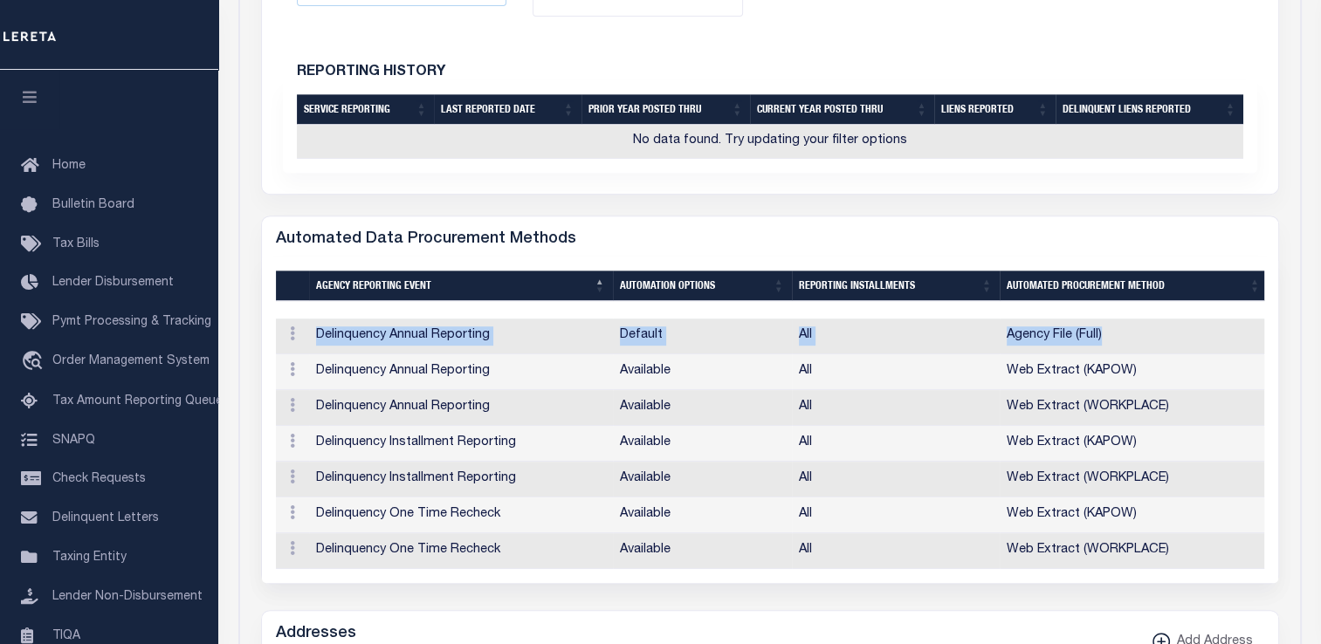
drag, startPoint x: 318, startPoint y: 334, endPoint x: 1140, endPoint y: 332, distance: 821.7
click at [1135, 332] on tr "ACTIONS View Delinquency Annual Reporting Default All Agency File (Full)" at bounding box center [772, 337] width 992 height 36
click at [389, 377] on td "Delinquency Annual Reporting" at bounding box center [461, 373] width 304 height 36
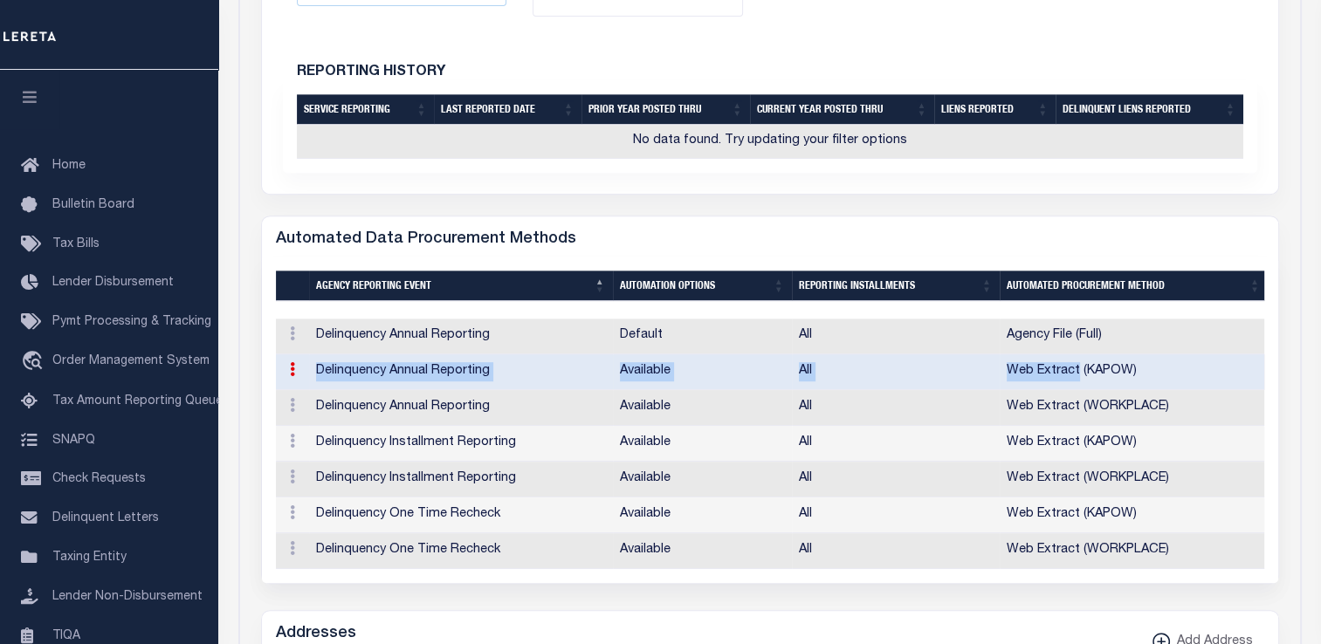
drag, startPoint x: 312, startPoint y: 369, endPoint x: 1075, endPoint y: 364, distance: 763.2
click at [1075, 364] on tr "ACTIONS View Delinquency Annual Reporting Available All Web Extract (KAPOW)" at bounding box center [772, 373] width 992 height 36
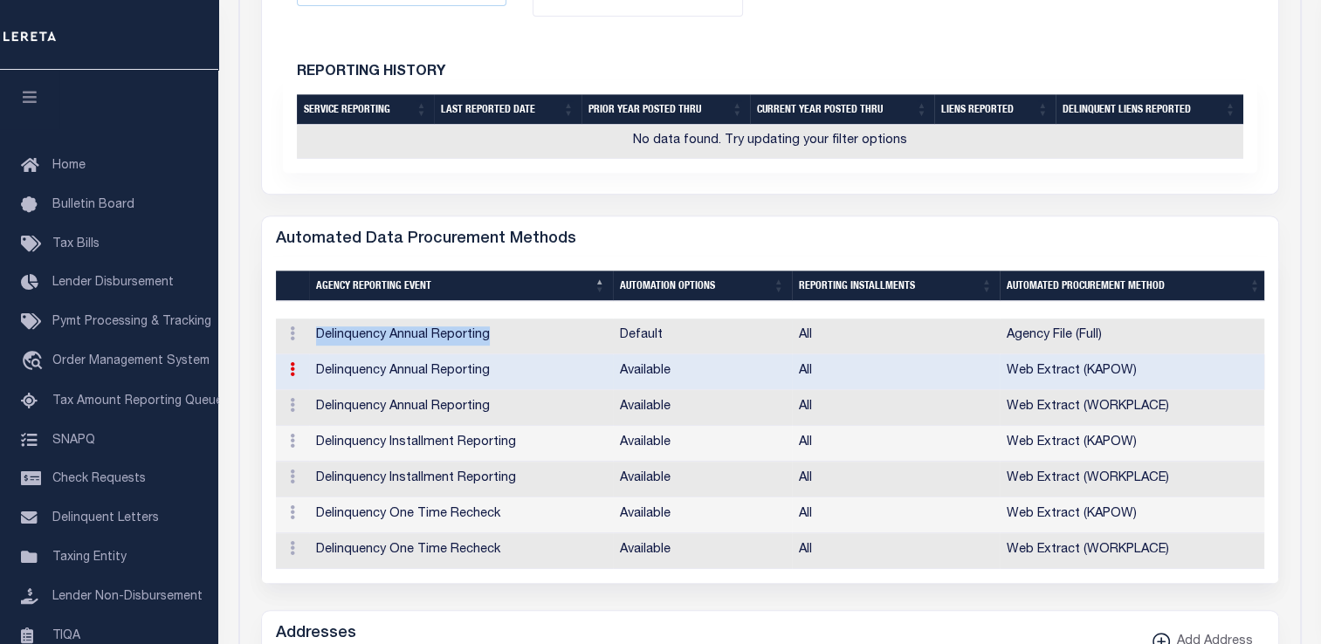
drag, startPoint x: 316, startPoint y: 332, endPoint x: 496, endPoint y: 337, distance: 180.0
click at [496, 337] on td "Delinquency Annual Reporting" at bounding box center [461, 337] width 304 height 36
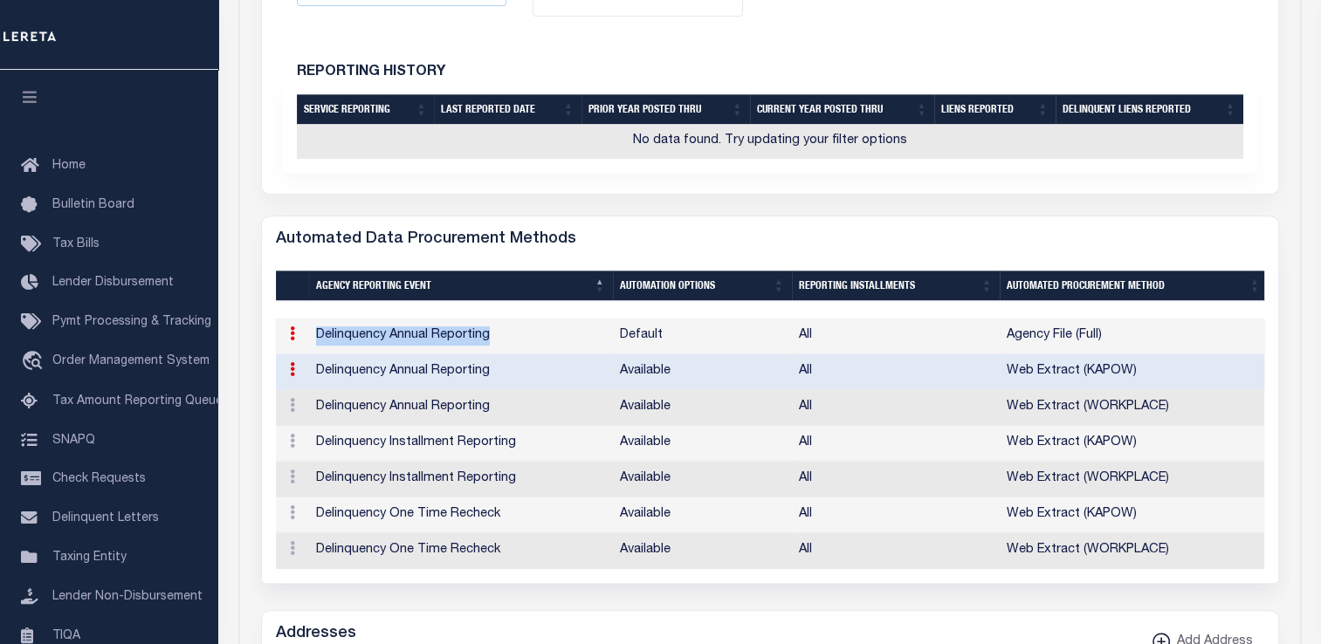
drag, startPoint x: 496, startPoint y: 337, endPoint x: 629, endPoint y: 335, distance: 132.7
click at [629, 335] on td "Default" at bounding box center [702, 337] width 179 height 36
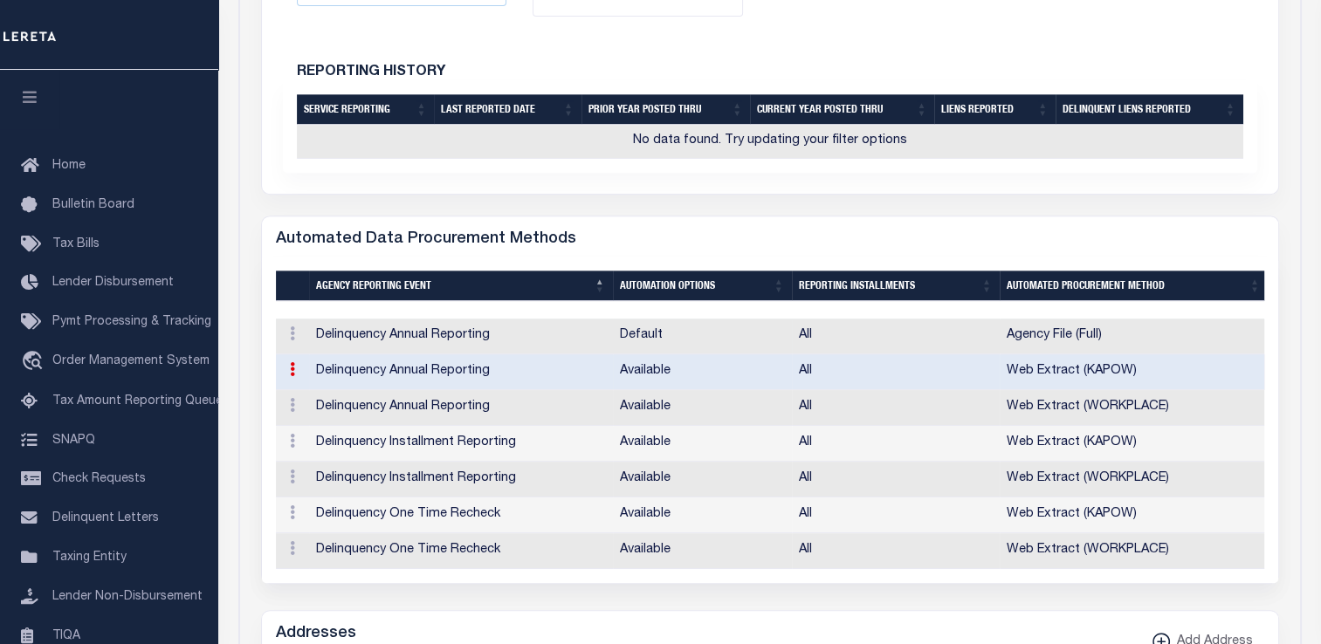
click at [629, 335] on td "Default" at bounding box center [702, 337] width 179 height 36
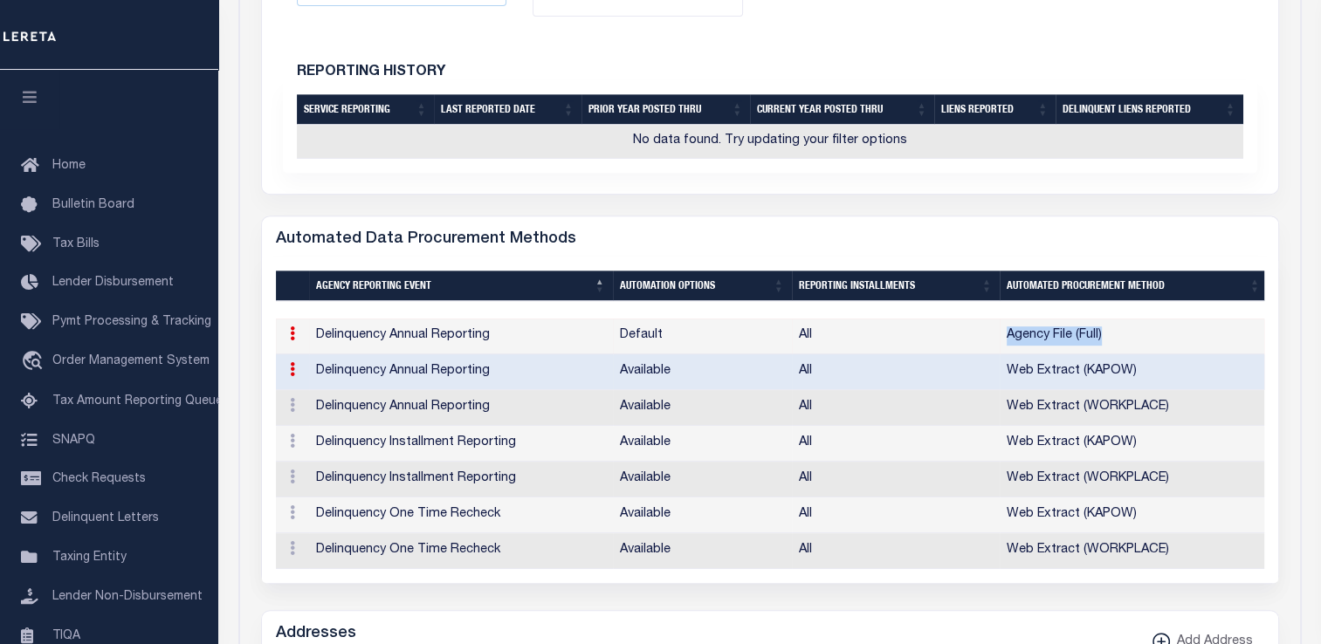
drag, startPoint x: 1004, startPoint y: 332, endPoint x: 1121, endPoint y: 334, distance: 117.0
click at [1121, 334] on td "Agency File (Full)" at bounding box center [1134, 337] width 268 height 36
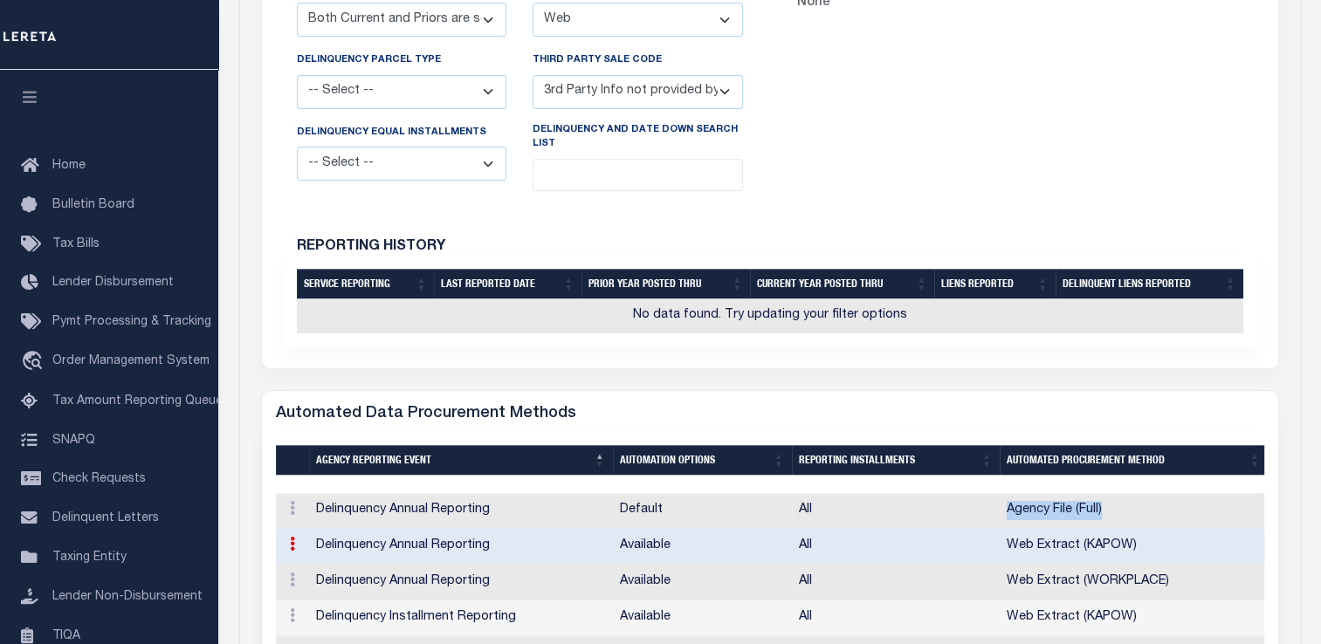
scroll to position [524, 0]
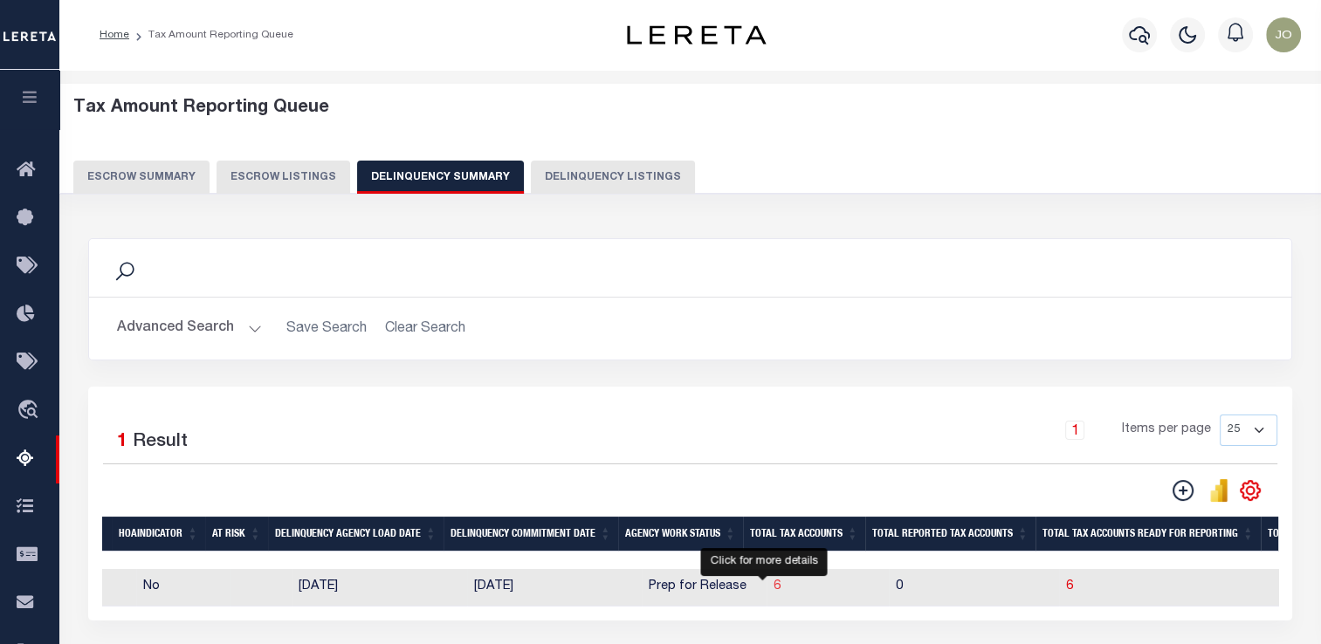
click at [774, 585] on span "6" at bounding box center [777, 587] width 7 height 12
select select "100"
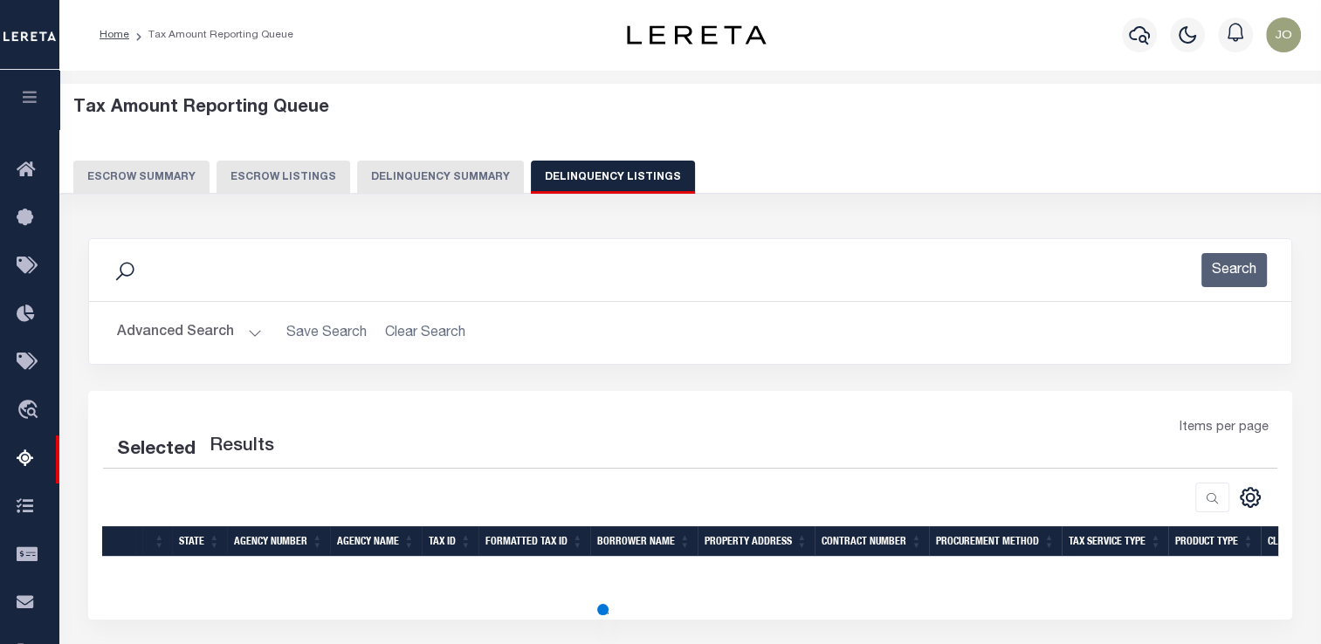
select select "100"
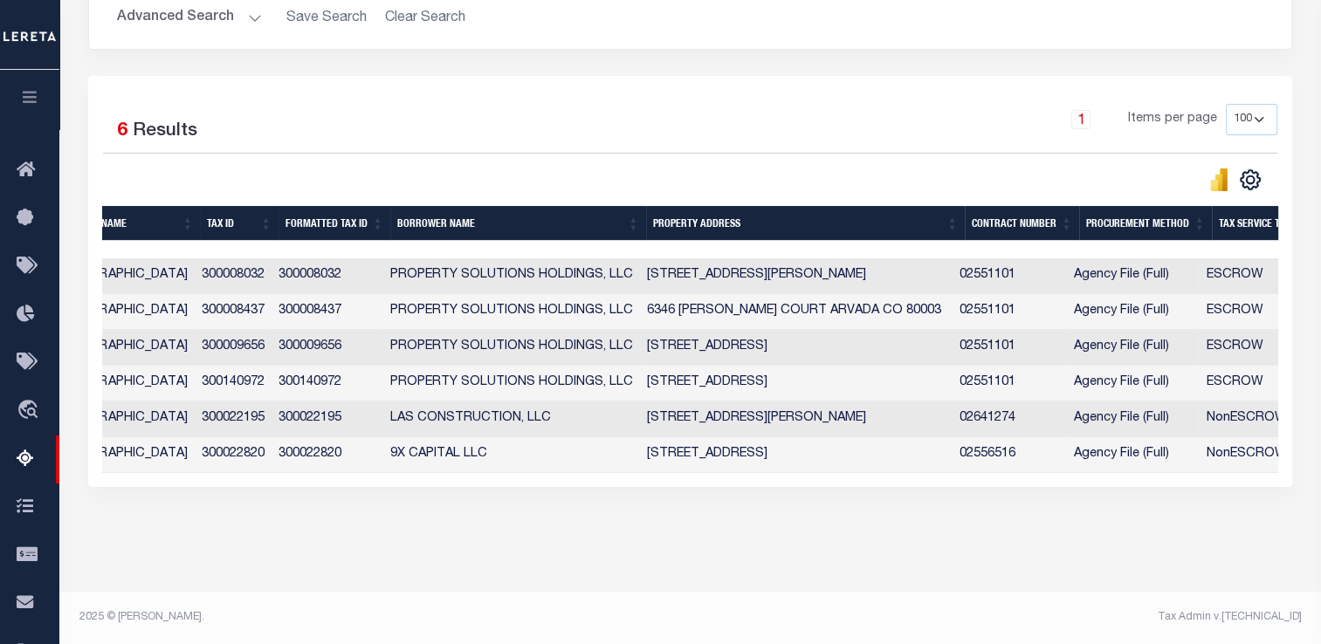
scroll to position [0, 417]
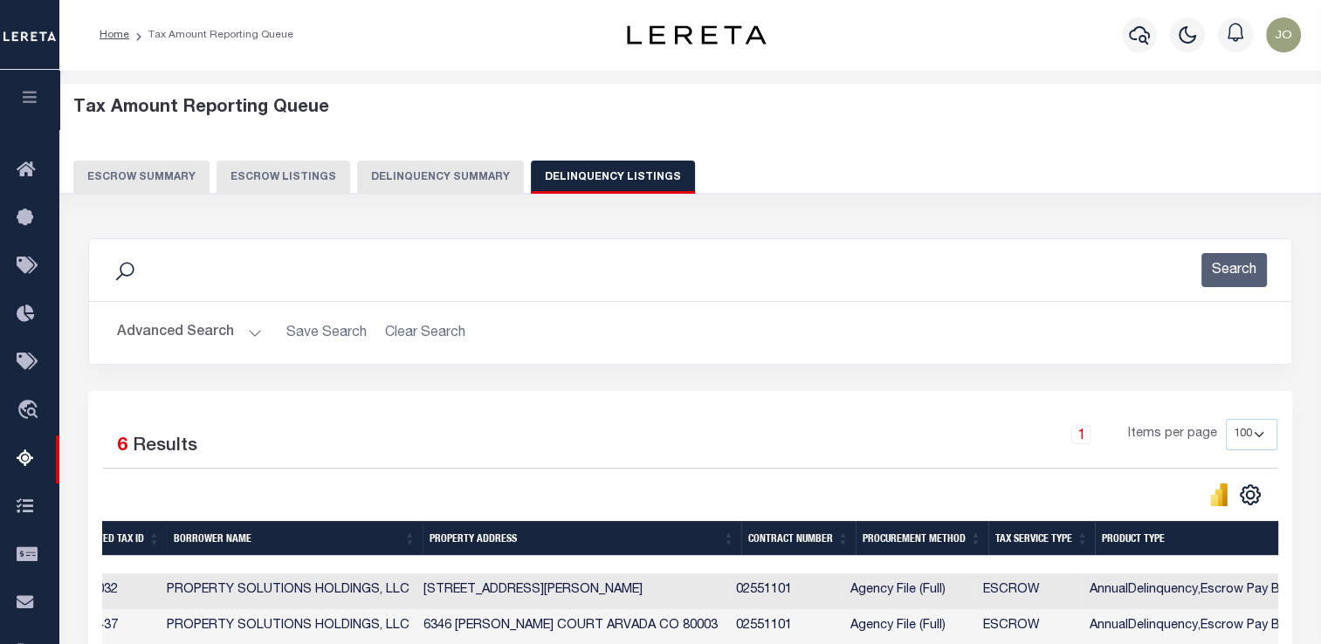
click at [424, 177] on button "Delinquency Summary" at bounding box center [440, 177] width 167 height 33
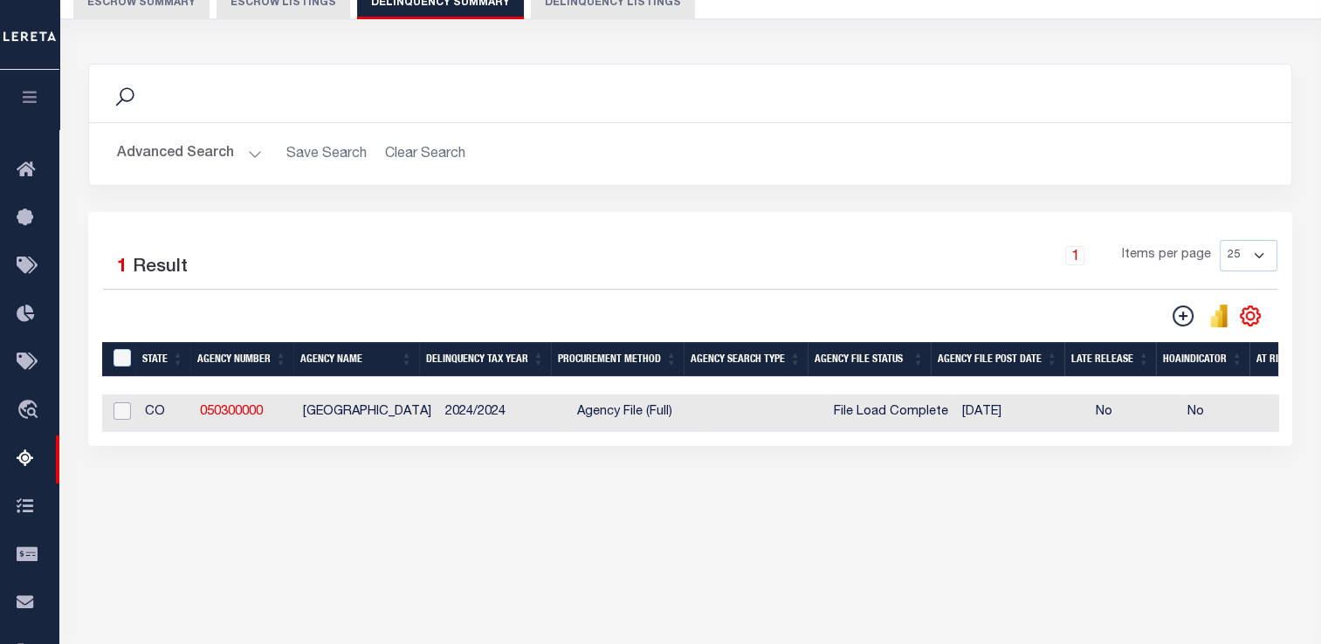
click at [119, 417] on input "checkbox" at bounding box center [122, 411] width 17 height 17
checkbox input "true"
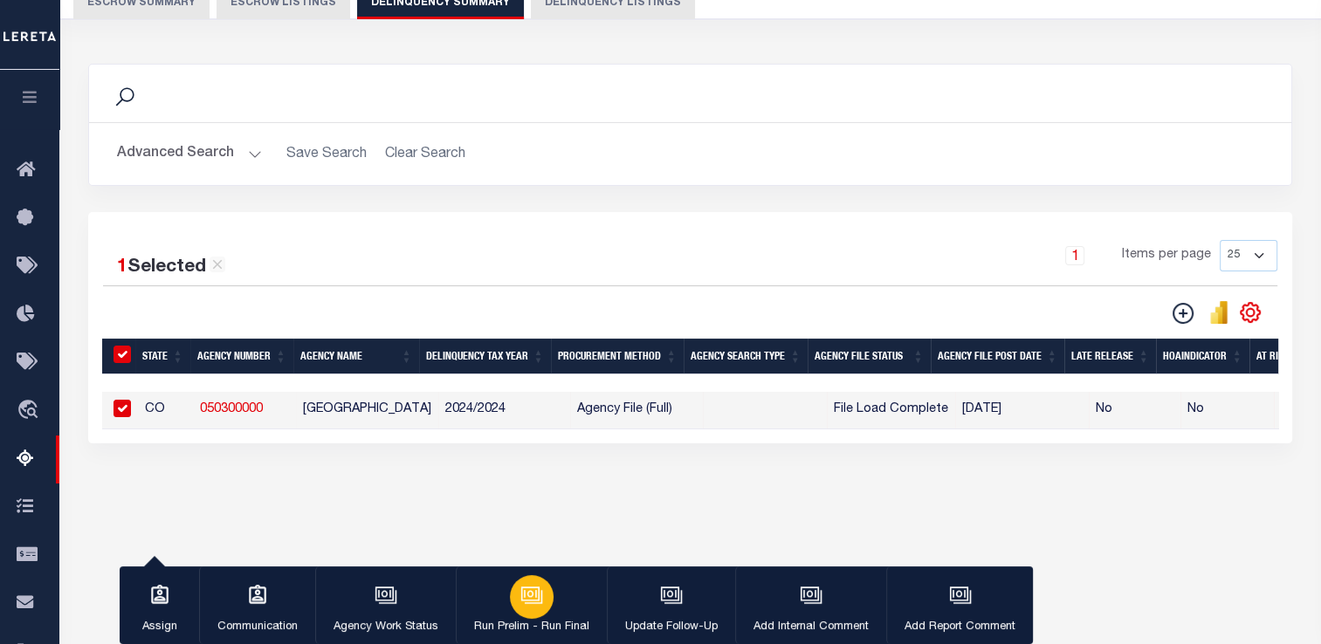
click at [516, 591] on div "button" at bounding box center [532, 597] width 44 height 44
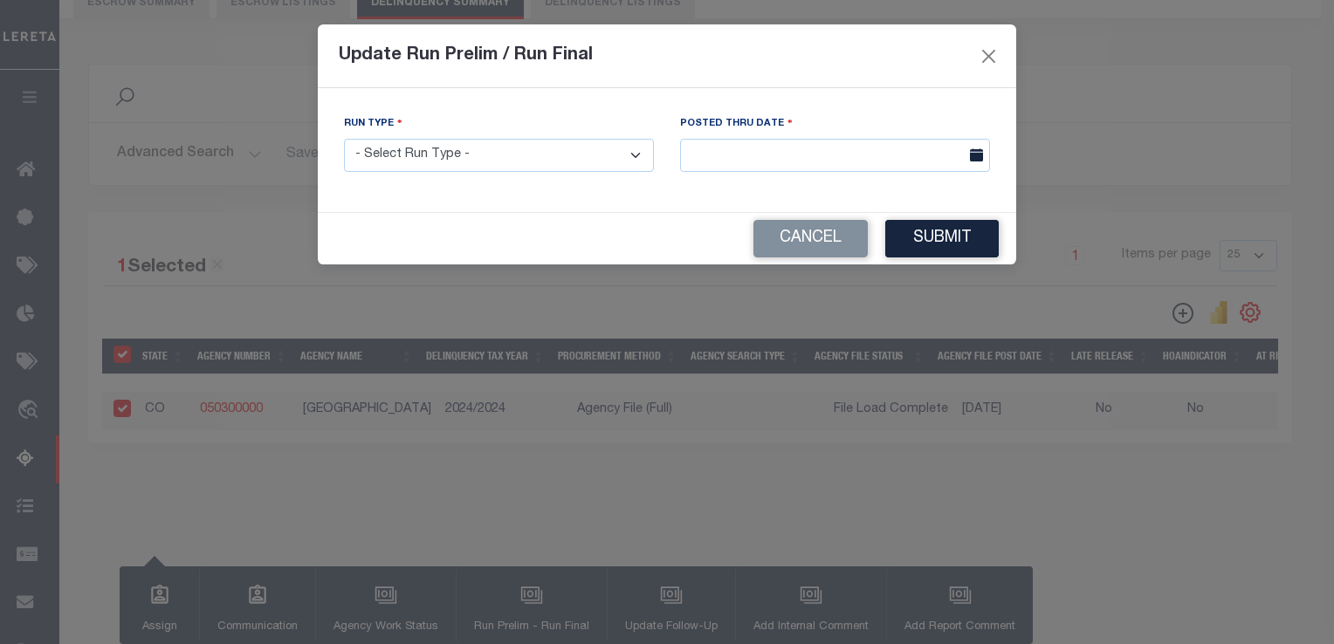
click at [630, 154] on select "- Select Run Type - Prelim Run Final Run" at bounding box center [499, 156] width 310 height 34
click at [344, 140] on select "- Select Run Type - Prelim Run Final Run" at bounding box center [499, 156] width 310 height 34
drag, startPoint x: 627, startPoint y: 154, endPoint x: 614, endPoint y: 207, distance: 54.9
click at [614, 207] on div "Processing data updates, please wait... Run Type - Select Run Type - Prelim Run…" at bounding box center [667, 150] width 699 height 124
select select "P"
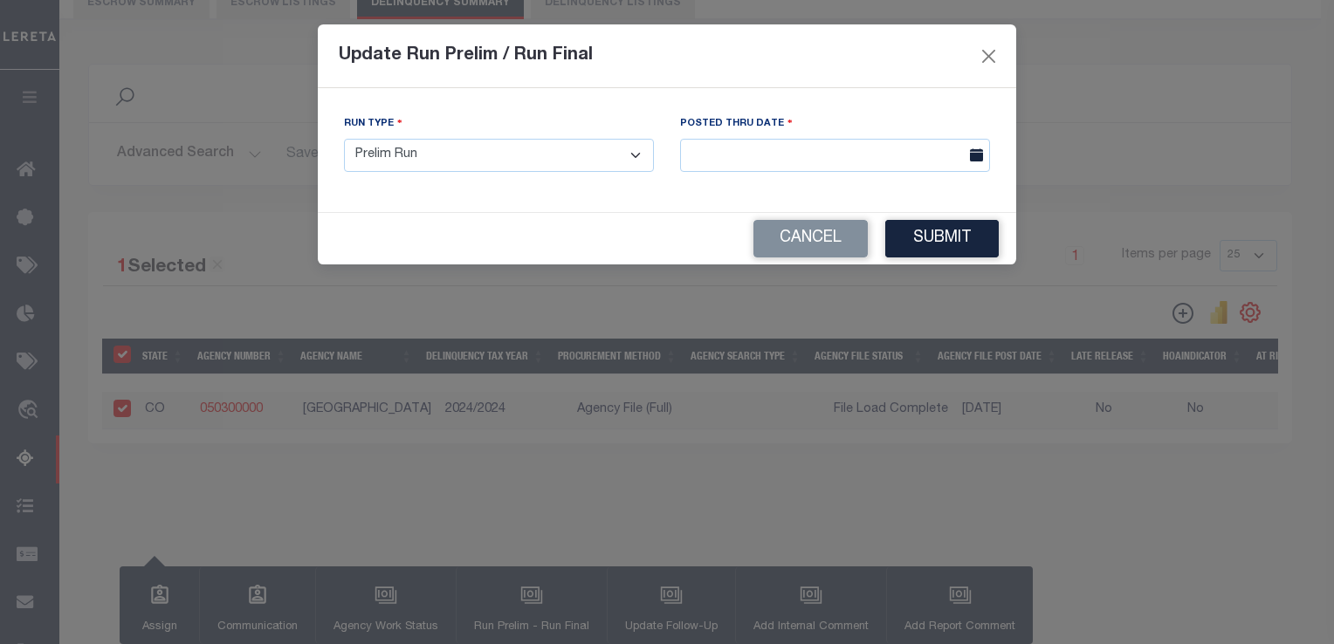
click at [344, 140] on select "- Select Run Type - Prelim Run Final Run" at bounding box center [499, 156] width 310 height 34
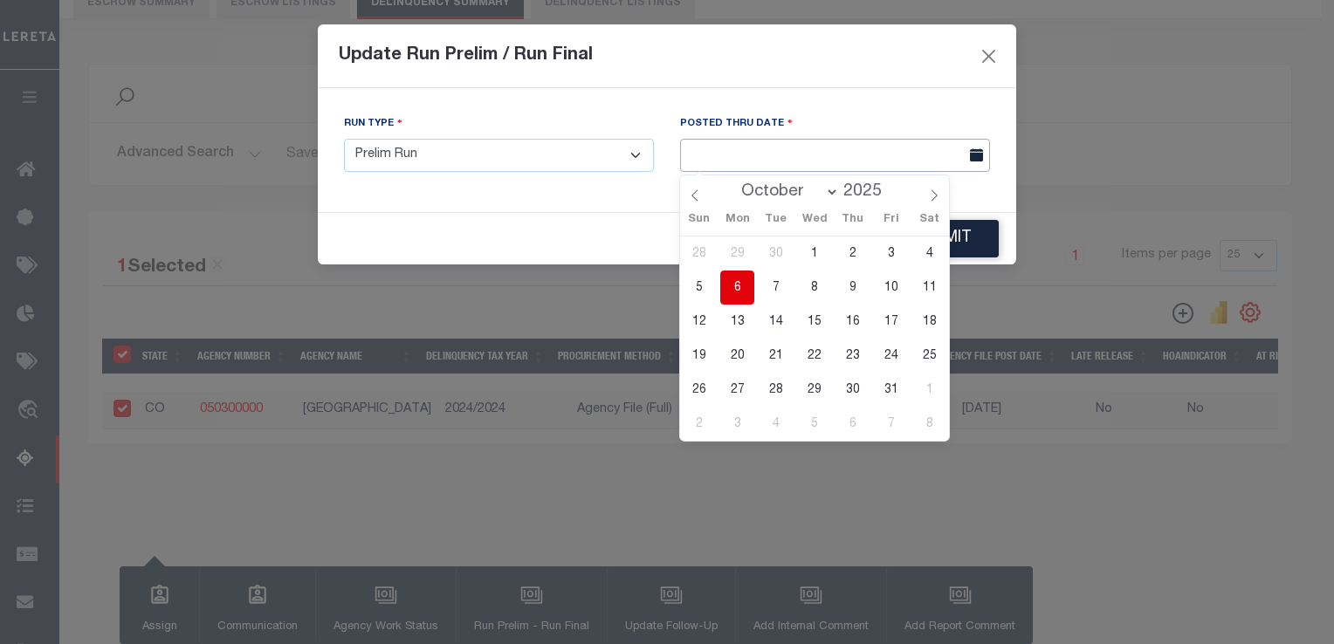
click at [727, 162] on input "text" at bounding box center [835, 156] width 310 height 34
click at [744, 281] on span "6" at bounding box center [737, 288] width 34 height 34
type input "10/06/2025"
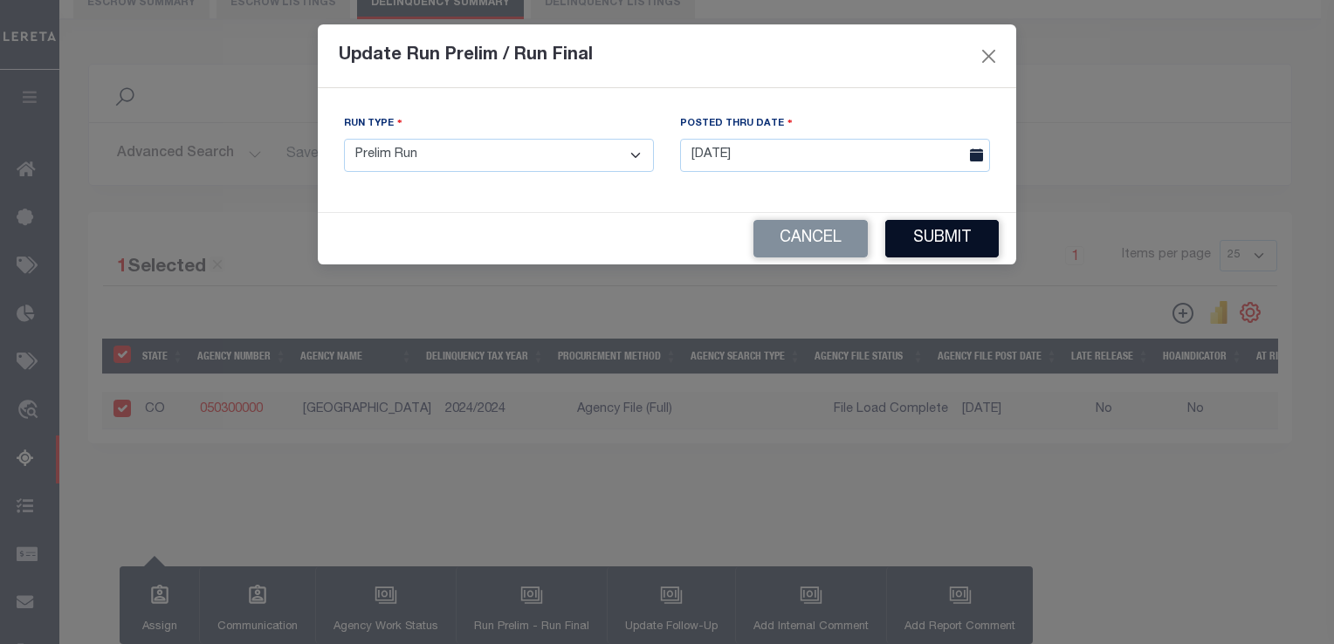
click at [960, 240] on button "Submit" at bounding box center [942, 239] width 114 height 38
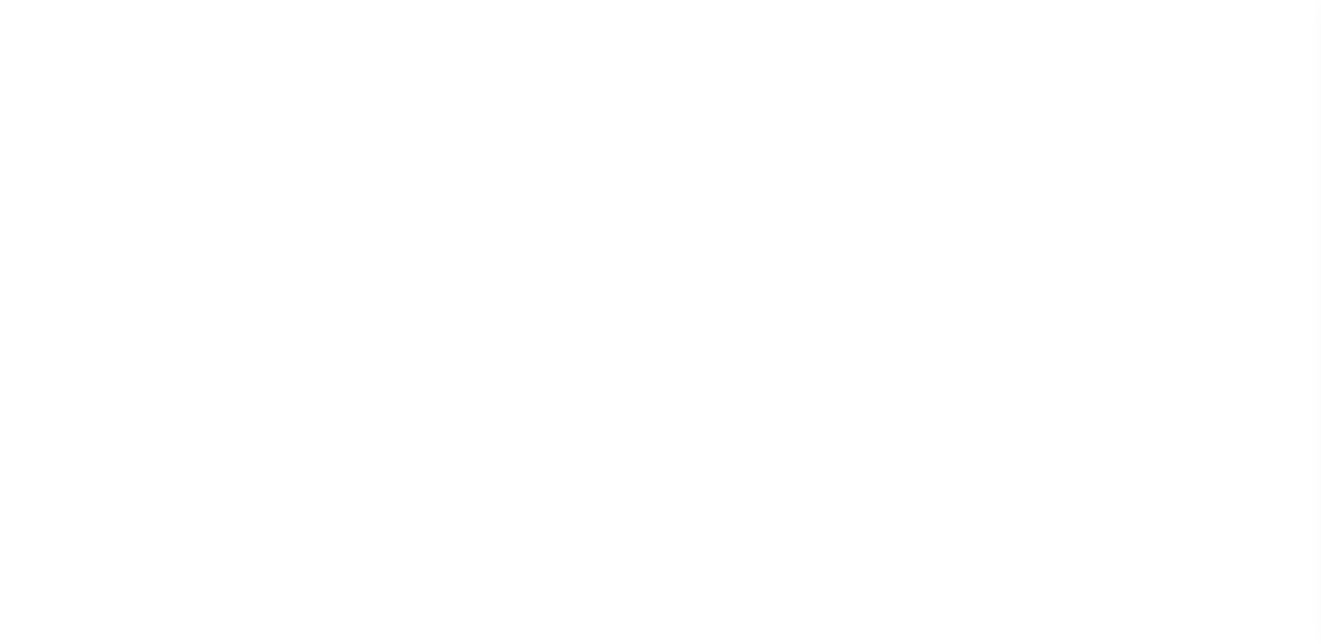
type input "2024/2024"
type input "4"
select select "SCPY"
select select "WEB"
select select "CPYM"
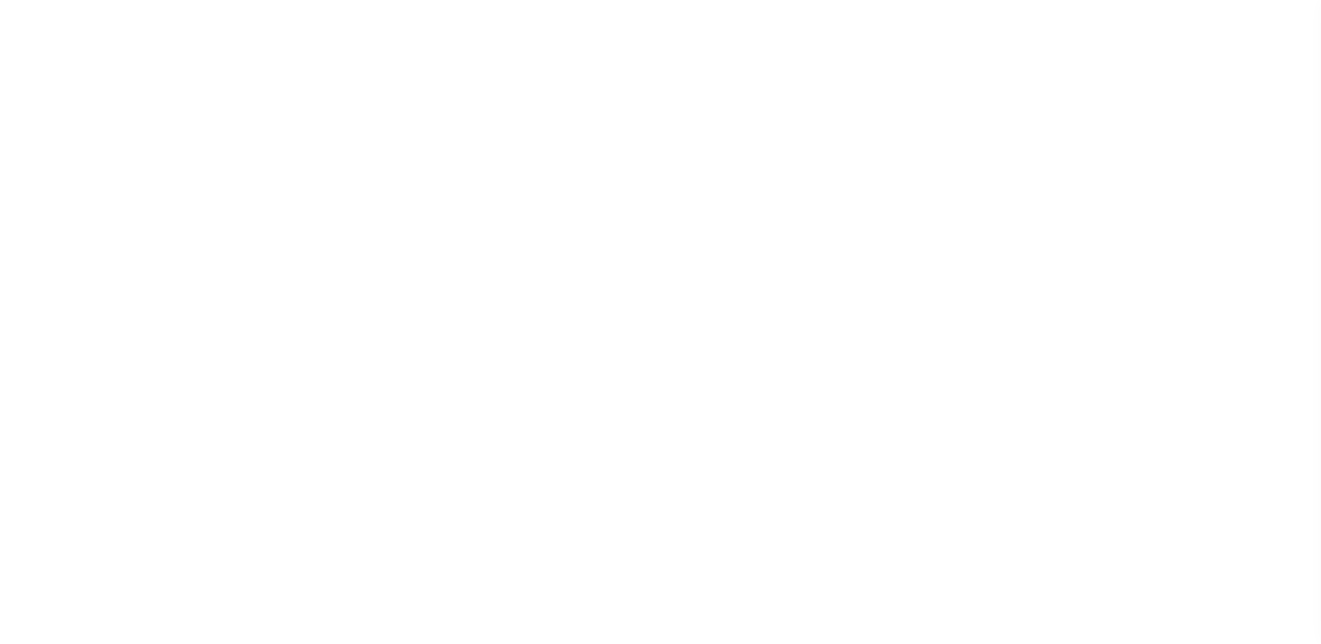
select select "WEB"
select select "API"
select select
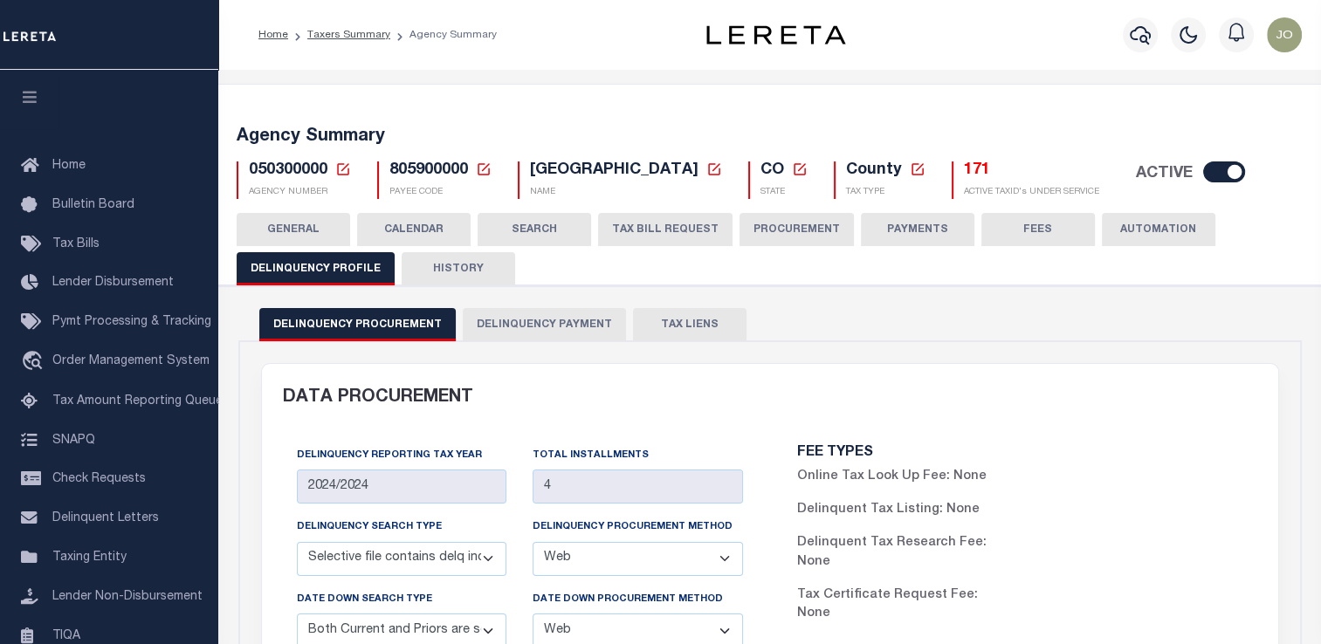
scroll to position [786, 0]
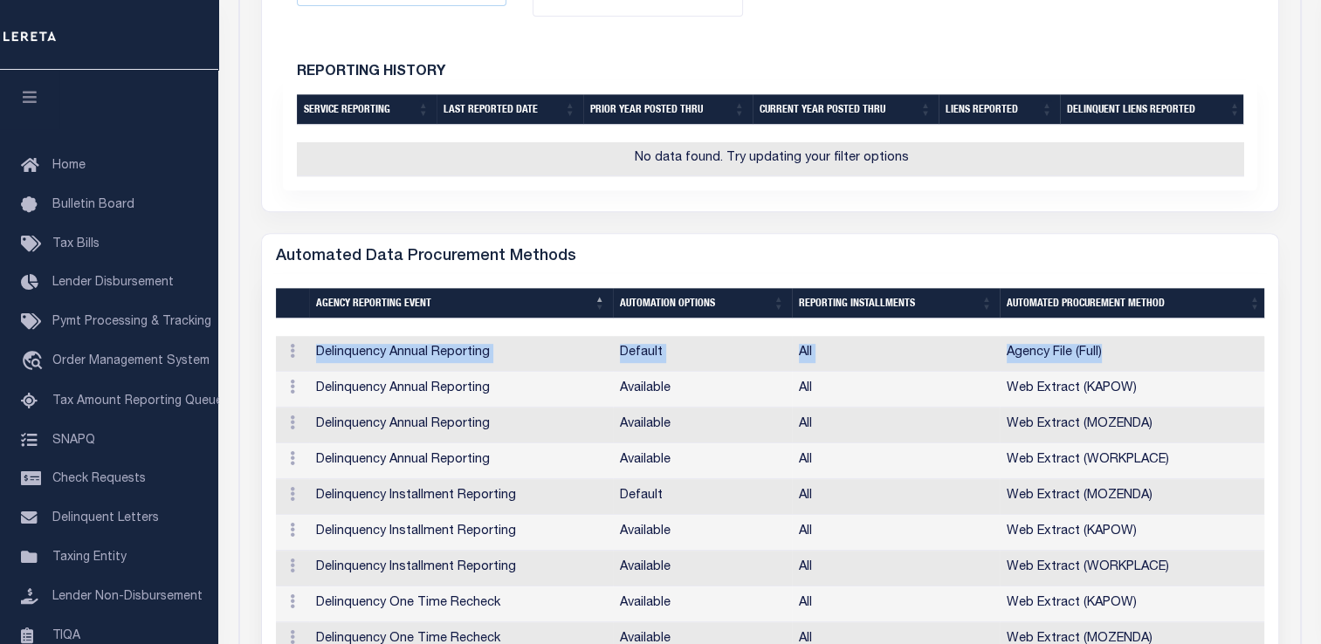
drag, startPoint x: 1116, startPoint y: 362, endPoint x: 305, endPoint y: 358, distance: 811.3
click at [305, 358] on tr "ACTIONS View Delinquency Annual Reporting Default All Agency File (Full)" at bounding box center [772, 354] width 992 height 36
click at [504, 368] on td "Delinquency Annual Reporting" at bounding box center [461, 354] width 304 height 36
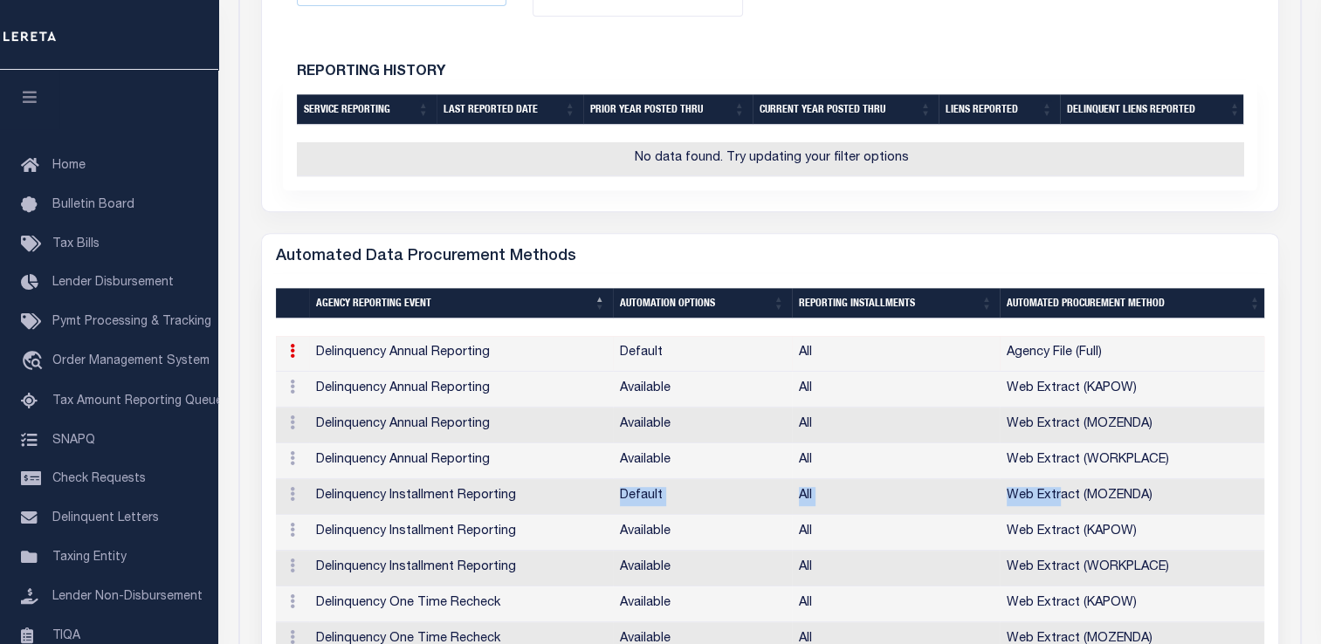
drag, startPoint x: 612, startPoint y: 506, endPoint x: 1057, endPoint y: 494, distance: 444.6
click at [1057, 494] on tr "ACTIONS View Delinquency Installment Reporting Default All Web Extract (MOZENDA)" at bounding box center [772, 497] width 992 height 36
click at [410, 508] on td "Delinquency Installment Reporting" at bounding box center [461, 497] width 304 height 36
drag, startPoint x: 410, startPoint y: 508, endPoint x: 394, endPoint y: 361, distance: 148.5
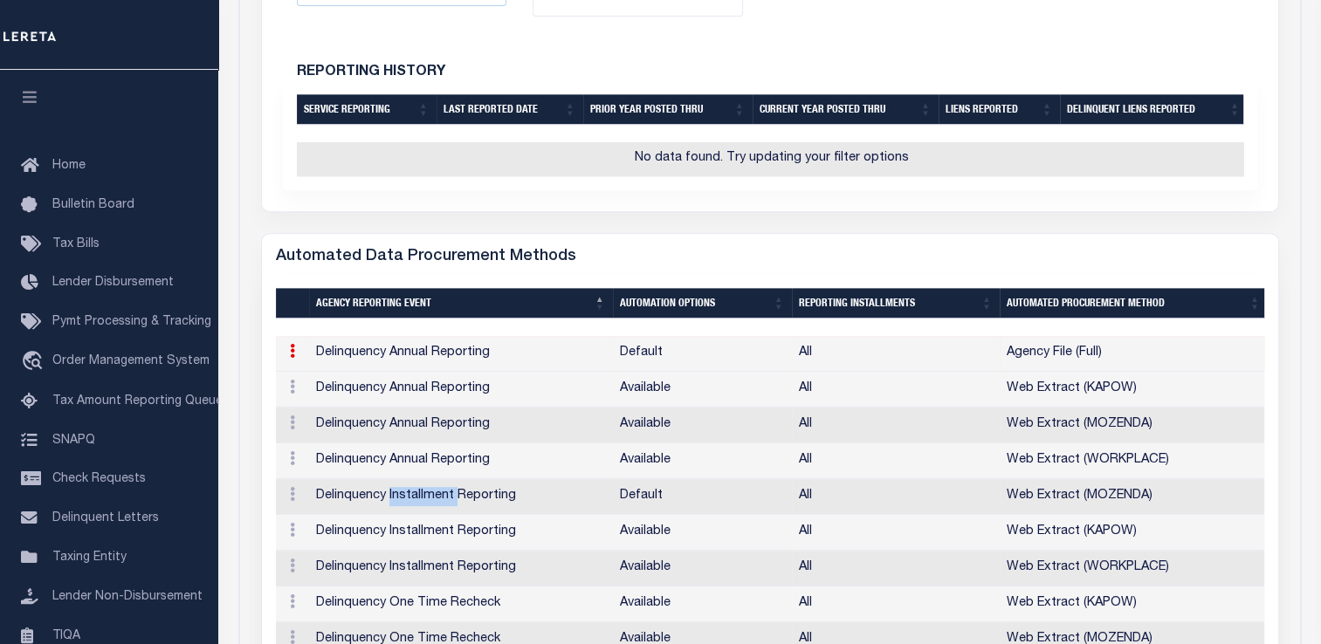
click at [394, 361] on td "Delinquency Annual Reporting" at bounding box center [461, 354] width 304 height 36
drag, startPoint x: 394, startPoint y: 361, endPoint x: 414, endPoint y: 366, distance: 20.8
click at [414, 366] on td "Delinquency Annual Reporting" at bounding box center [461, 354] width 304 height 36
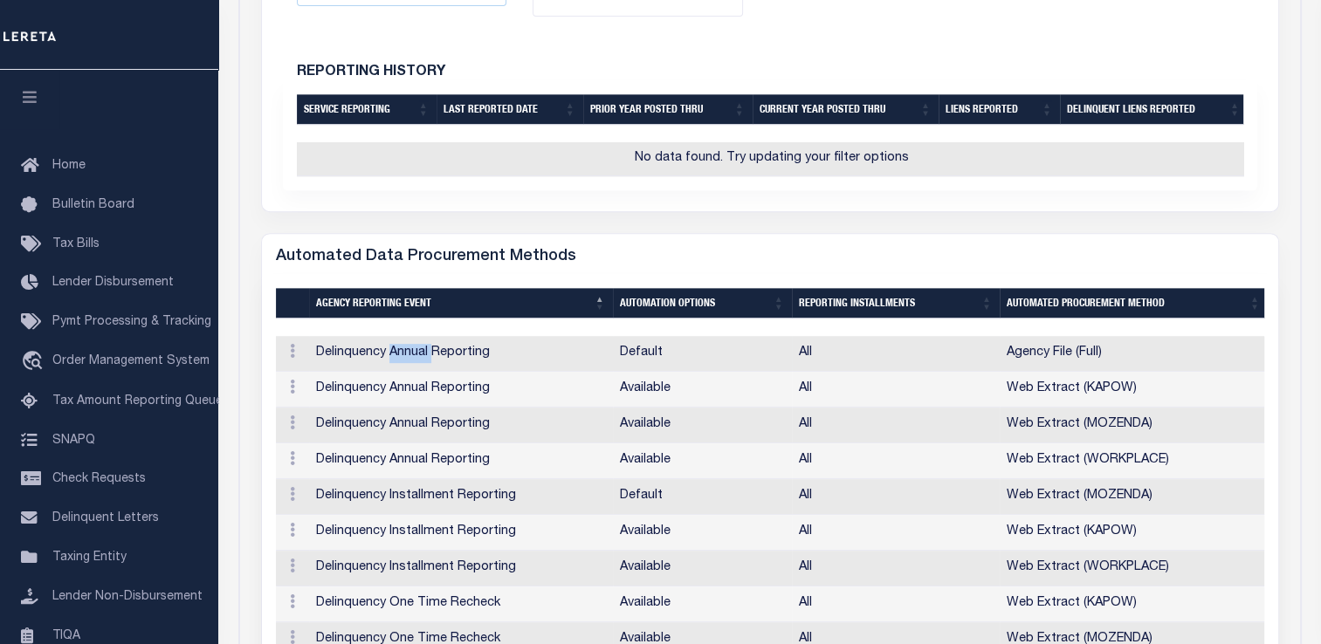
click at [414, 366] on td "Delinquency Annual Reporting" at bounding box center [461, 354] width 304 height 36
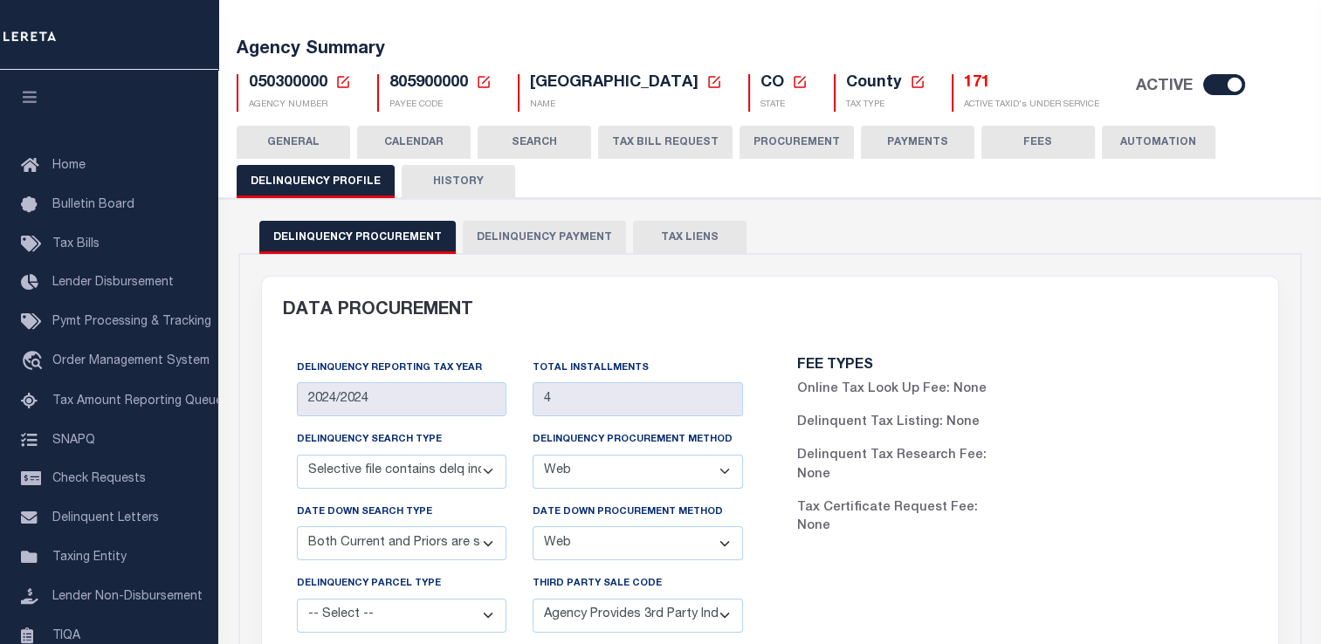
scroll to position [0, 0]
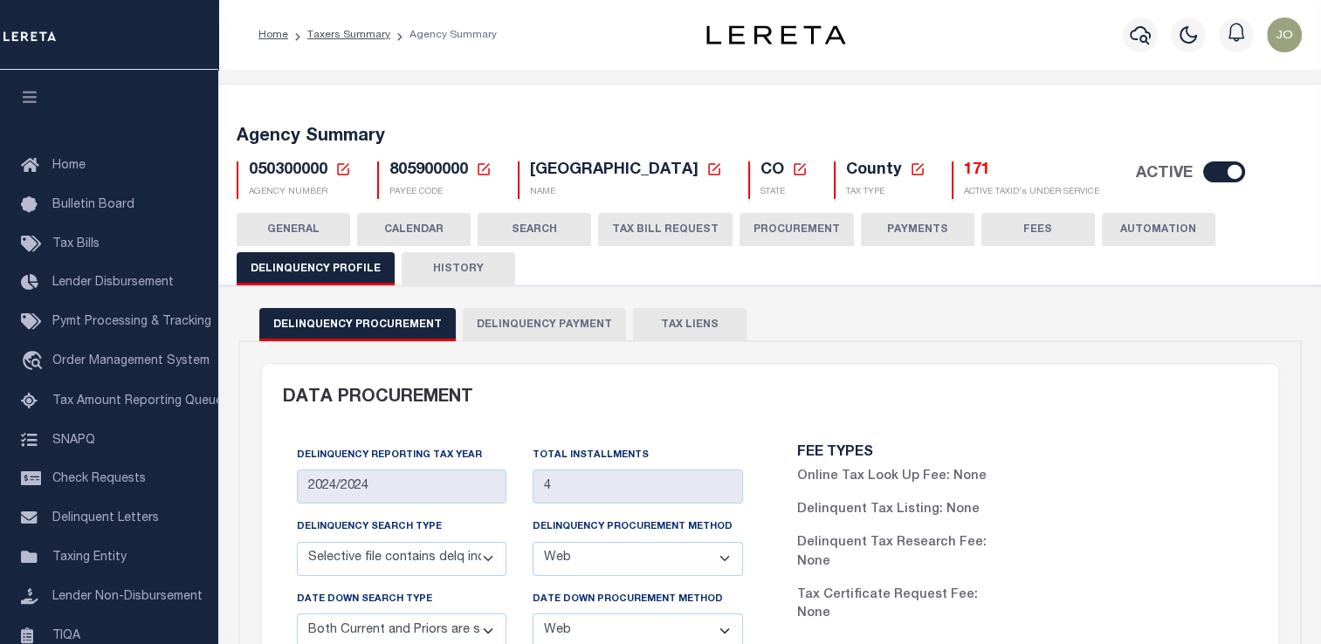
click at [347, 173] on icon at bounding box center [343, 169] width 12 height 12
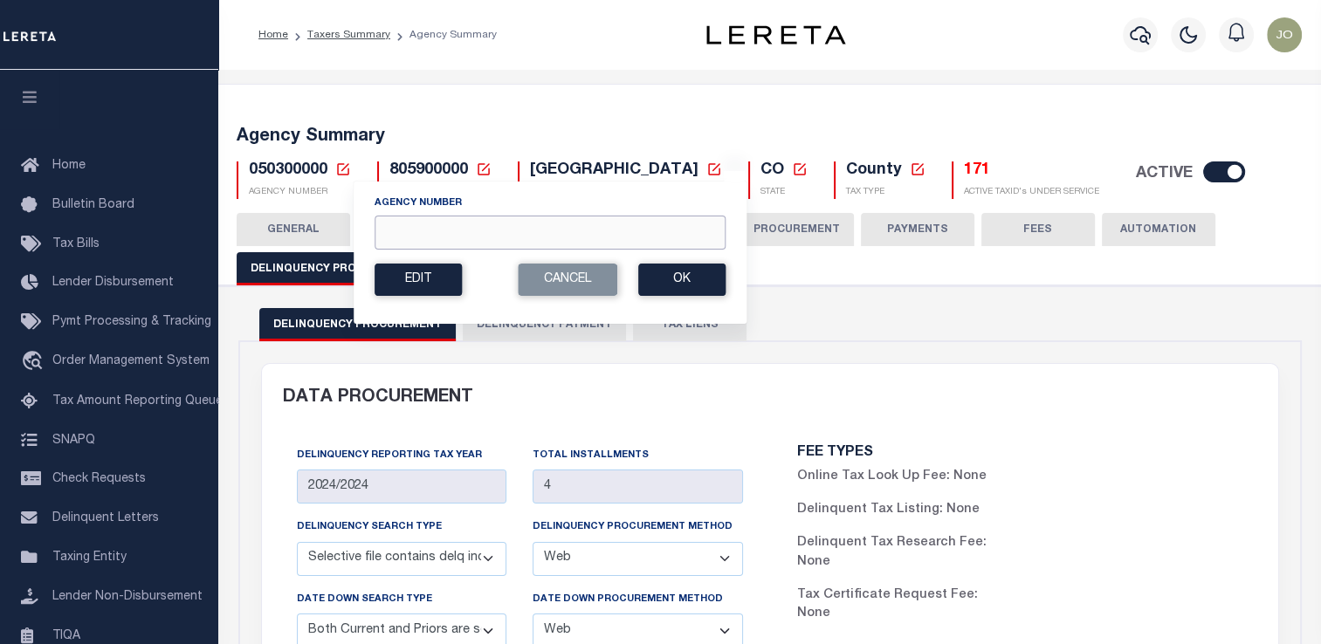
click at [461, 236] on input "Agency Number" at bounding box center [550, 233] width 351 height 34
paste input "290160102"
type input "290160102"
click at [687, 293] on button "Ok" at bounding box center [681, 280] width 87 height 32
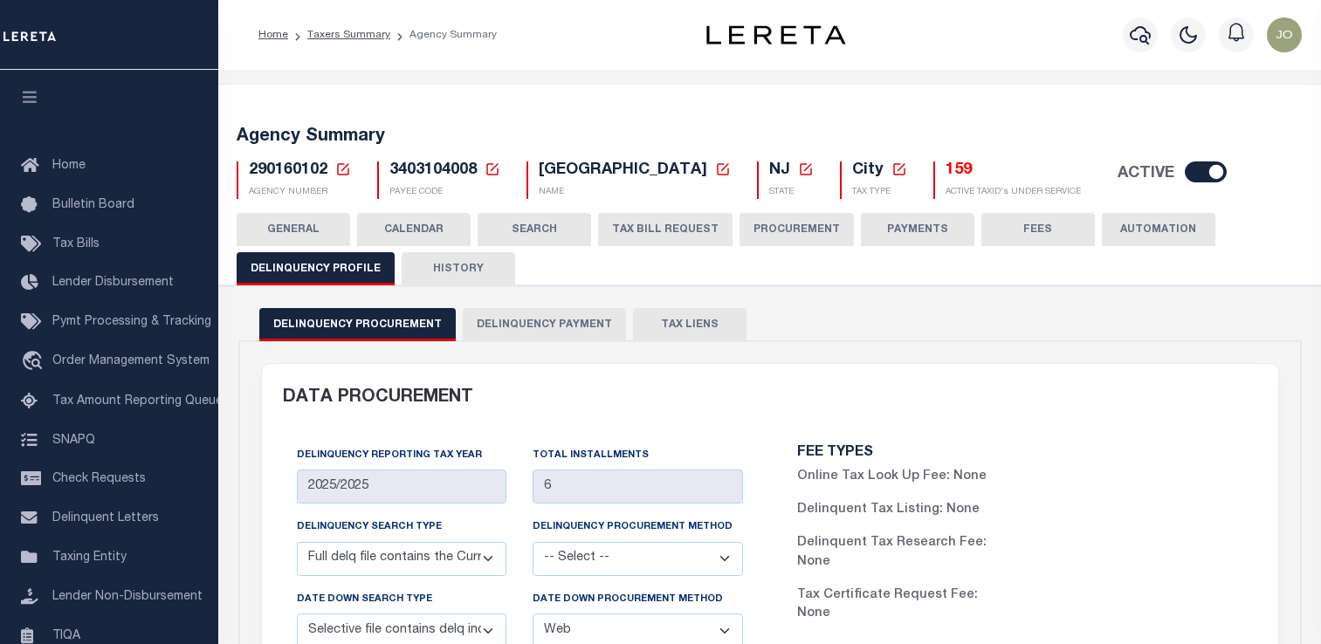
select select "DCPY"
select select "SCPY"
select select "WEB"
select select "API"
click at [337, 169] on icon at bounding box center [343, 169] width 12 height 12
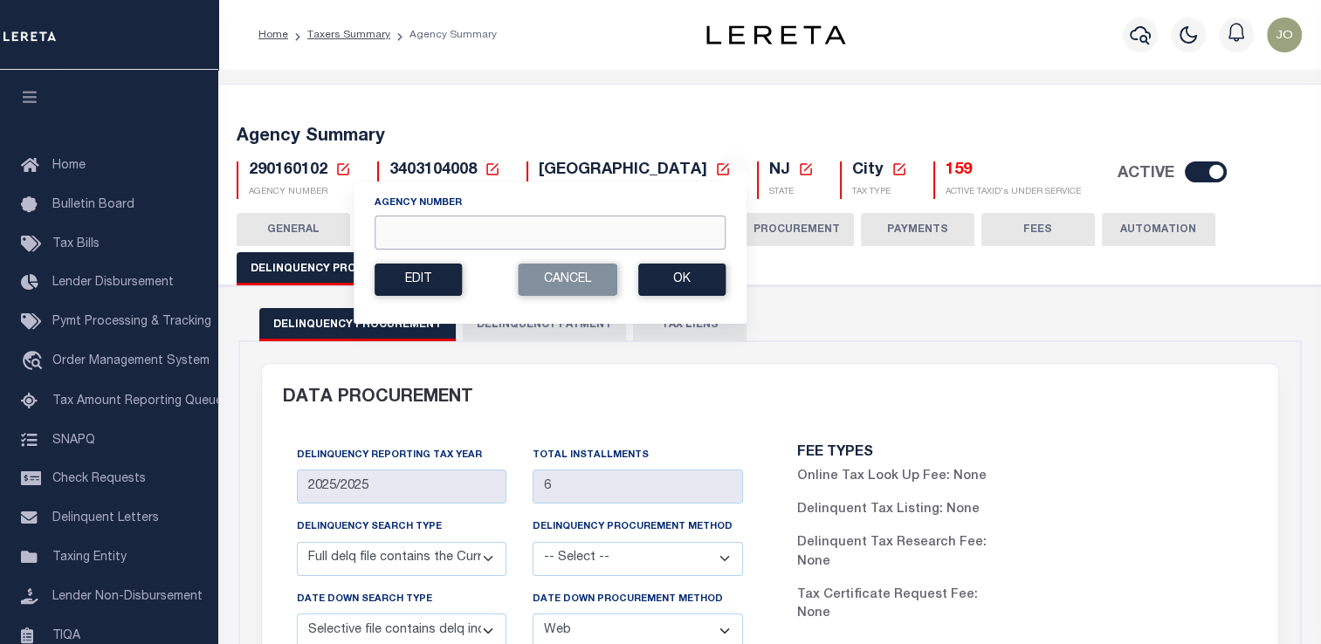
click at [411, 240] on input "Agency Number" at bounding box center [550, 233] width 351 height 34
paste input "050300000"
type input "050300000"
click at [658, 285] on button "Ok" at bounding box center [681, 280] width 87 height 32
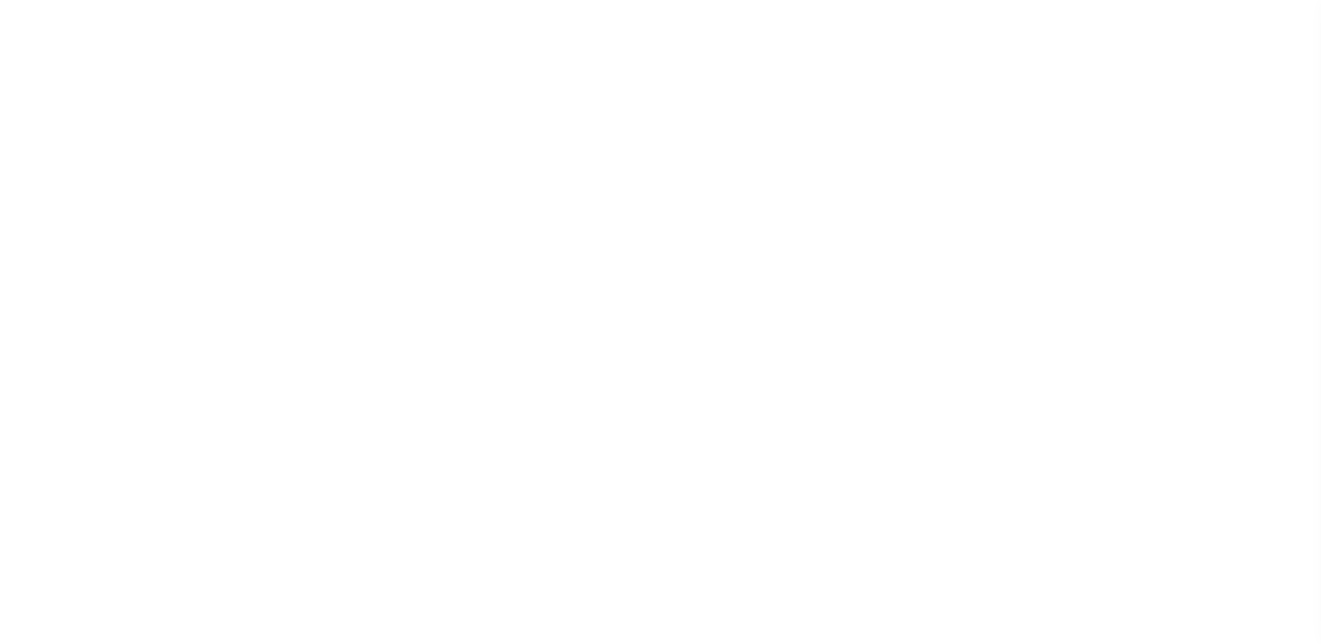
select select
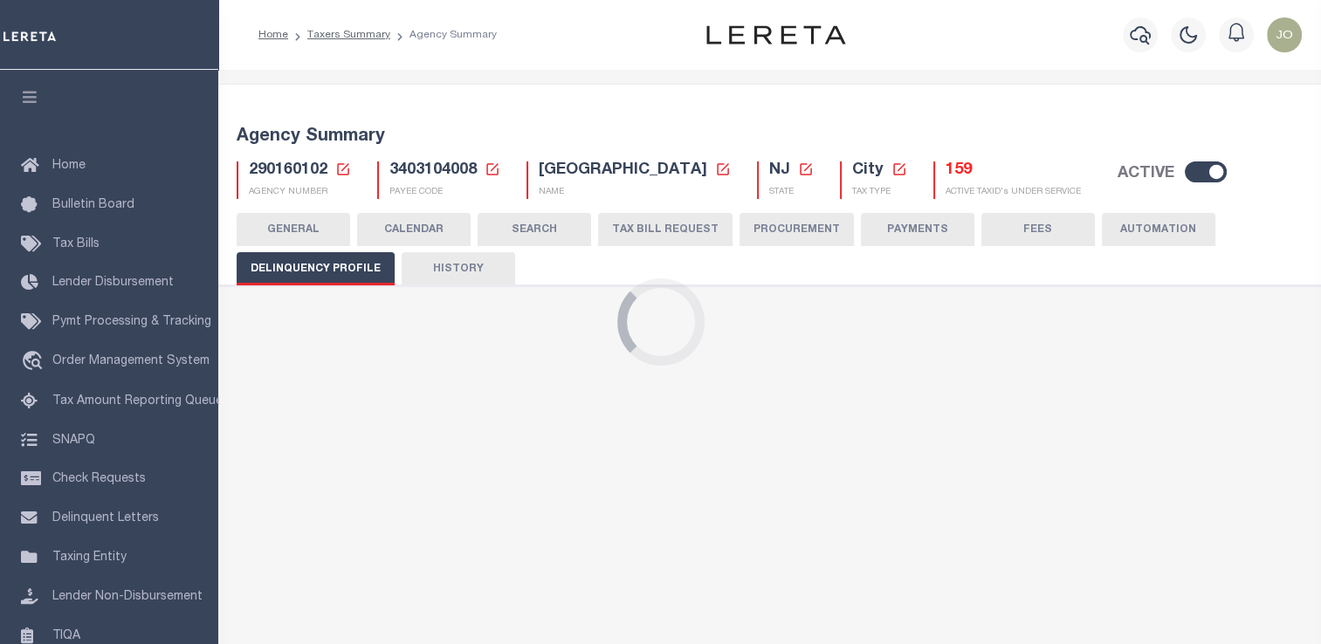
type input "2025/2025"
type input "6"
select select "DCPY"
select select "SCPY"
select select "WEB"
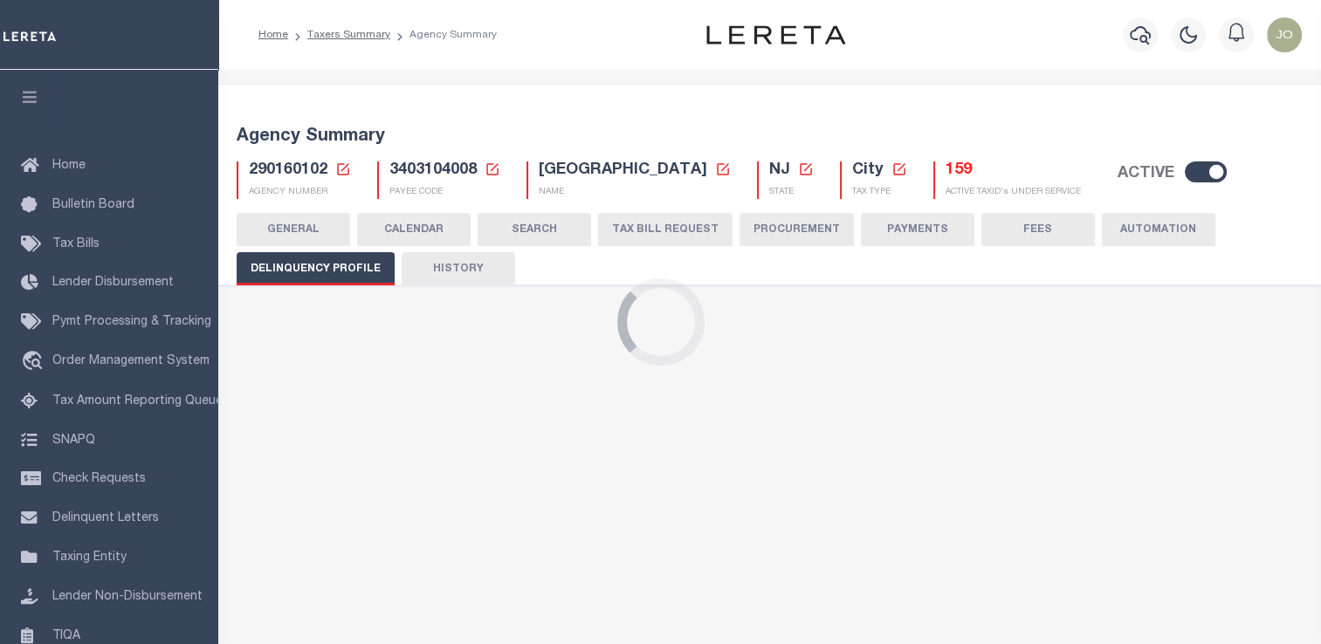
select select "API"
select select
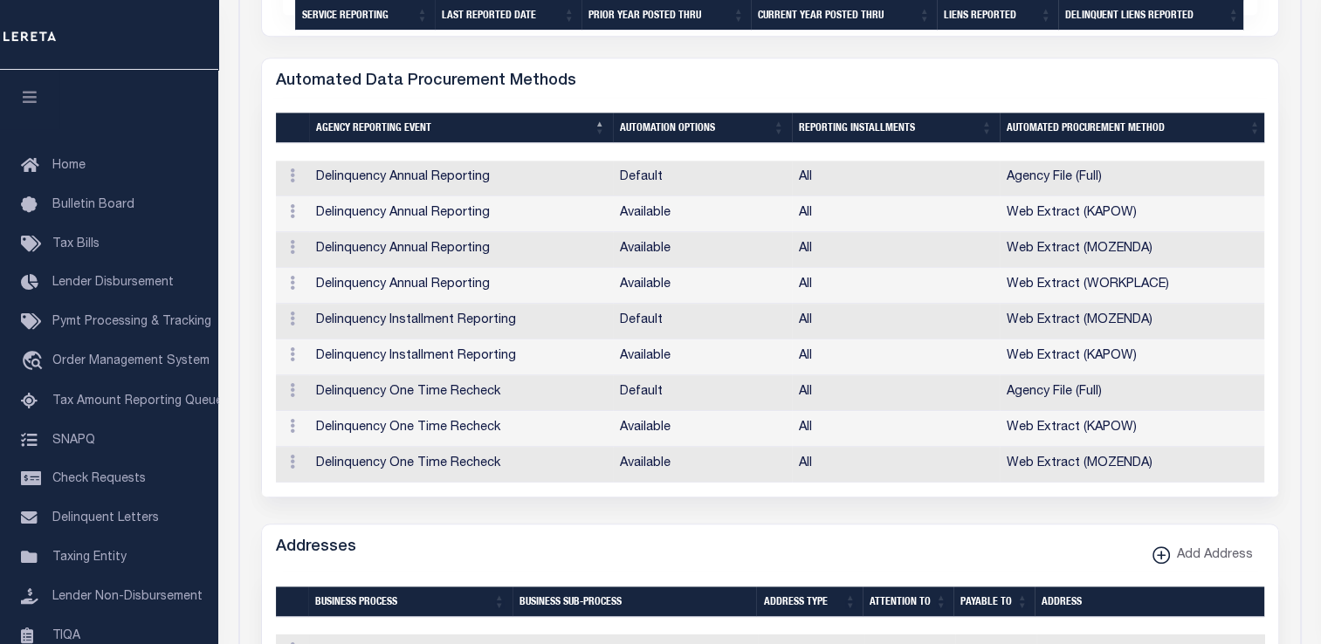
scroll to position [922, 0]
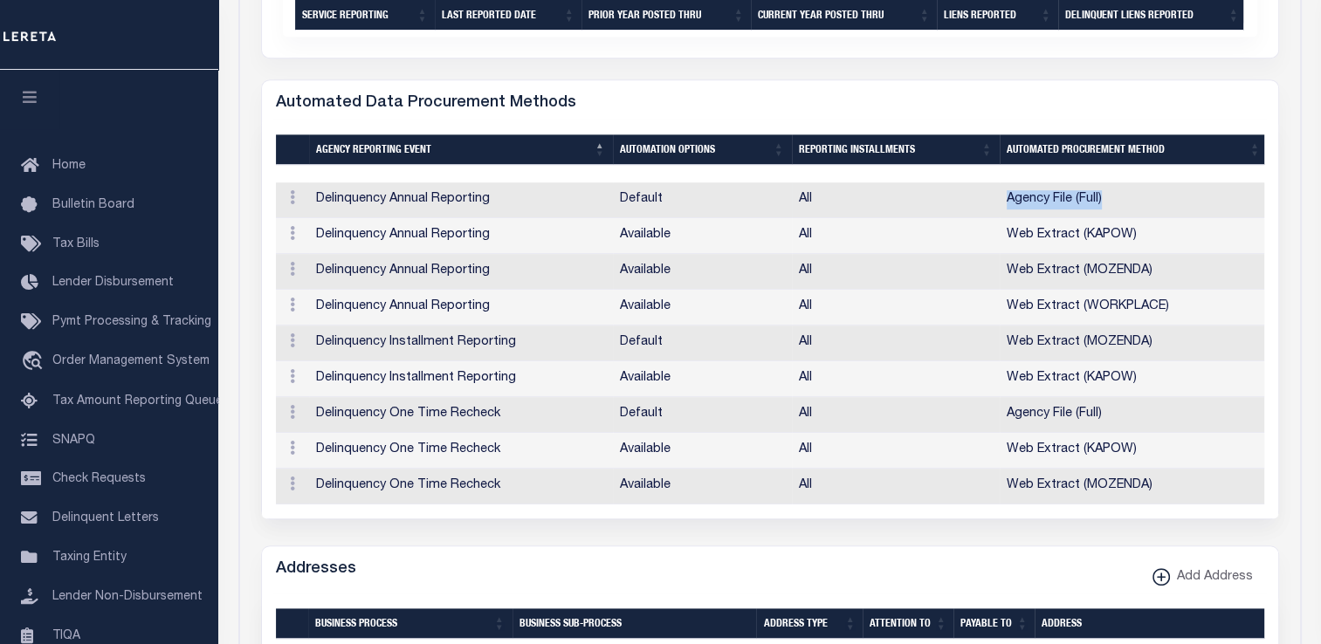
drag, startPoint x: 1007, startPoint y: 208, endPoint x: 1120, endPoint y: 217, distance: 113.1
click at [1120, 217] on td "Agency File (Full)" at bounding box center [1134, 201] width 268 height 36
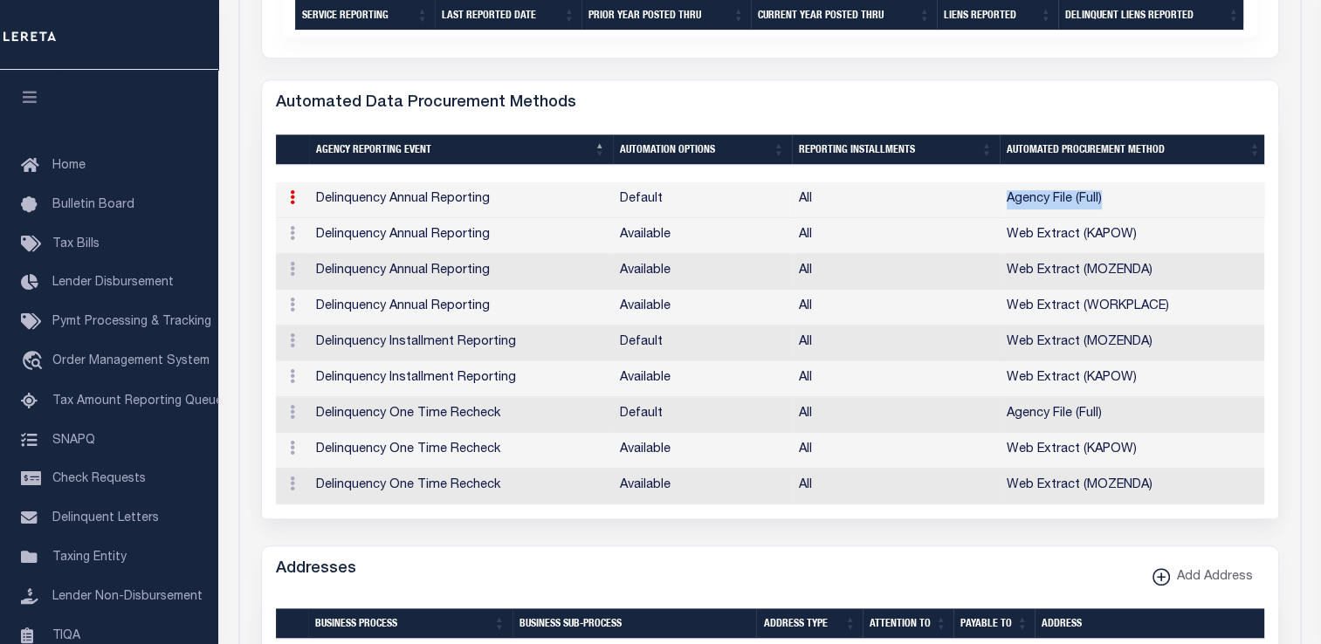
drag, startPoint x: 1120, startPoint y: 217, endPoint x: 854, endPoint y: 82, distance: 298.0
click at [854, 82] on div "DATA PROCUREMENT Delinquency Reporting Tax Year 2025/2025 Total Installments 6 …" at bounding box center [770, 489] width 1018 height 2097
